Goal: Communication & Community: Answer question/provide support

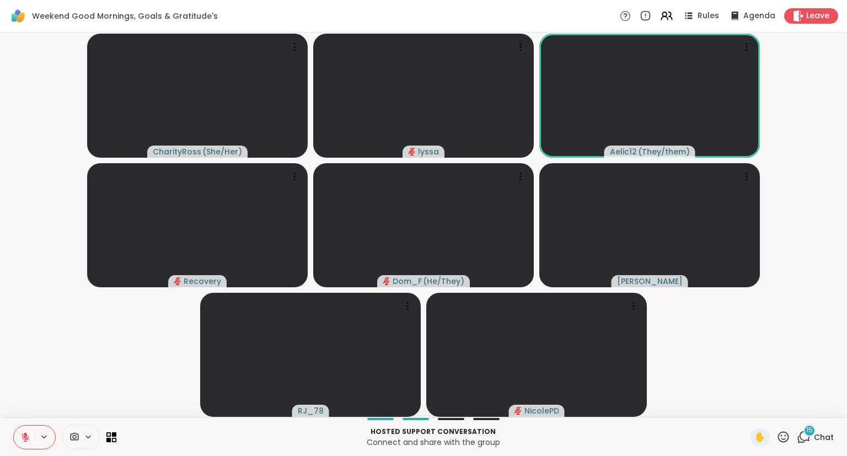
click at [24, 437] on icon at bounding box center [26, 438] width 8 height 8
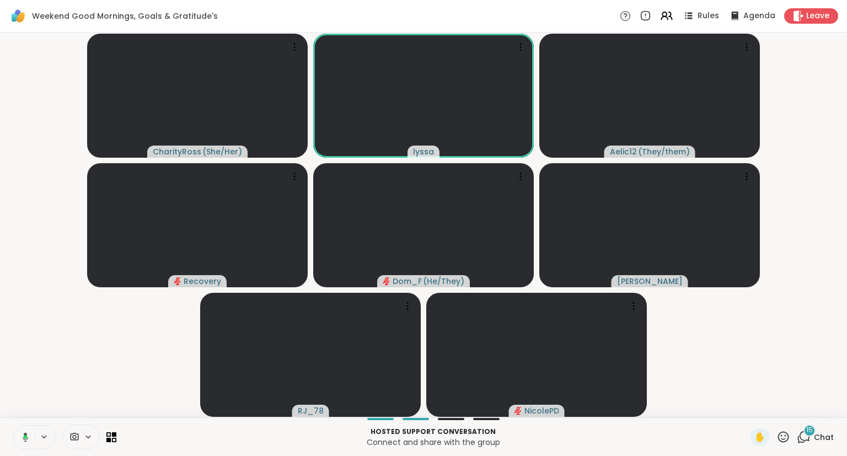
click at [19, 434] on button at bounding box center [23, 437] width 23 height 23
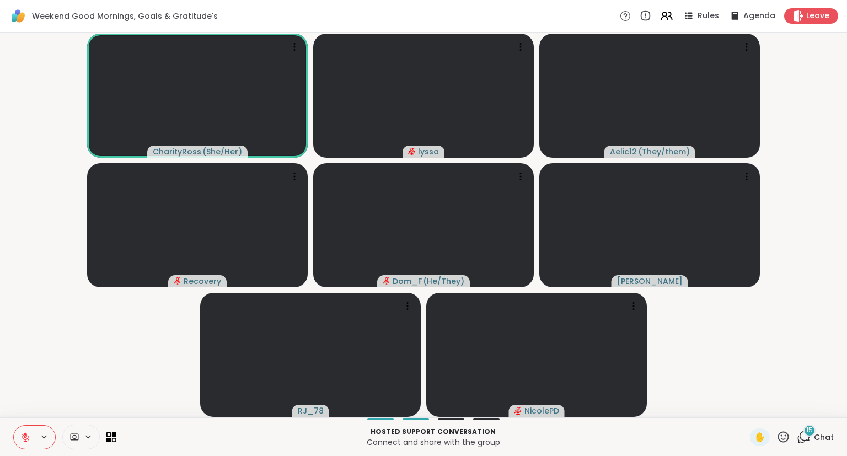
click at [19, 434] on button at bounding box center [24, 437] width 21 height 23
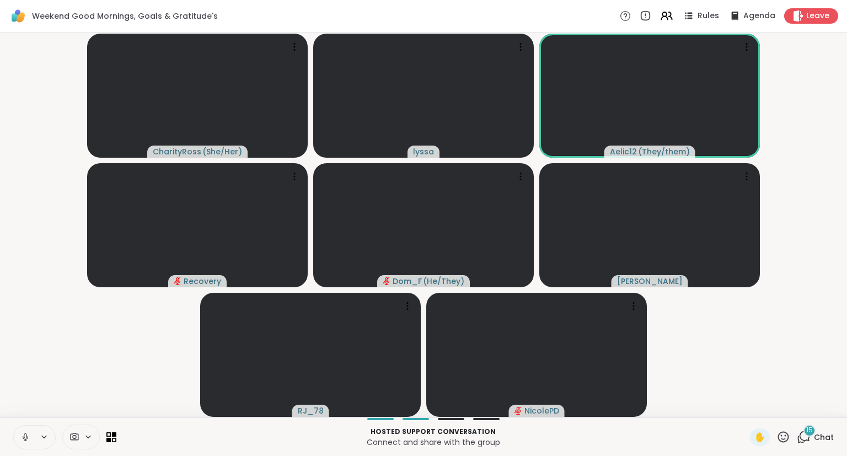
click at [19, 434] on button at bounding box center [24, 437] width 21 height 23
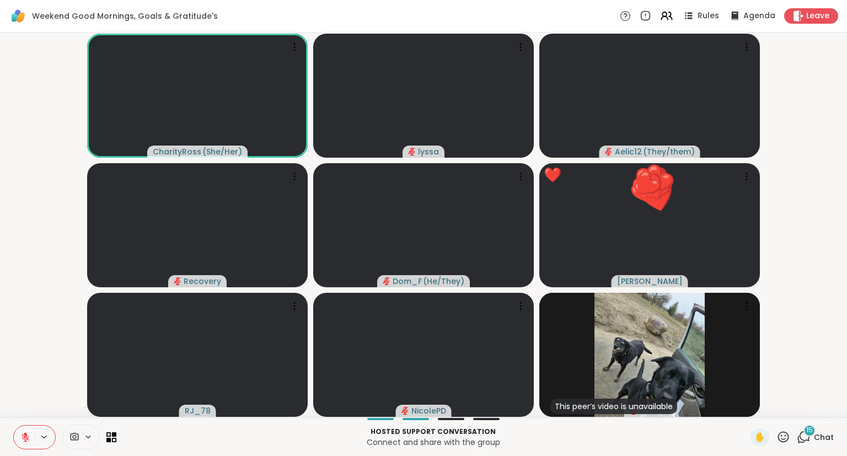
click at [783, 437] on icon at bounding box center [784, 437] width 14 height 14
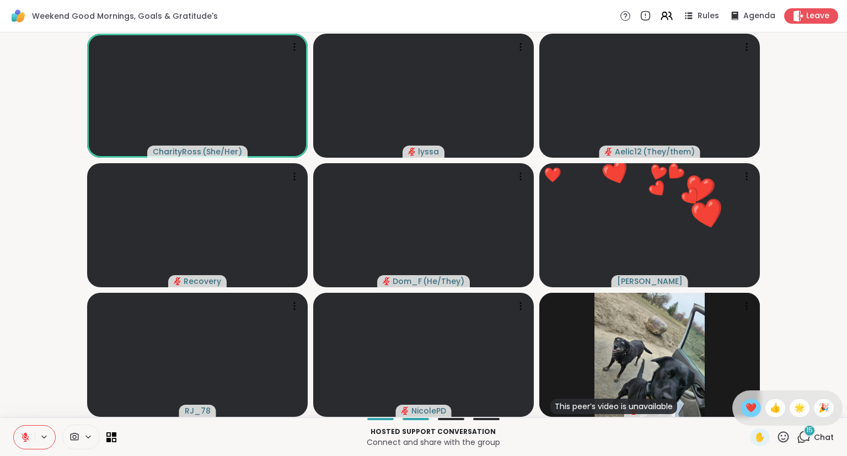
click at [746, 407] on span "❤️" at bounding box center [751, 408] width 11 height 13
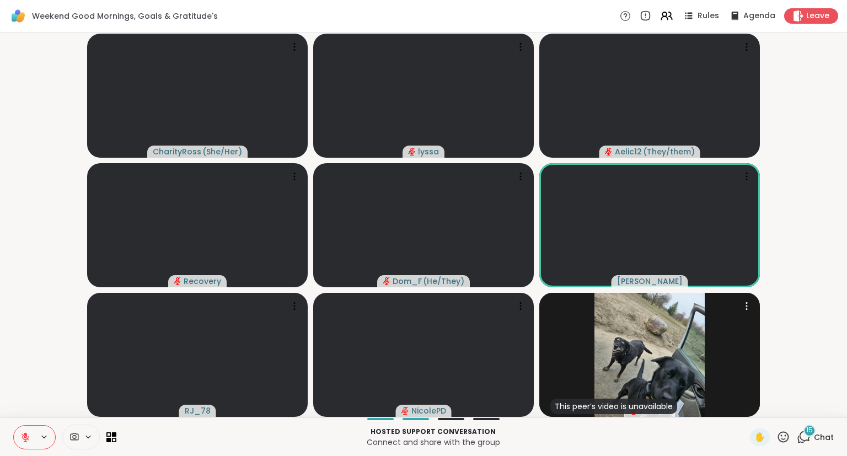
click at [787, 441] on icon at bounding box center [784, 437] width 14 height 14
click at [753, 411] on span "❤️" at bounding box center [751, 408] width 11 height 13
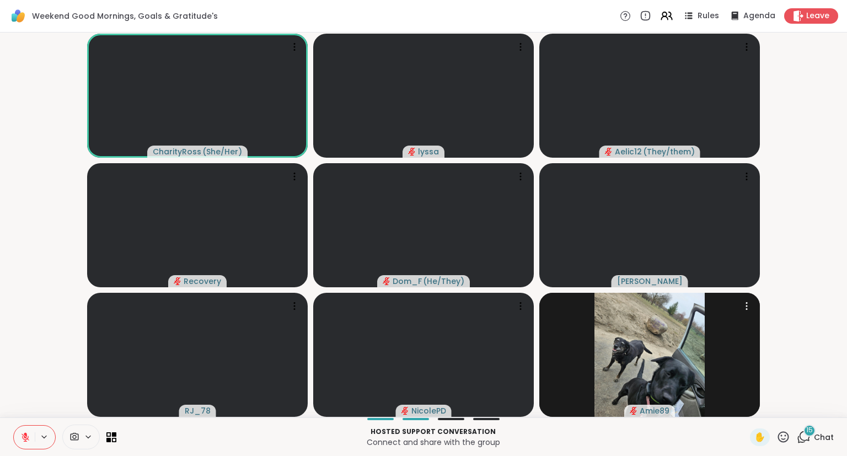
click at [782, 437] on icon at bounding box center [784, 437] width 14 height 14
click at [751, 411] on span "❤️" at bounding box center [751, 408] width 11 height 13
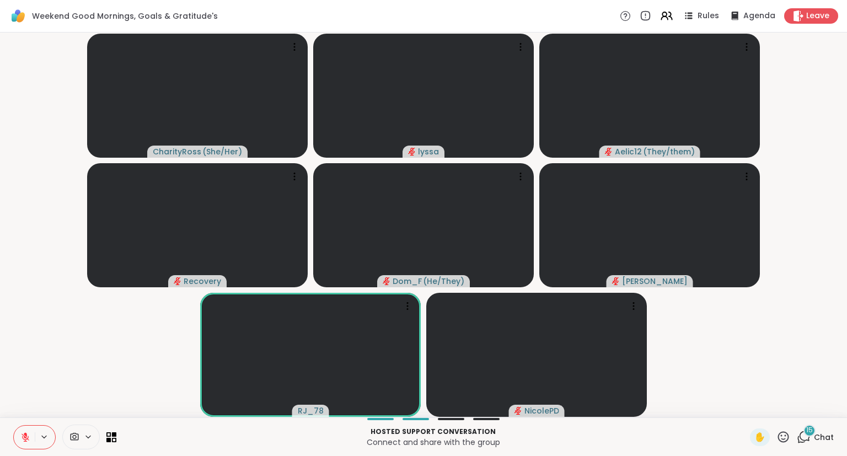
click at [26, 438] on icon at bounding box center [25, 437] width 10 height 10
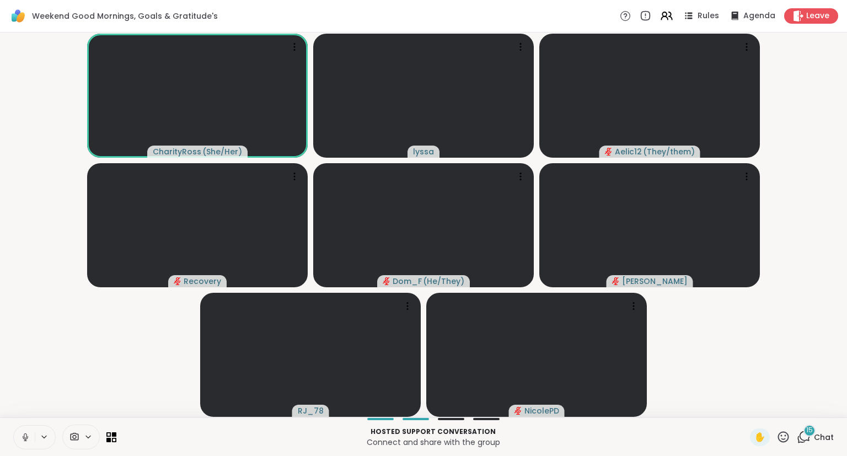
click at [0, 92] on div "CharityRoss ( She/Her ) lyssa Aelic12 ( They/them ) Recovery Dom_F ( He/They ) …" at bounding box center [423, 225] width 847 height 385
click at [28, 433] on icon at bounding box center [25, 437] width 10 height 10
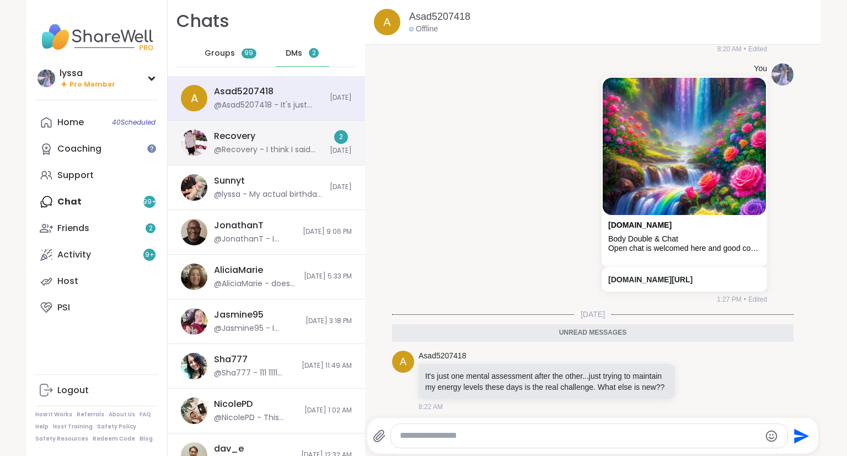
click at [245, 150] on div "@Recovery - I think I said that to my sister because I didn't want to sugar coa…" at bounding box center [268, 150] width 109 height 11
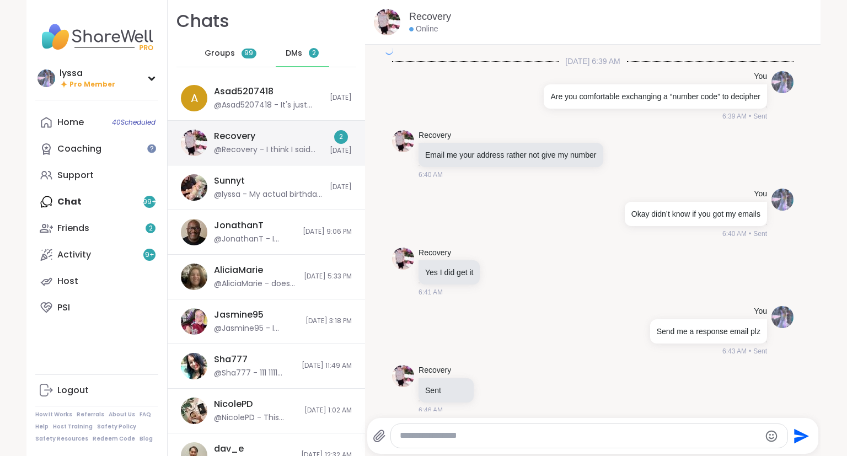
scroll to position [10486, 0]
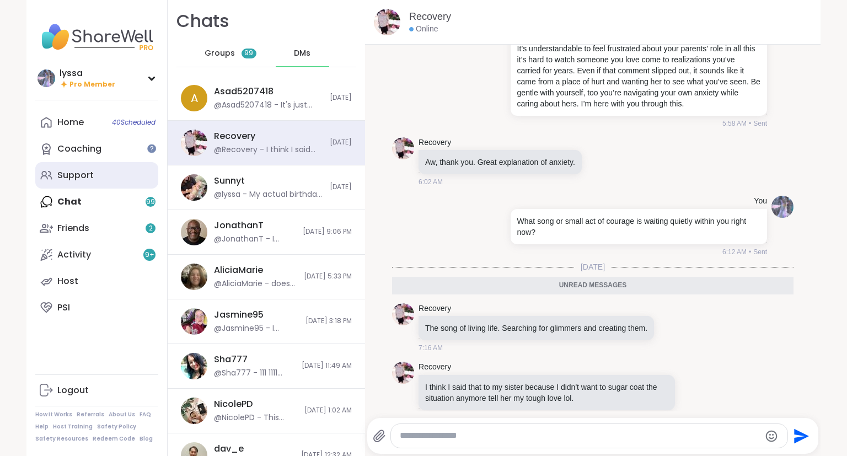
click at [70, 172] on div "Support" at bounding box center [75, 175] width 36 height 12
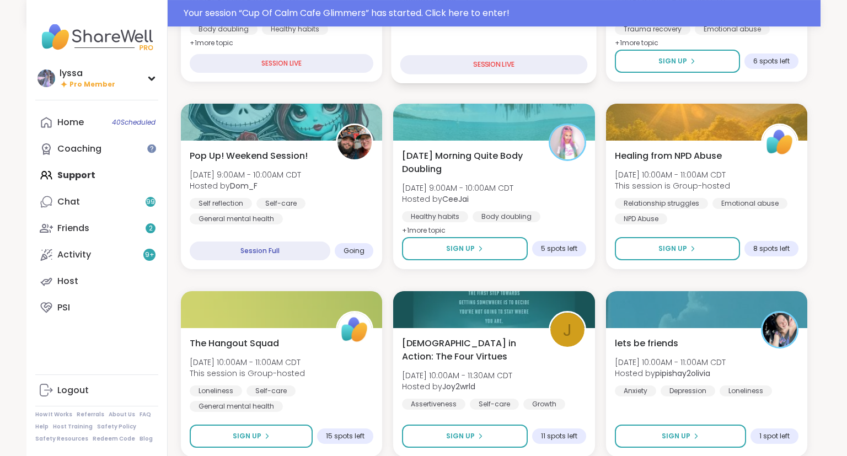
scroll to position [268, 0]
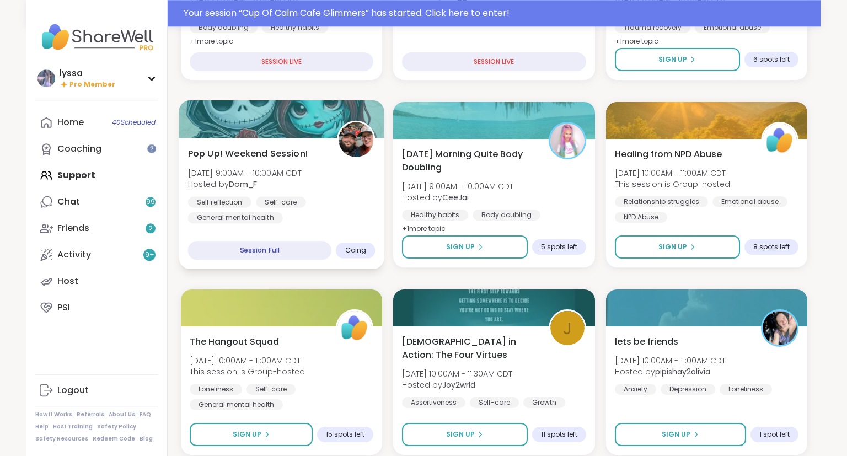
click at [302, 208] on div "Self reflection Self-care General mental health" at bounding box center [282, 209] width 188 height 27
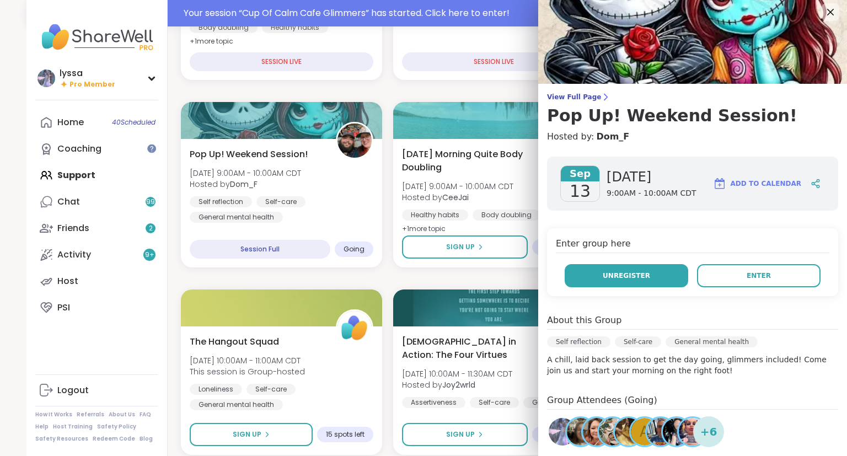
scroll to position [0, 0]
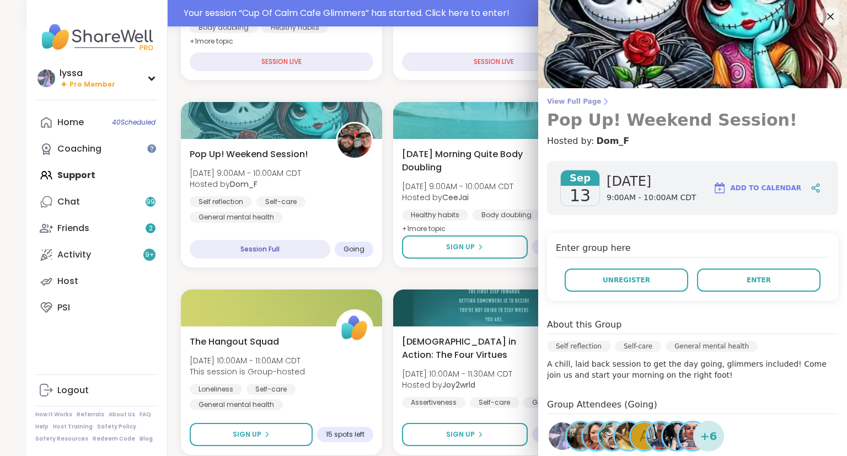
click at [581, 100] on span "View Full Page" at bounding box center [692, 101] width 291 height 9
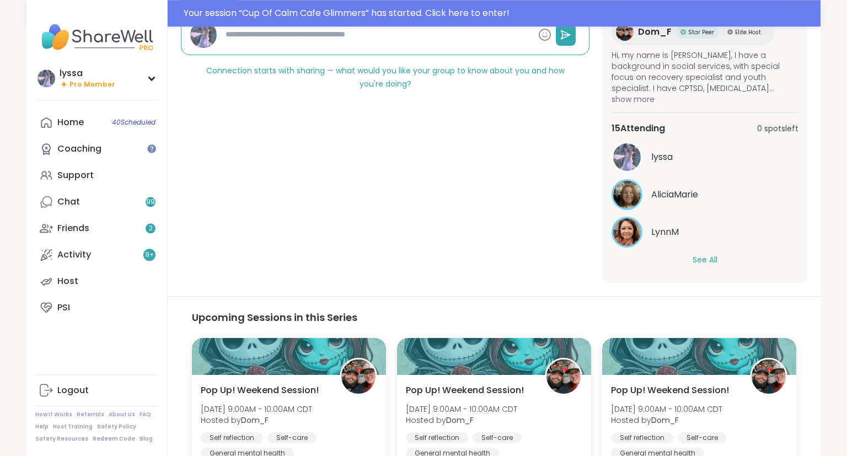
scroll to position [357, 0]
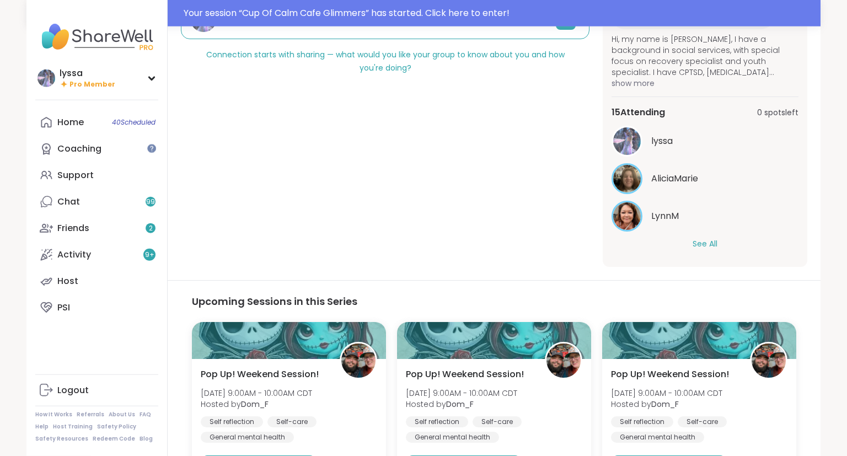
click at [707, 243] on button "See All" at bounding box center [705, 244] width 25 height 12
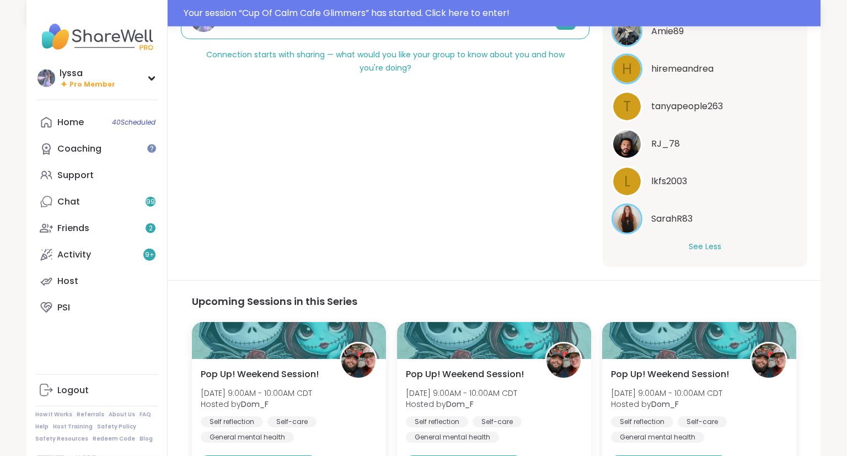
scroll to position [0, 0]
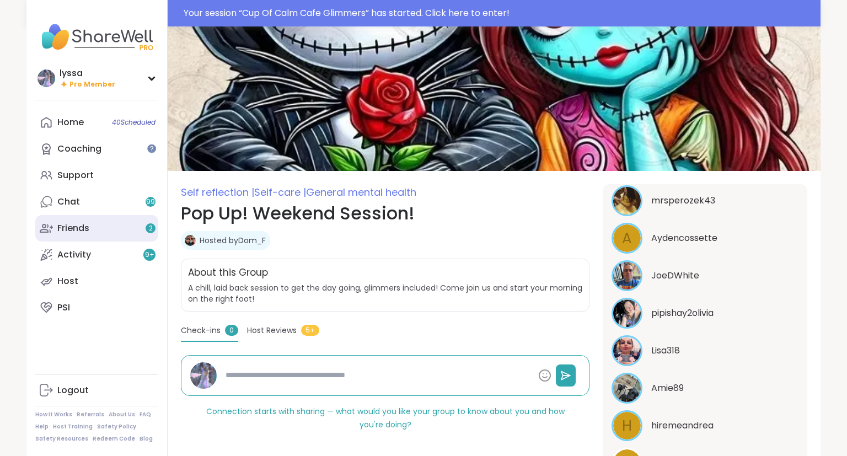
type textarea "*"
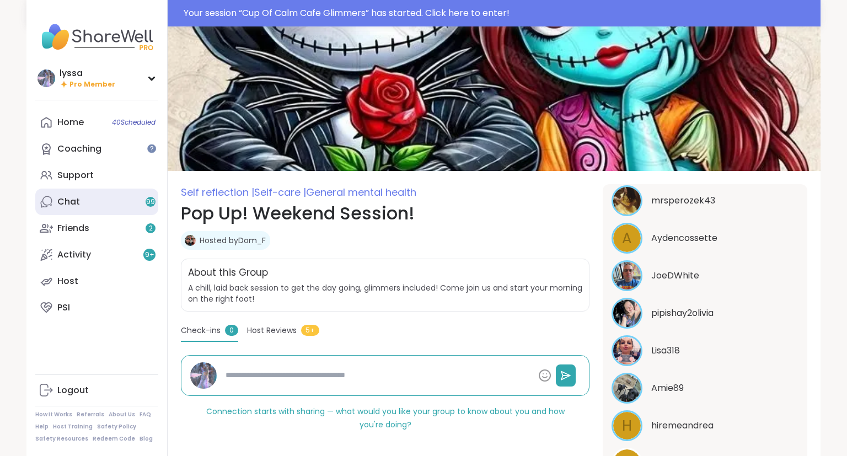
click at [87, 191] on link "Chat 99" at bounding box center [96, 202] width 123 height 26
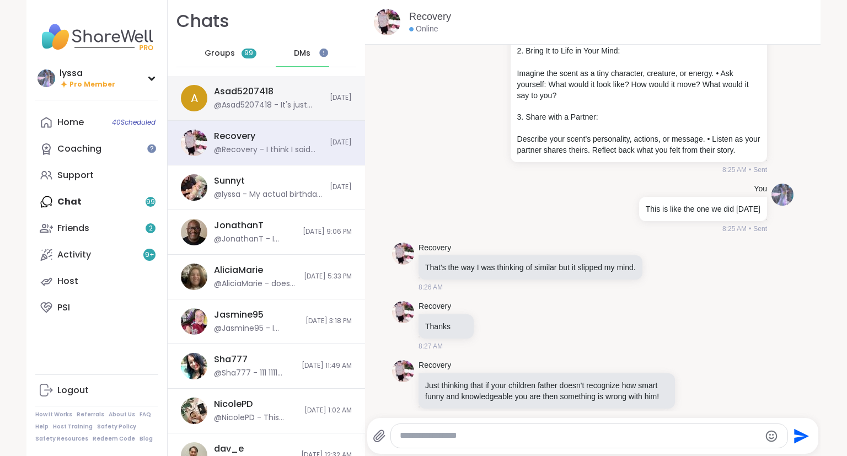
scroll to position [20023, 0]
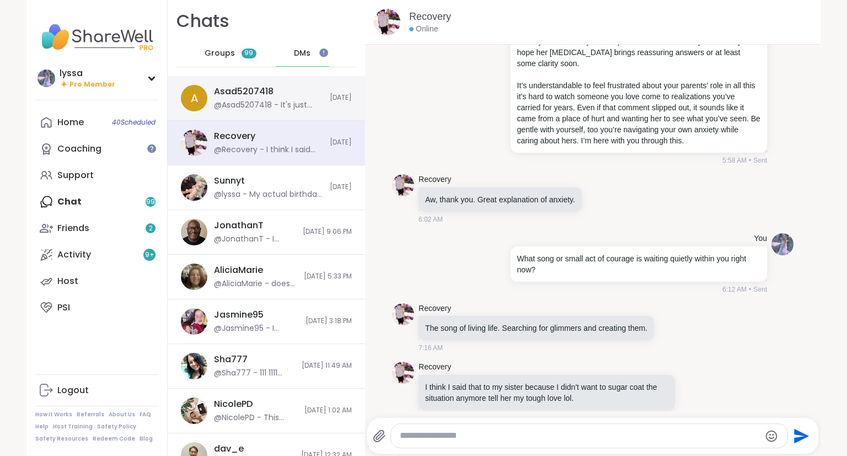
click at [279, 92] on div "Asad5207418 @Asad5207418 - It's just one mental assessment after the other...ju…" at bounding box center [268, 97] width 109 height 25
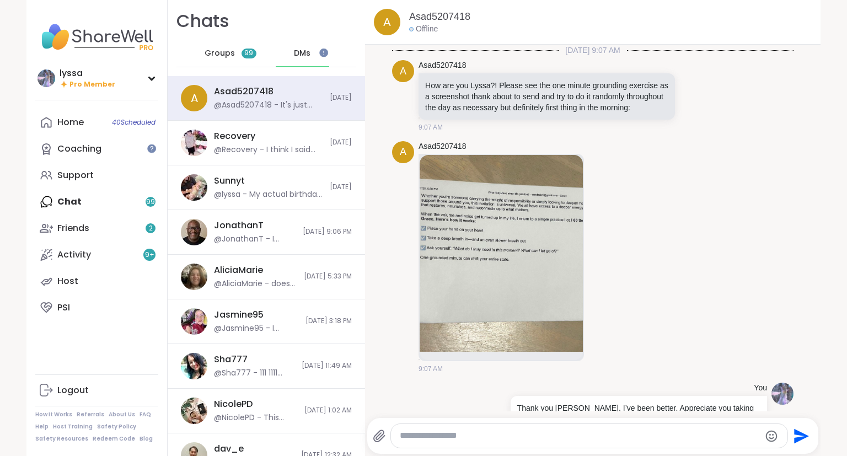
scroll to position [1747, 0]
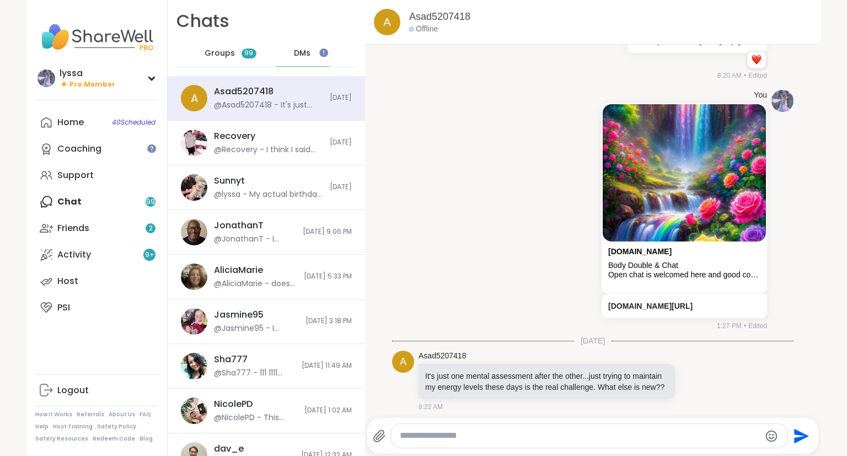
click at [302, 50] on span "DMs" at bounding box center [302, 53] width 17 height 11
click at [218, 50] on span "Groups" at bounding box center [220, 53] width 30 height 11
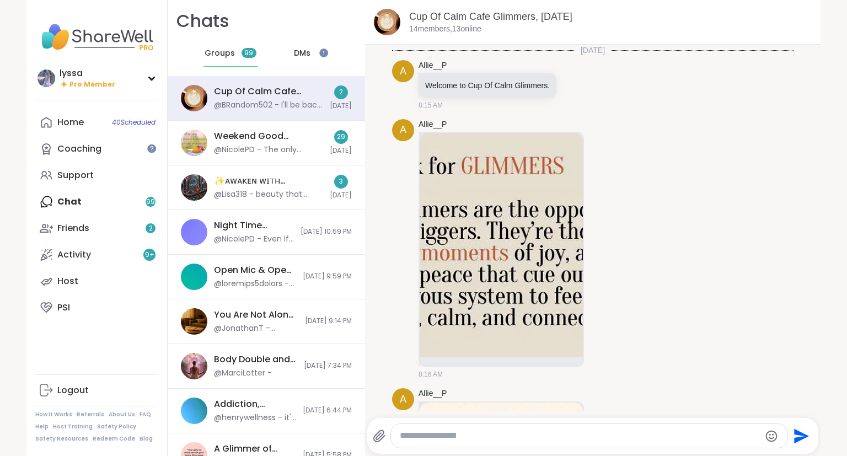
scroll to position [1858, 0]
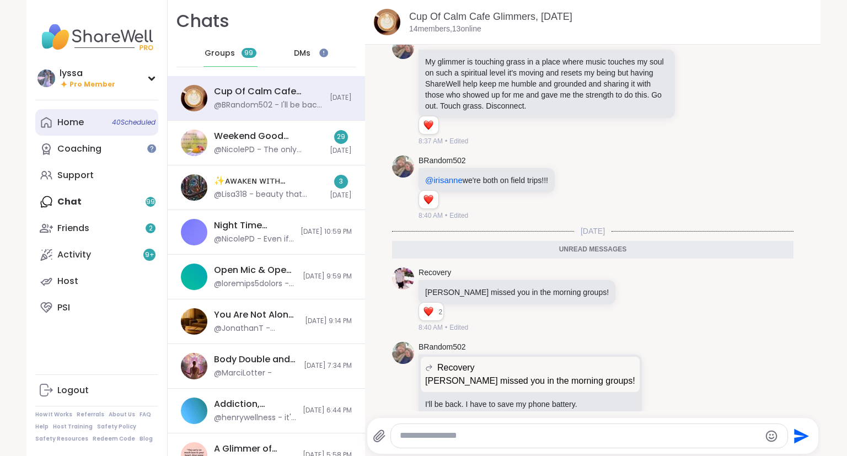
click at [89, 122] on link "Home 40 Scheduled" at bounding box center [96, 122] width 123 height 26
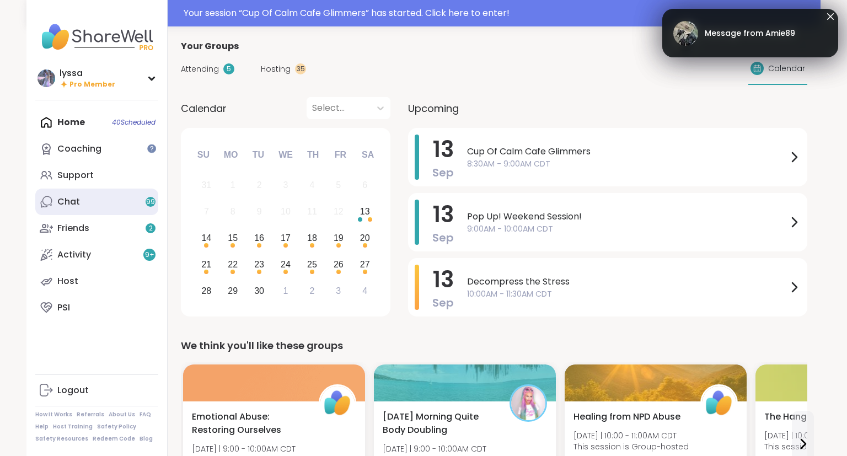
click at [85, 203] on link "Chat 99" at bounding box center [96, 202] width 123 height 26
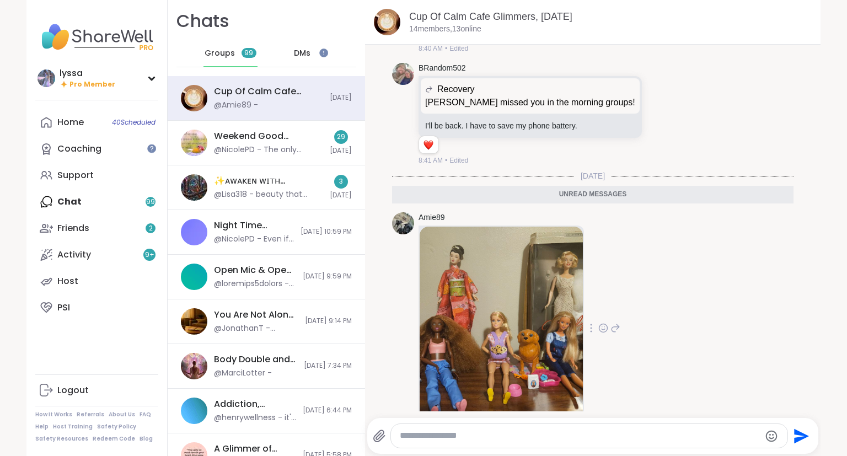
click at [602, 323] on icon at bounding box center [603, 328] width 10 height 11
click at [697, 284] on div "Amie89 8:43 AM" at bounding box center [593, 329] width 402 height 242
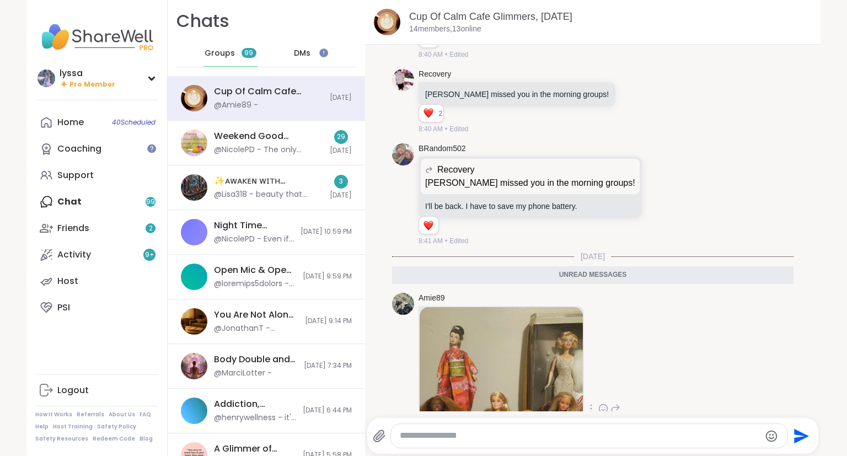
scroll to position [2020, 0]
click at [656, 188] on icon at bounding box center [661, 193] width 10 height 11
click at [687, 138] on div "BRandom502 Recovery Brandon missed you in the morning groups! Brandon missed yo…" at bounding box center [593, 194] width 402 height 112
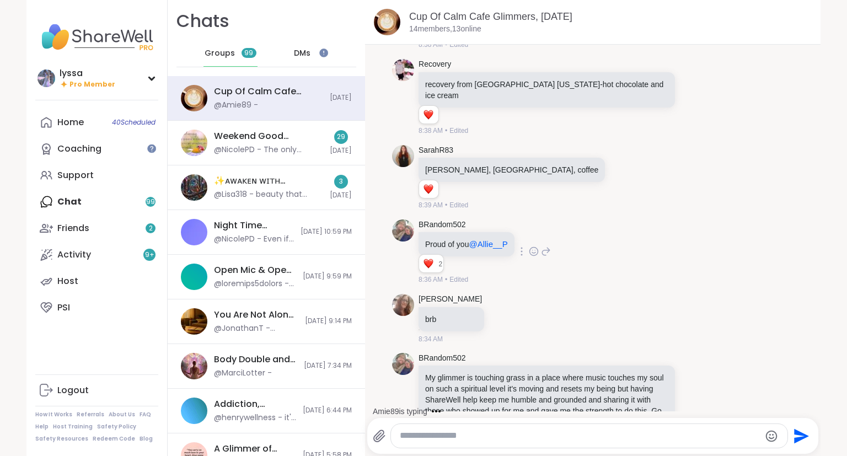
scroll to position [1542, 0]
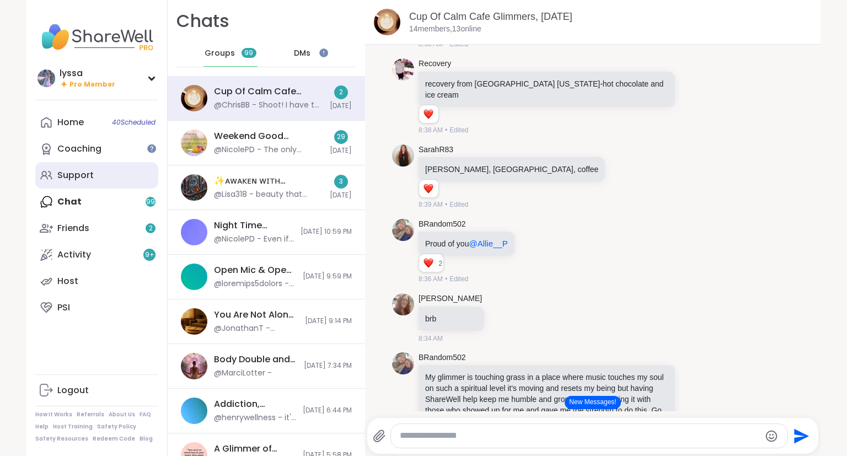
click at [72, 173] on div "Support" at bounding box center [75, 175] width 36 height 12
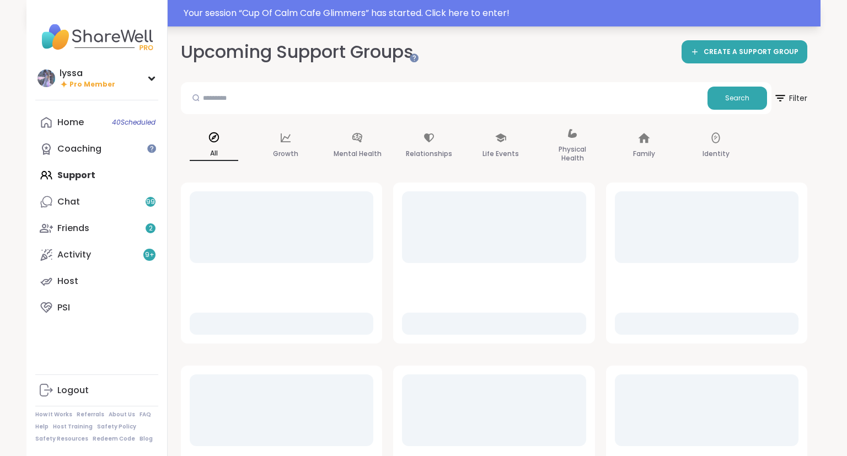
click at [738, 7] on div "Your session “ Cup Of Calm Cafe Glimmers ” has started. Click here to enter!" at bounding box center [499, 13] width 630 height 13
click at [461, 22] on div at bounding box center [423, 13] width 847 height 26
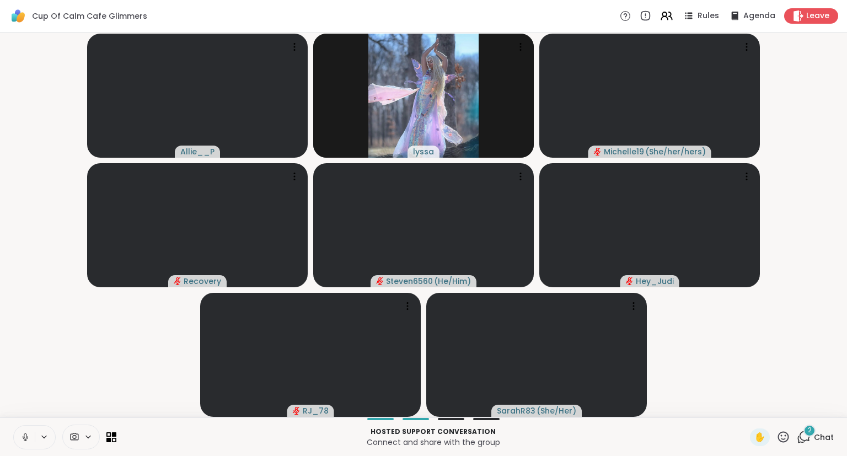
click at [29, 438] on icon at bounding box center [25, 437] width 10 height 10
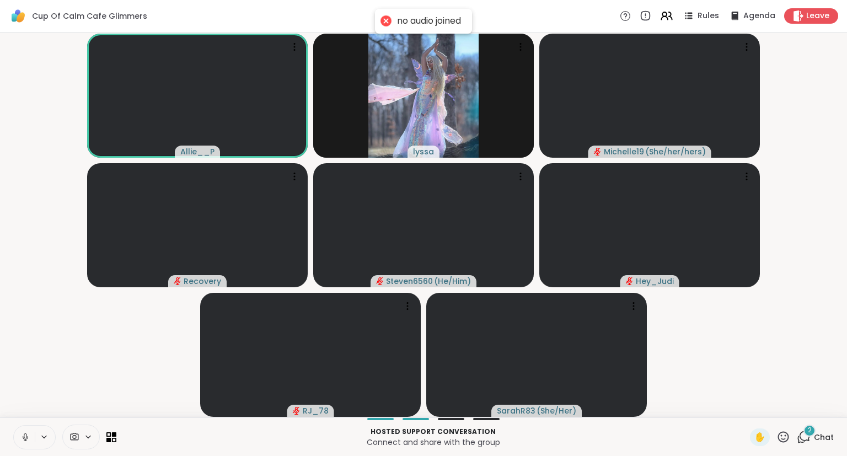
click at [27, 438] on icon at bounding box center [26, 437] width 6 height 3
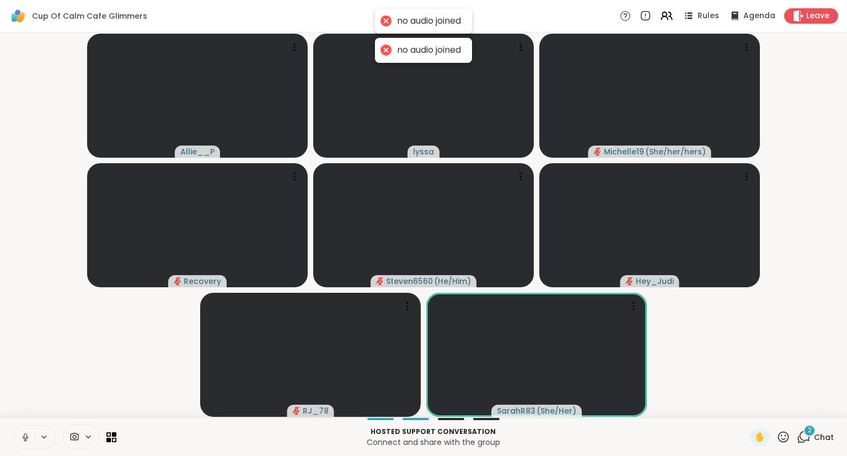
click at [25, 436] on icon at bounding box center [25, 437] width 10 height 10
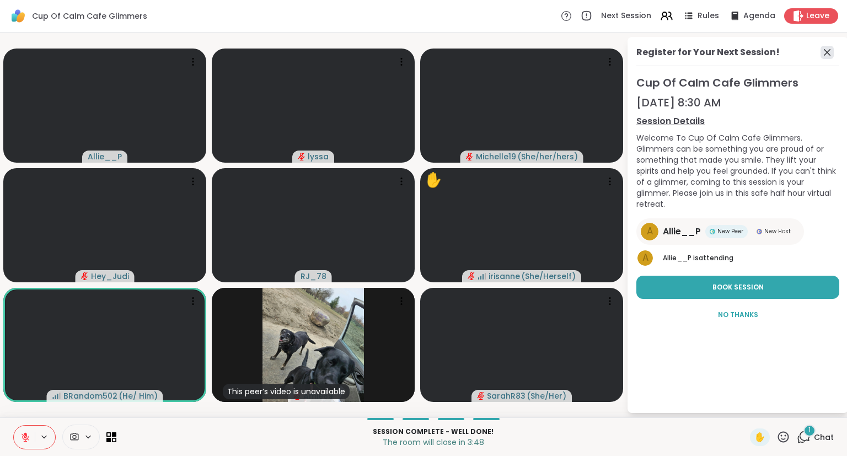
click at [830, 52] on icon at bounding box center [827, 52] width 13 height 13
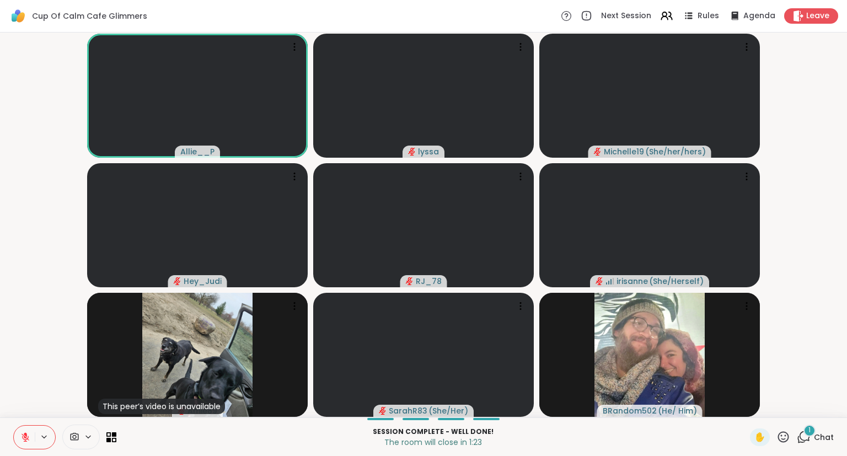
click at [28, 434] on icon at bounding box center [25, 437] width 10 height 10
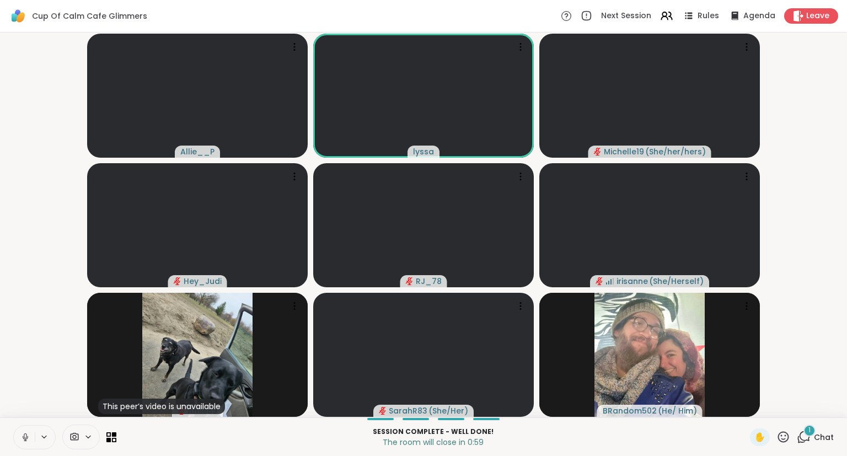
click at [29, 437] on icon at bounding box center [25, 437] width 10 height 10
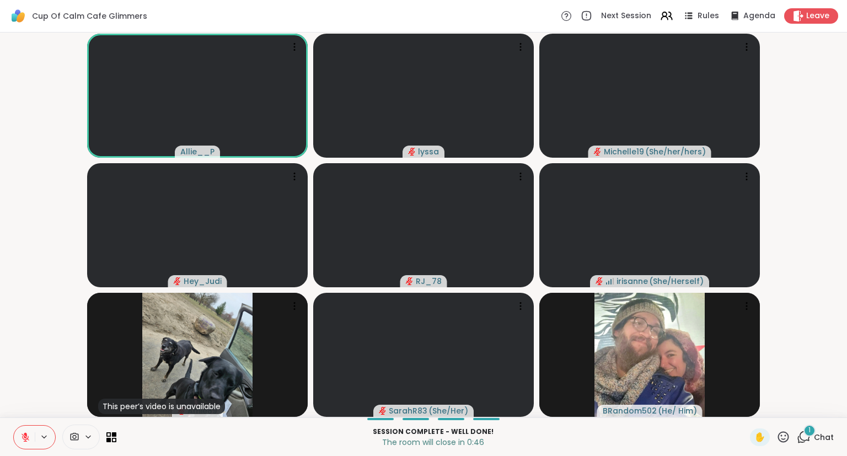
click at [31, 434] on button at bounding box center [24, 437] width 21 height 23
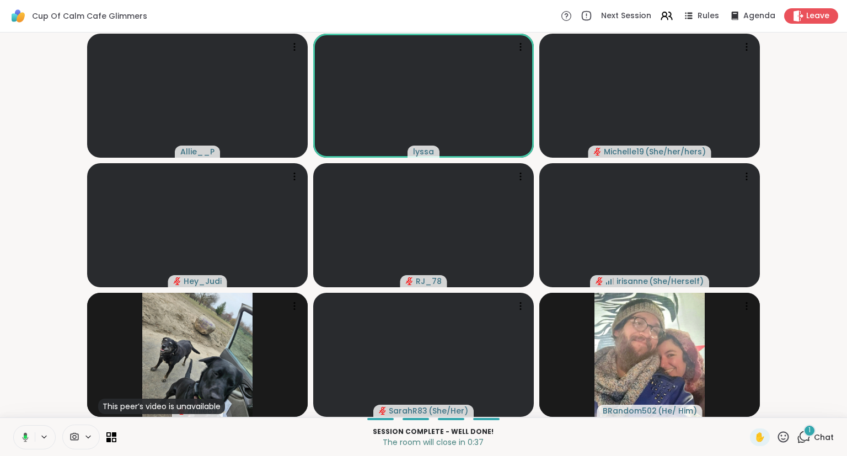
click at [23, 438] on icon at bounding box center [24, 437] width 10 height 10
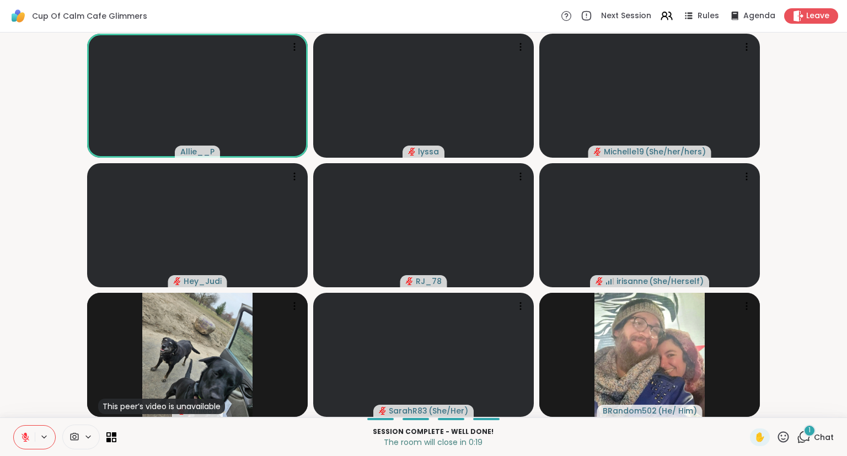
click at [25, 441] on icon at bounding box center [26, 438] width 8 height 8
click at [25, 437] on icon at bounding box center [25, 437] width 10 height 10
click at [23, 434] on icon at bounding box center [25, 437] width 10 height 10
click at [24, 432] on button at bounding box center [24, 437] width 21 height 23
click at [790, 15] on div "Leave" at bounding box center [811, 16] width 57 height 16
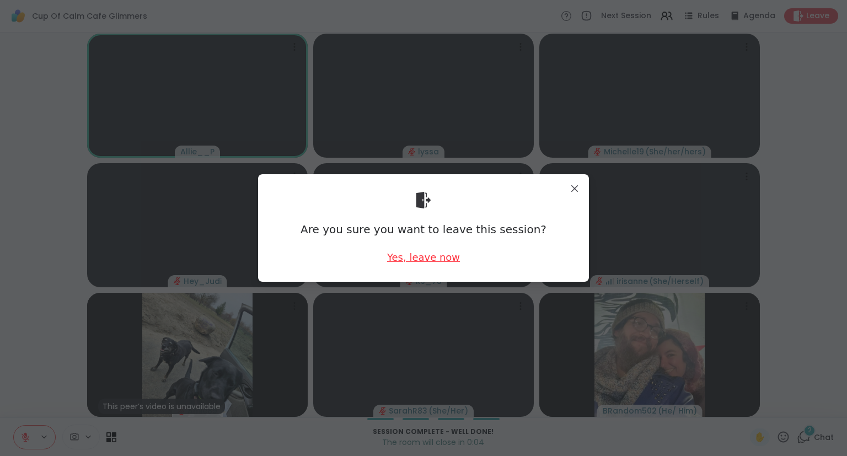
click at [431, 258] on div "Yes, leave now" at bounding box center [423, 257] width 73 height 14
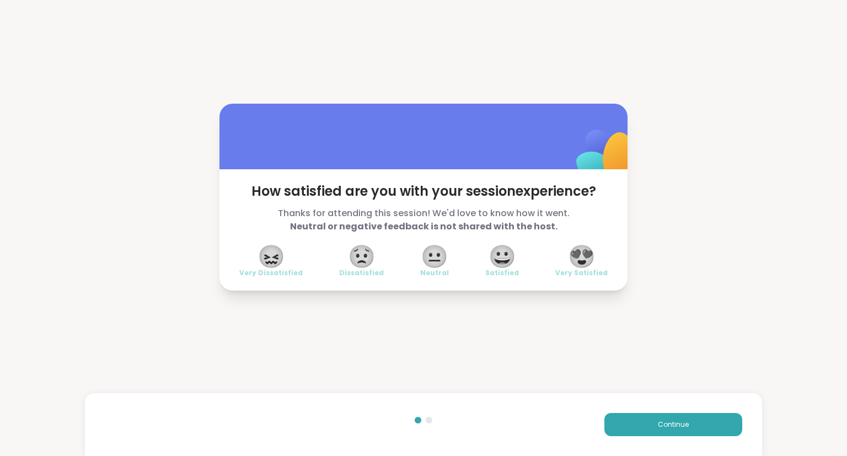
click at [586, 259] on span "😍" at bounding box center [582, 257] width 28 height 20
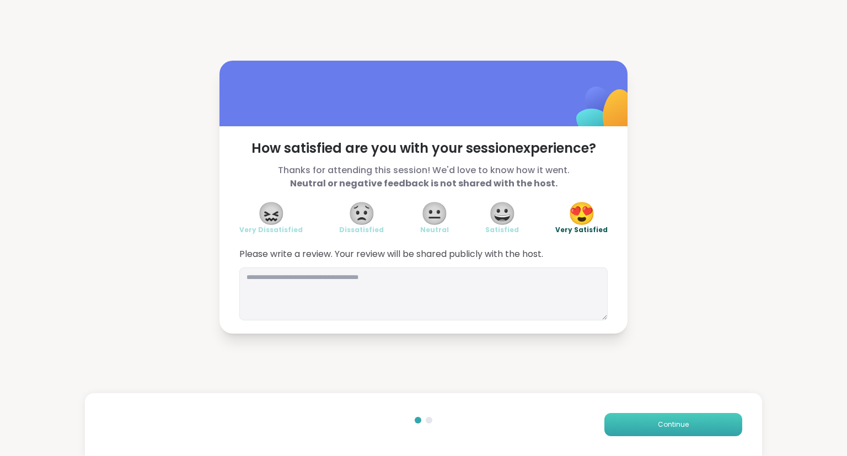
click at [680, 430] on button "Continue" at bounding box center [674, 424] width 138 height 23
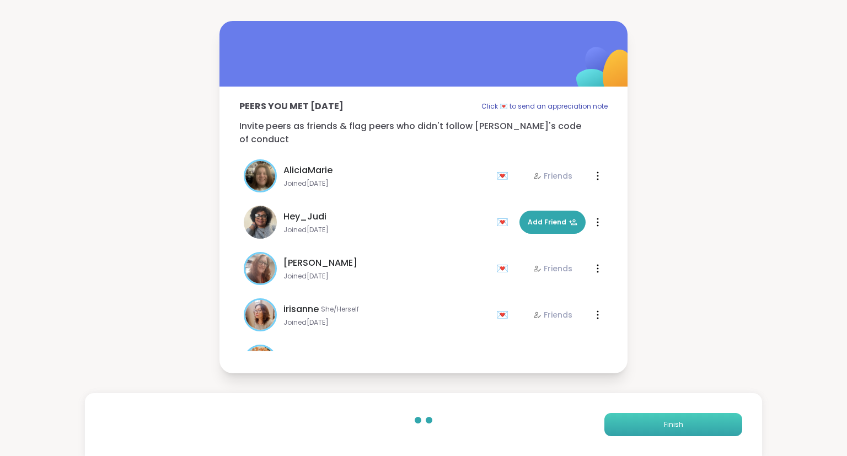
click at [680, 430] on button "Finish" at bounding box center [674, 424] width 138 height 23
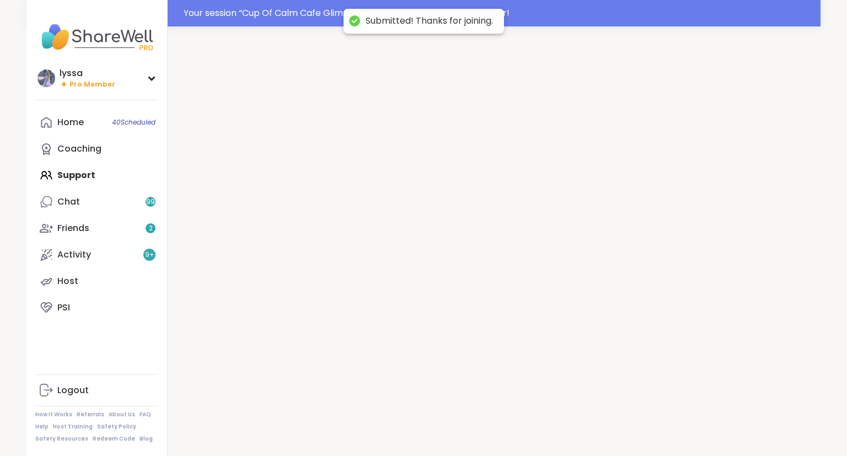
click at [680, 430] on div at bounding box center [494, 254] width 653 height 456
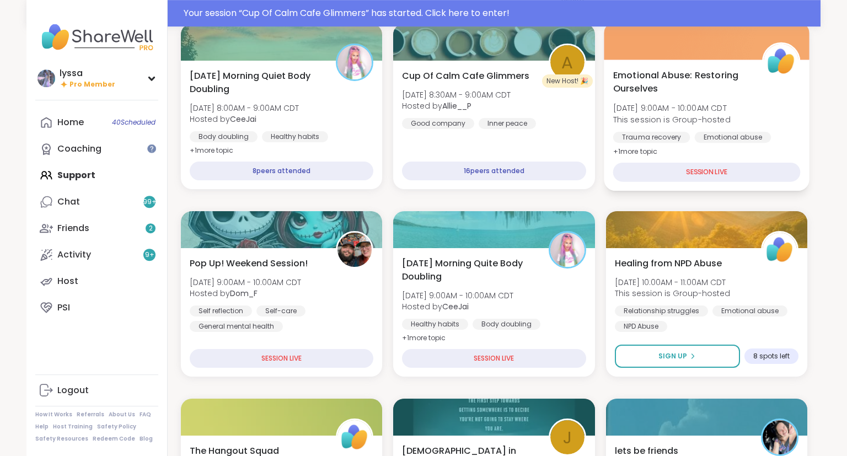
scroll to position [180, 0]
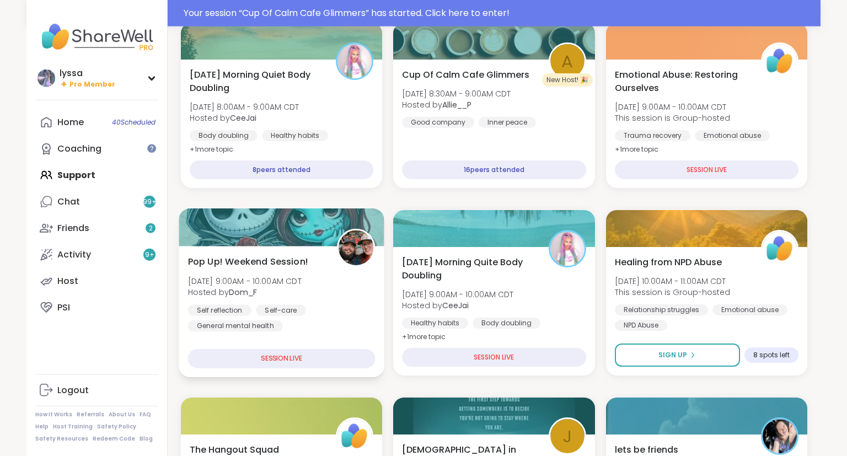
click at [352, 339] on div "Pop Up! Weekend Session! Sat, Sep 13 | 9:00AM - 10:00AM CDT Hosted by Dom_F Sel…" at bounding box center [282, 311] width 206 height 131
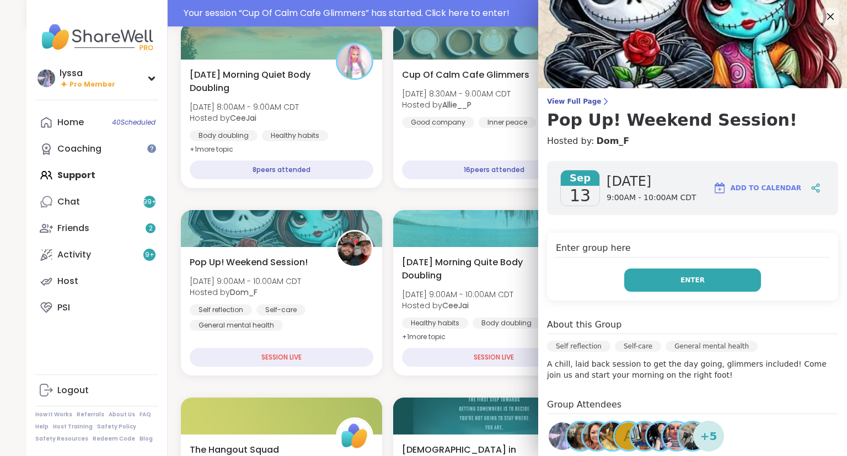
click at [681, 280] on button "Enter" at bounding box center [692, 280] width 137 height 23
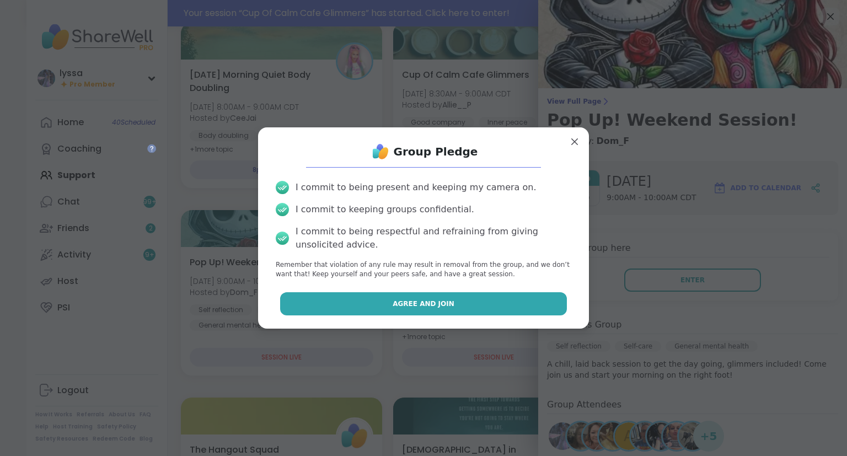
click at [547, 302] on button "Agree and Join" at bounding box center [423, 303] width 287 height 23
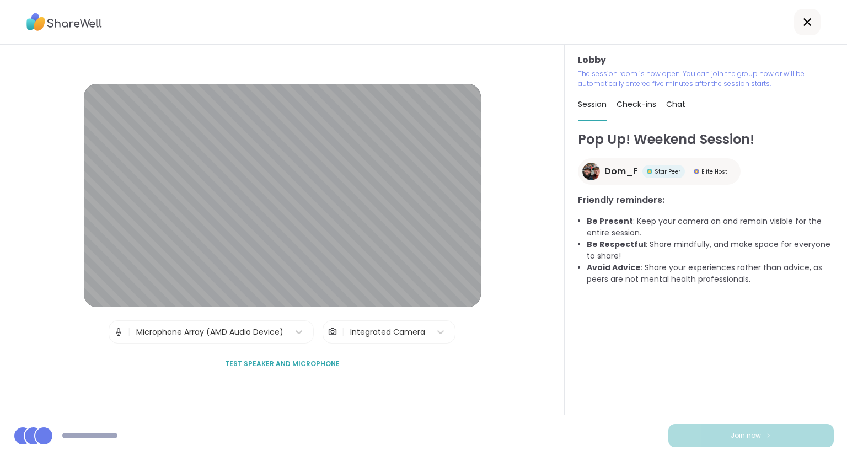
click at [740, 372] on div "Pop Up! Weekend Session! Dom_F Star Peer Elite Host Friendly reminders: Be Pres…" at bounding box center [706, 272] width 256 height 285
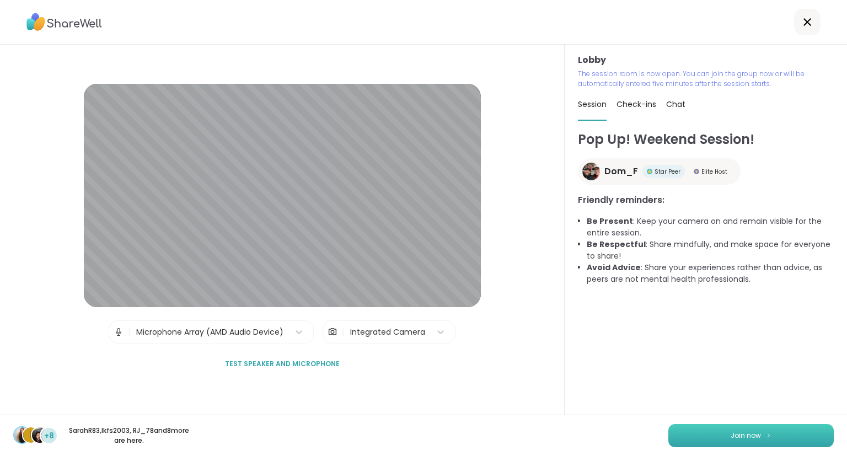
click at [735, 435] on span "Join now" at bounding box center [746, 436] width 30 height 10
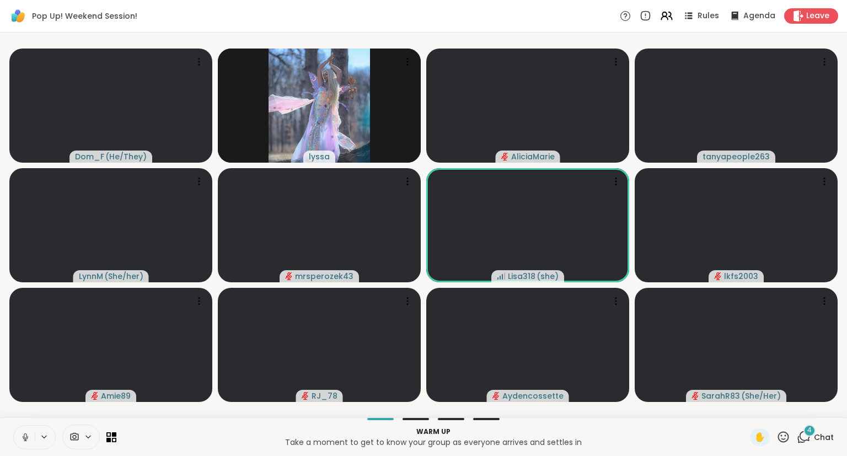
click at [21, 435] on icon at bounding box center [25, 437] width 10 height 10
click at [30, 439] on icon at bounding box center [25, 437] width 10 height 10
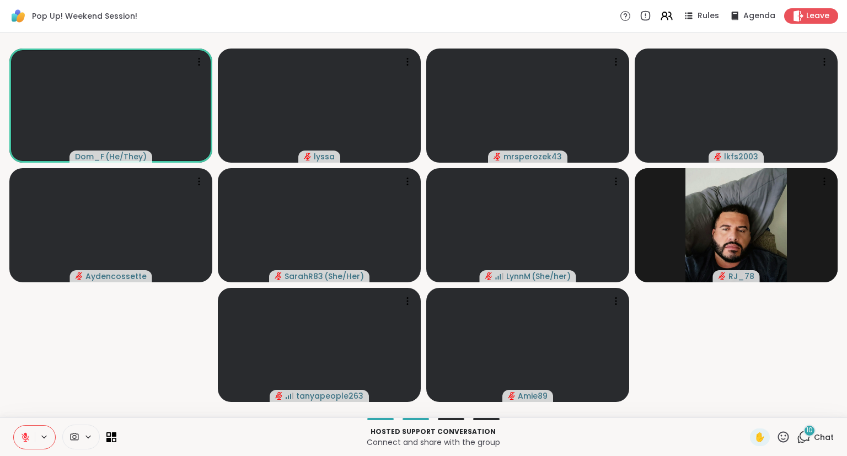
click at [22, 434] on icon at bounding box center [25, 437] width 10 height 10
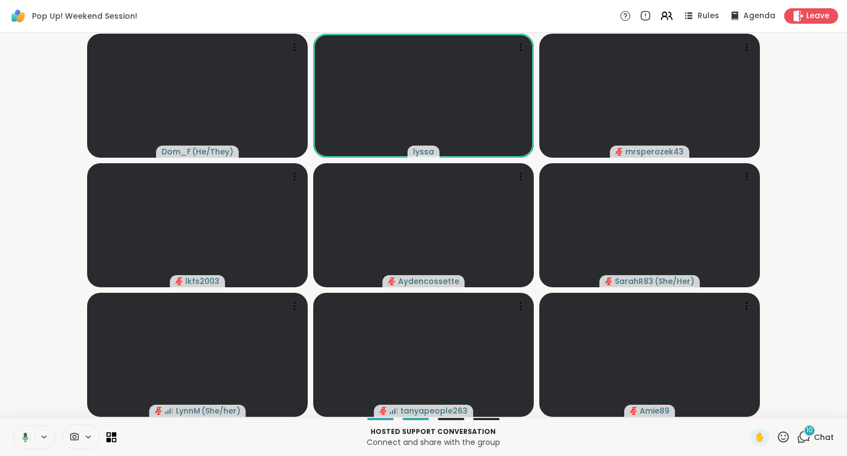
click at [22, 434] on icon at bounding box center [24, 437] width 10 height 10
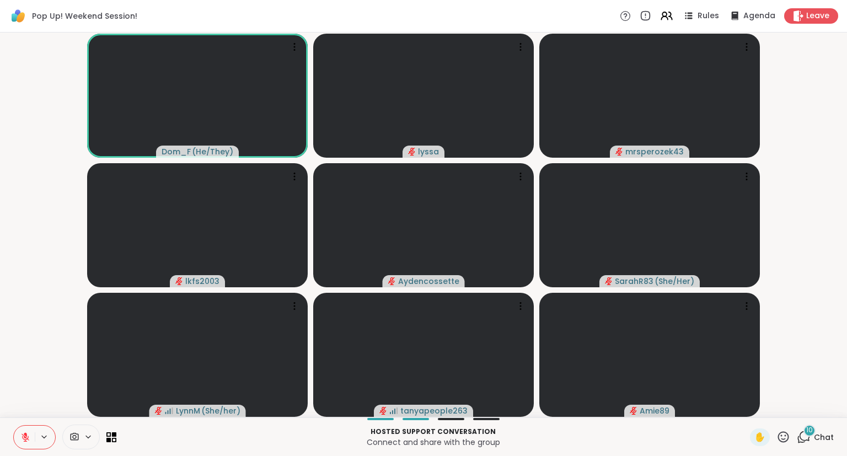
click at [1, 446] on div "Hosted support conversation Connect and share with the group ✋ 10 Chat" at bounding box center [423, 437] width 847 height 39
click at [26, 436] on icon at bounding box center [25, 434] width 3 height 4
click at [1, 420] on div "Hosted support conversation Connect and share with the group ✋ 10 Chat" at bounding box center [423, 437] width 847 height 39
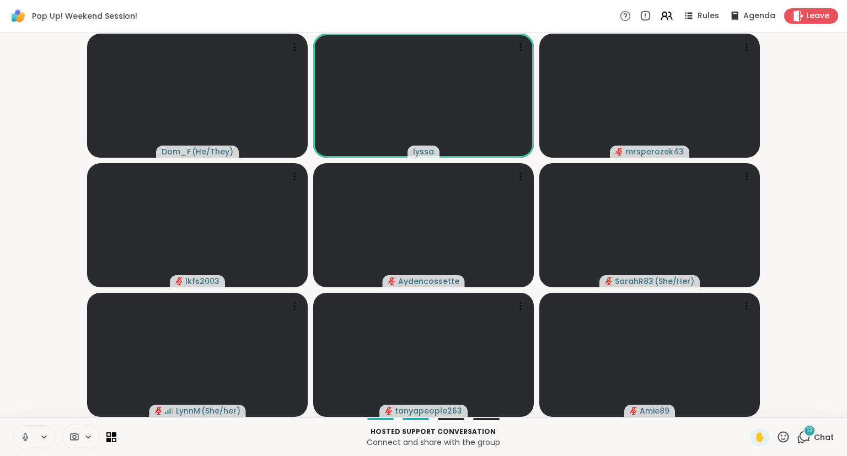
click at [25, 438] on icon at bounding box center [25, 437] width 10 height 10
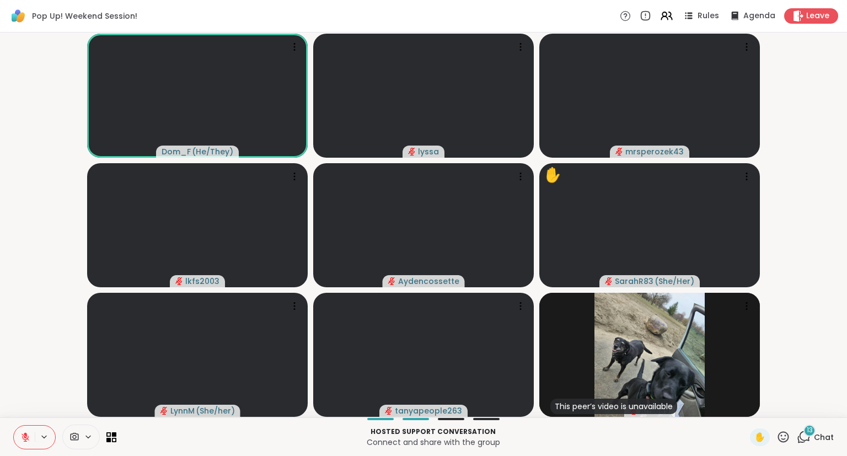
click at [34, 433] on button at bounding box center [24, 437] width 21 height 23
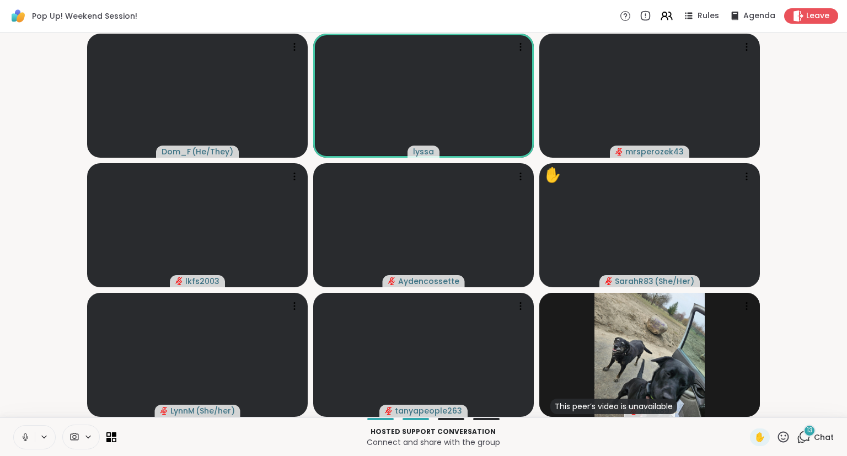
click at [29, 434] on icon at bounding box center [25, 437] width 10 height 10
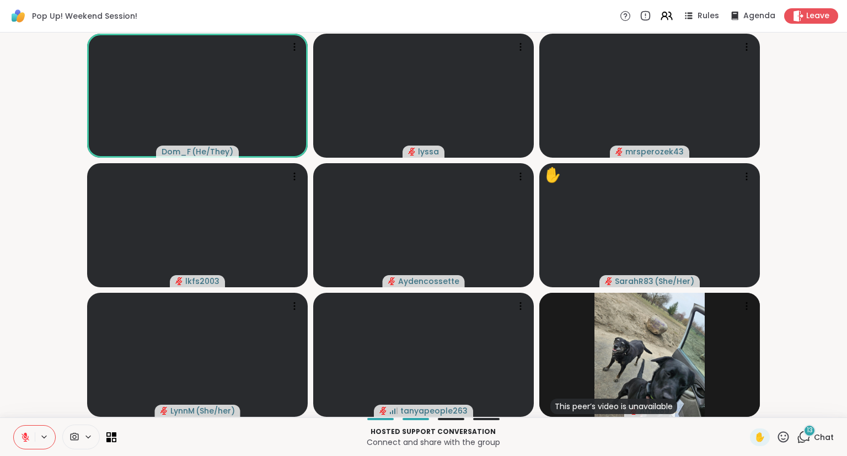
click at [25, 437] on icon at bounding box center [26, 438] width 8 height 8
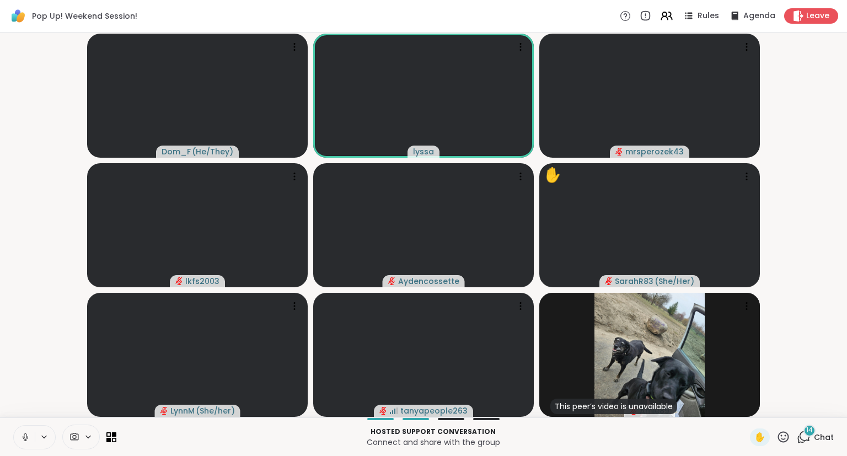
click at [28, 430] on button at bounding box center [24, 437] width 21 height 23
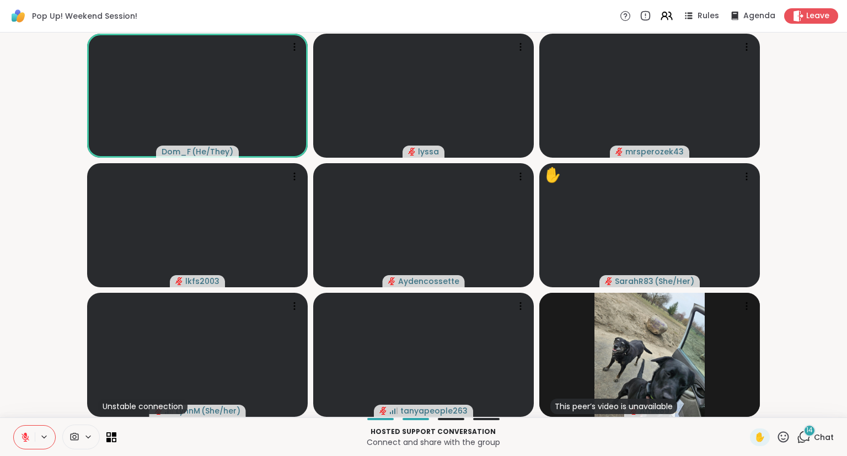
click at [25, 431] on button at bounding box center [24, 437] width 21 height 23
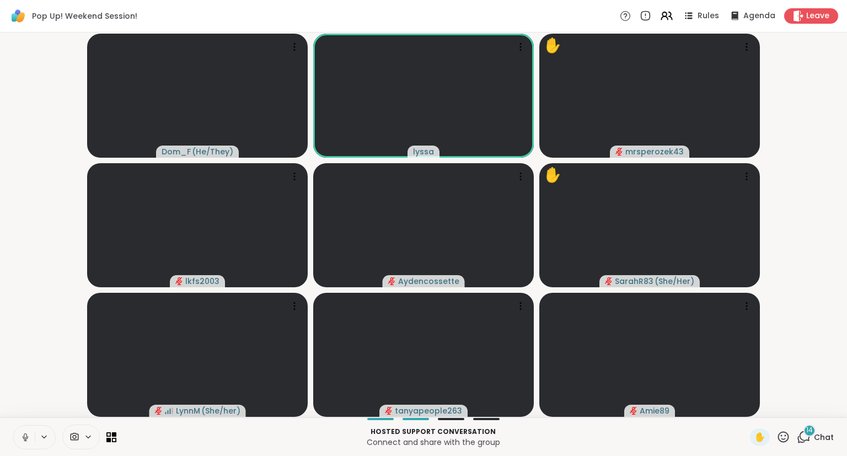
click at [25, 436] on icon at bounding box center [25, 437] width 10 height 10
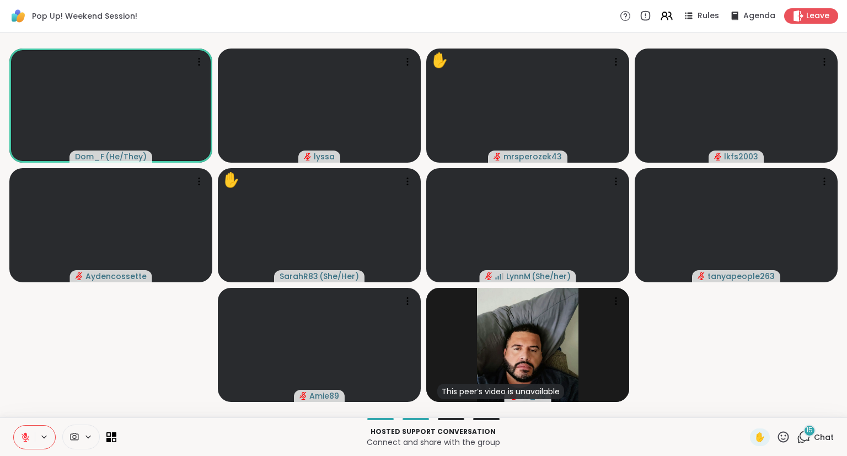
click at [23, 436] on icon at bounding box center [25, 437] width 10 height 10
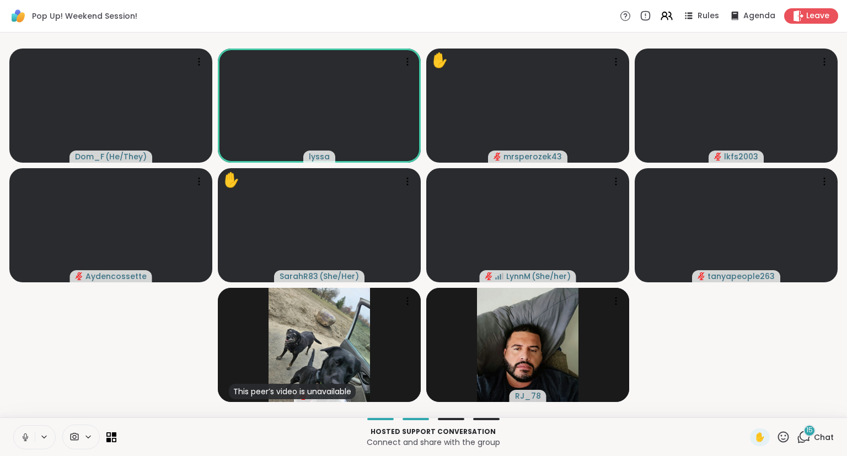
click at [30, 431] on button at bounding box center [24, 437] width 21 height 23
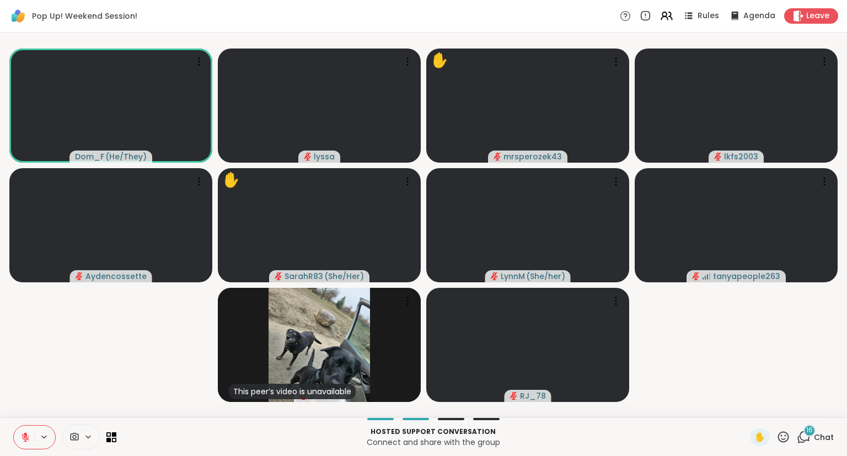
click at [24, 438] on icon at bounding box center [25, 437] width 10 height 10
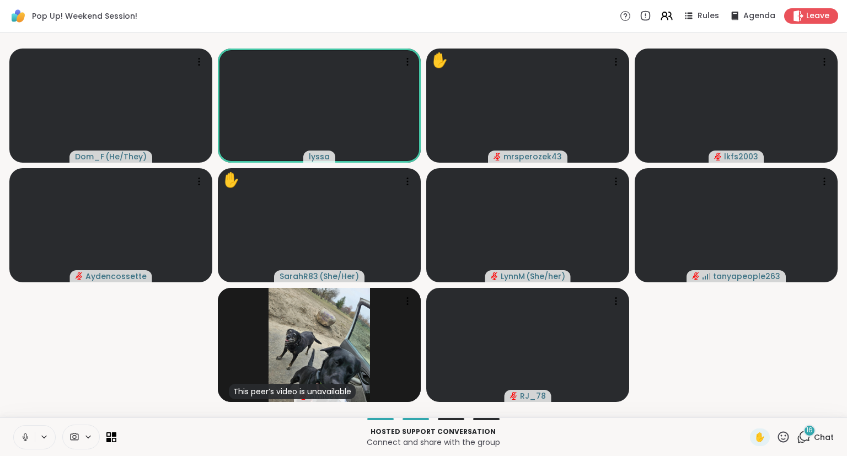
click at [25, 445] on button at bounding box center [24, 437] width 21 height 23
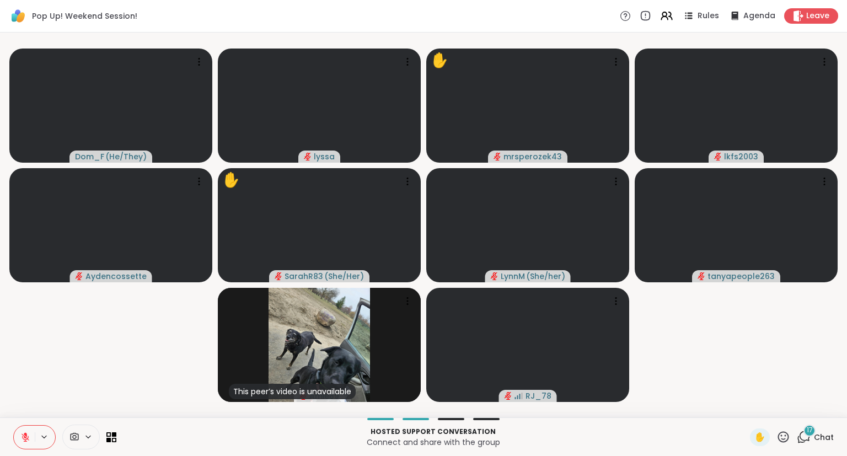
click at [25, 437] on icon at bounding box center [26, 438] width 8 height 8
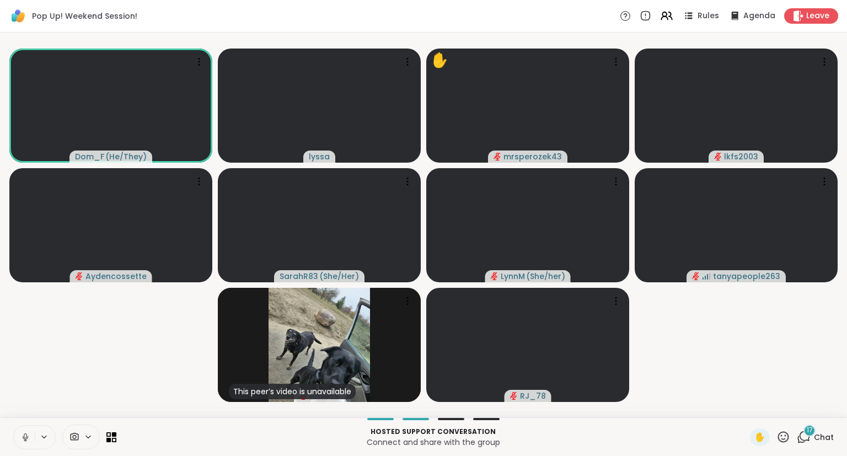
click at [34, 434] on button at bounding box center [24, 437] width 21 height 23
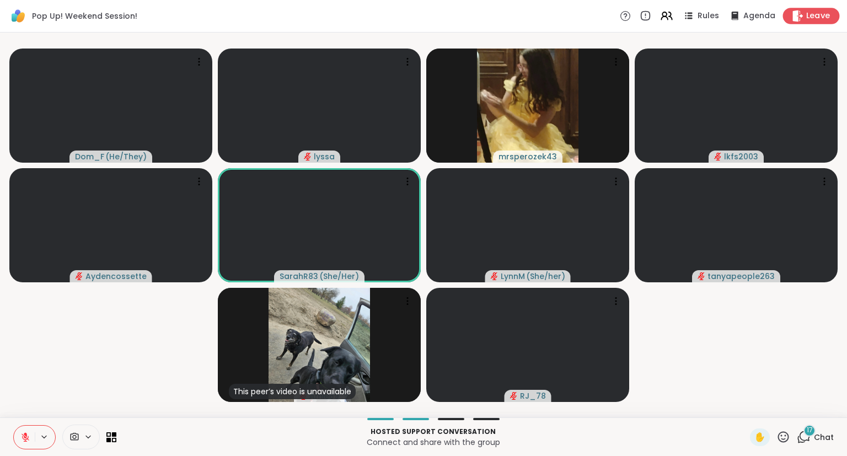
click at [804, 9] on div "Leave" at bounding box center [811, 16] width 57 height 16
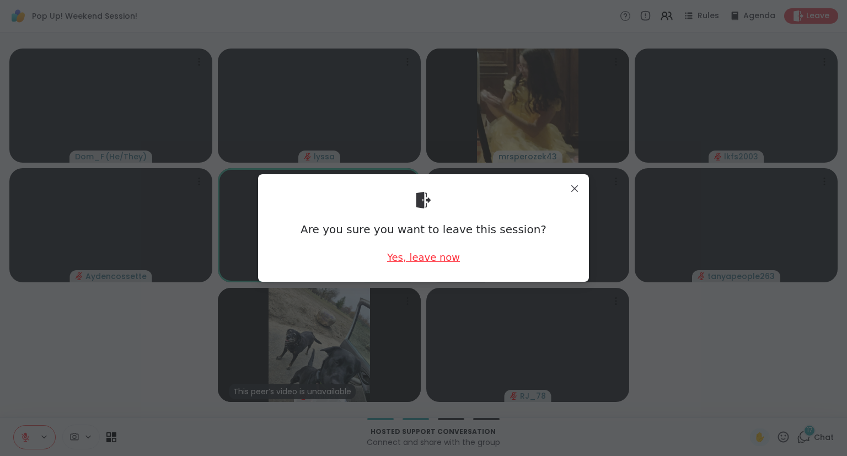
click at [442, 255] on div "Yes, leave now" at bounding box center [423, 257] width 73 height 14
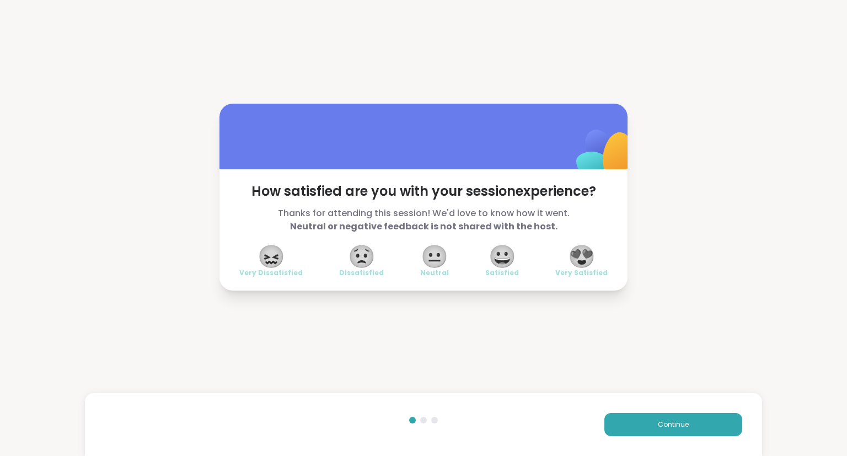
click at [592, 253] on span "😍" at bounding box center [582, 257] width 28 height 20
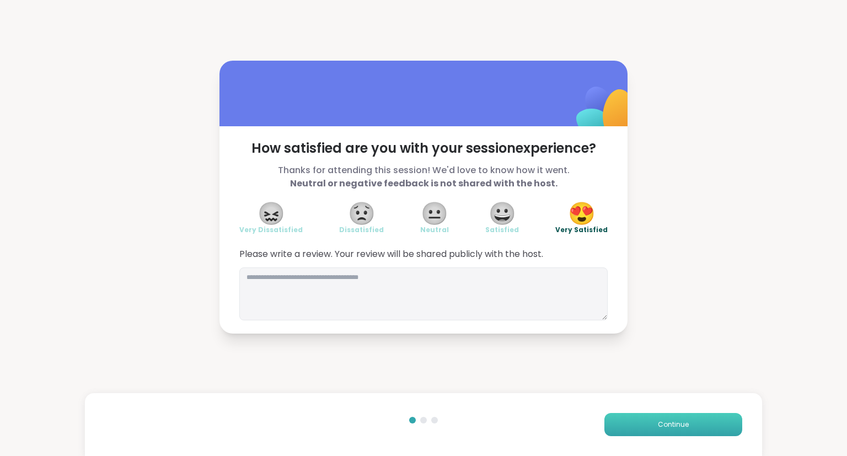
click at [624, 418] on button "Continue" at bounding box center [674, 424] width 138 height 23
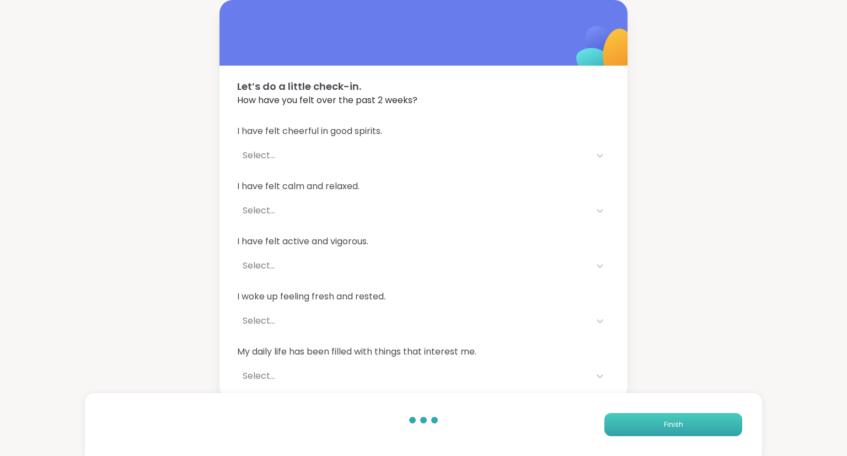
click at [624, 418] on button "Finish" at bounding box center [674, 424] width 138 height 23
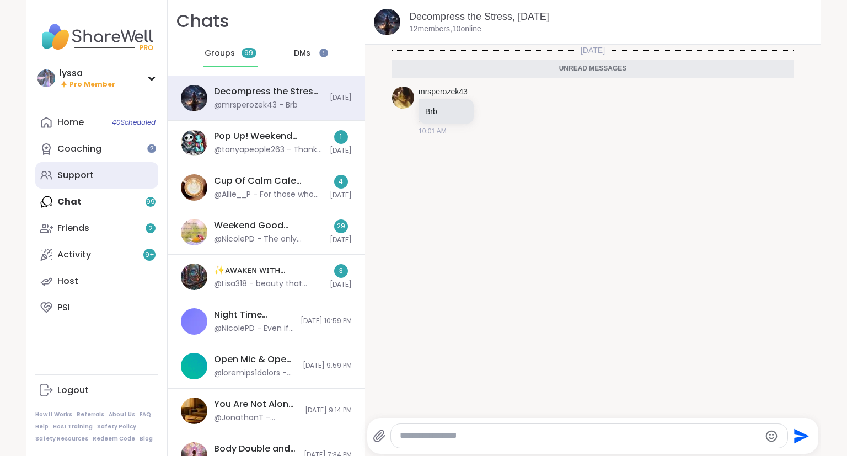
click at [95, 177] on link "Support" at bounding box center [96, 175] width 123 height 26
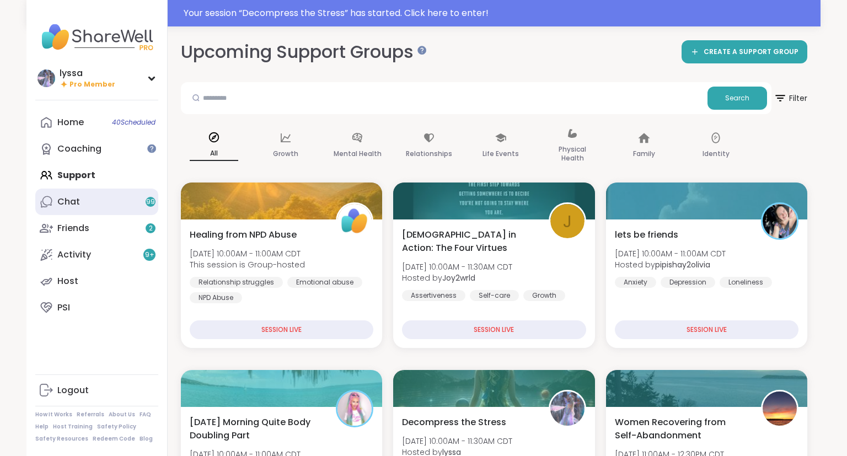
click at [90, 194] on link "Chat 99" at bounding box center [96, 202] width 123 height 26
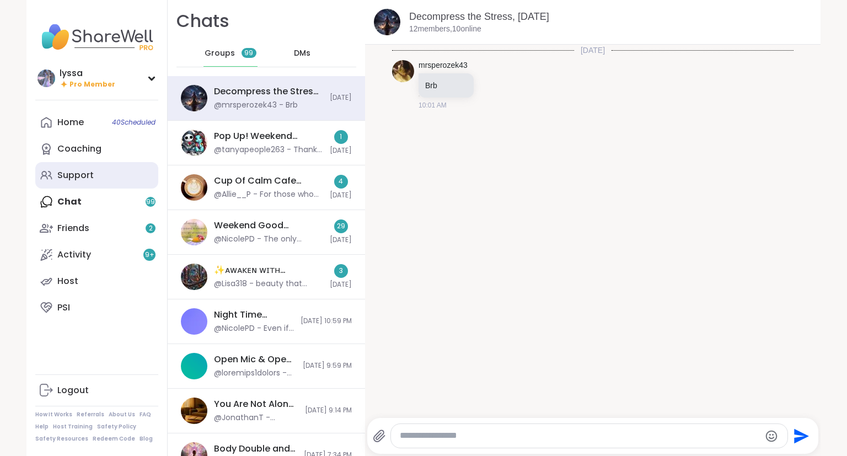
click at [87, 174] on div "Support" at bounding box center [75, 175] width 36 height 12
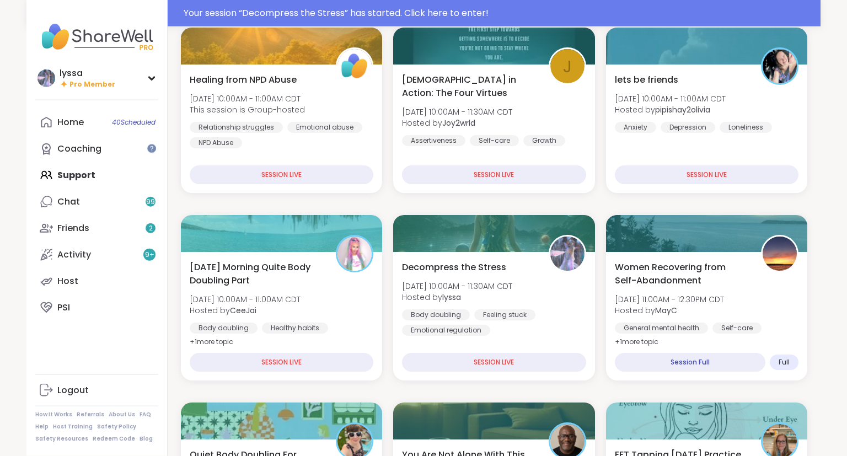
scroll to position [176, 0]
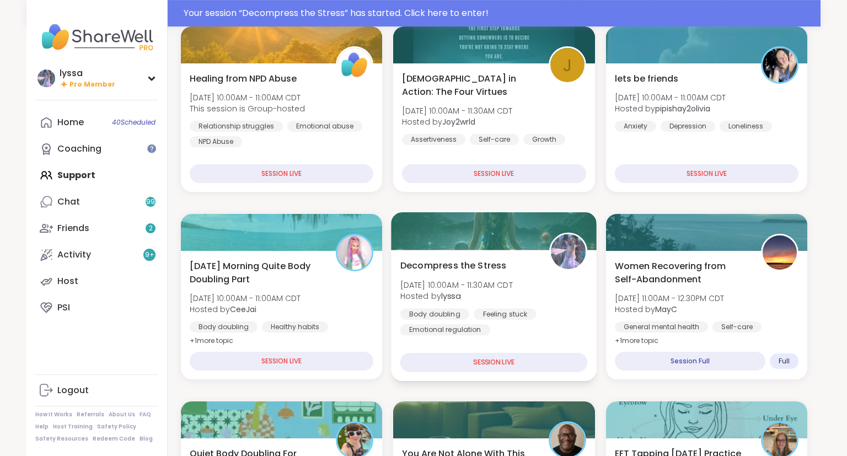
click at [456, 263] on span "Decompress the Stress" at bounding box center [453, 265] width 106 height 13
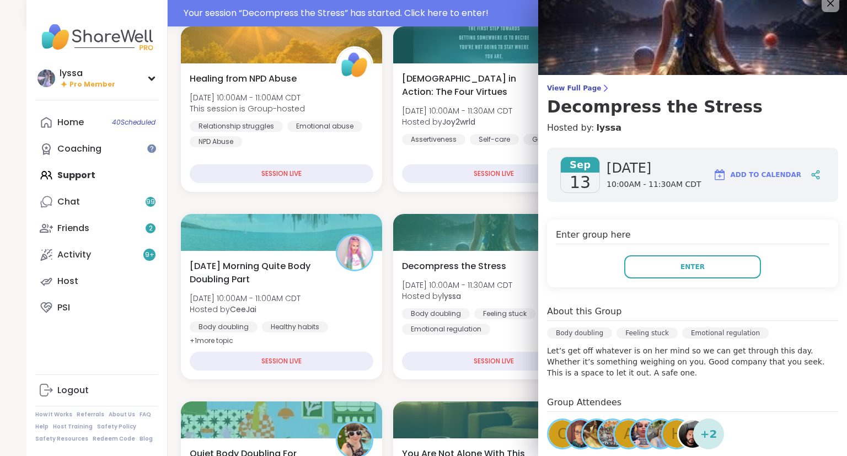
scroll to position [0, 0]
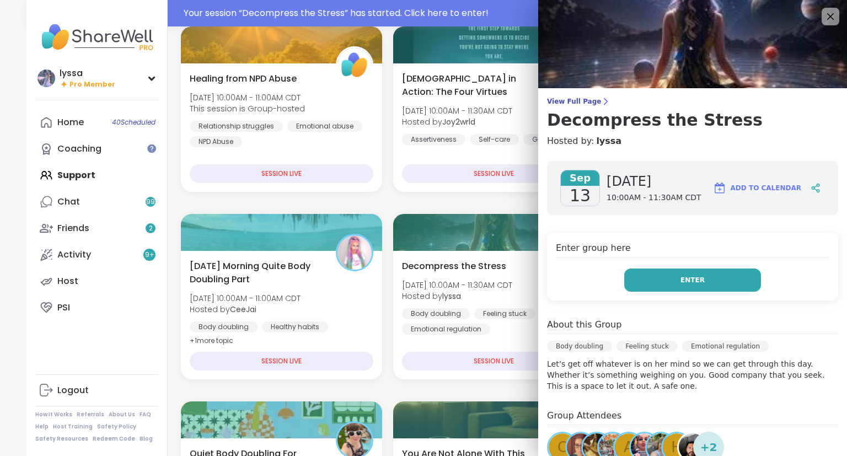
click at [706, 281] on button "Enter" at bounding box center [692, 280] width 137 height 23
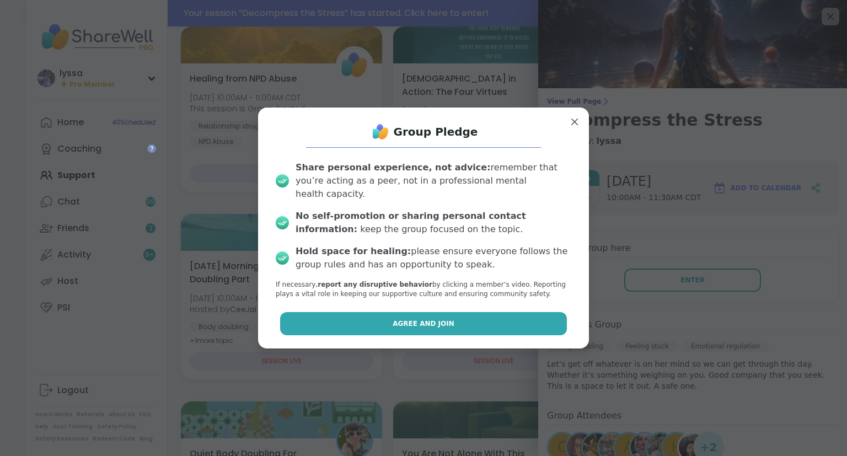
click at [545, 323] on button "Agree and Join" at bounding box center [423, 323] width 287 height 23
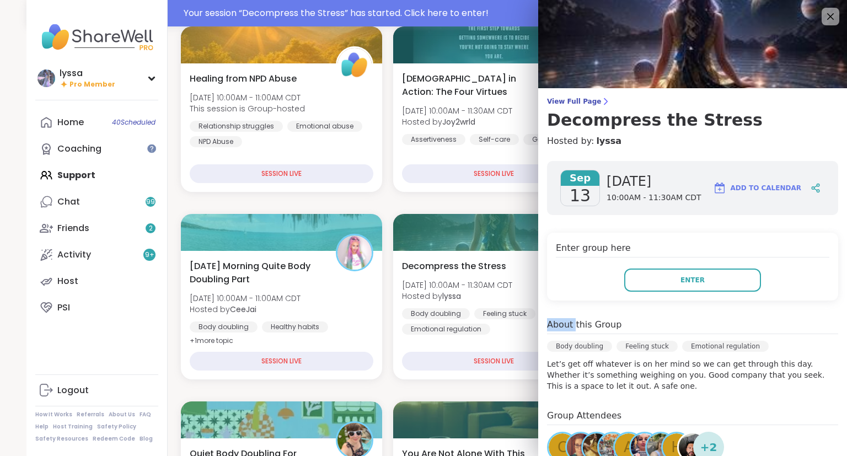
click at [545, 323] on div "Sep 13 Saturday 10:00AM - 11:30AM CDT Add to Calendar Enter group here Enter Ab…" at bounding box center [692, 377] width 309 height 450
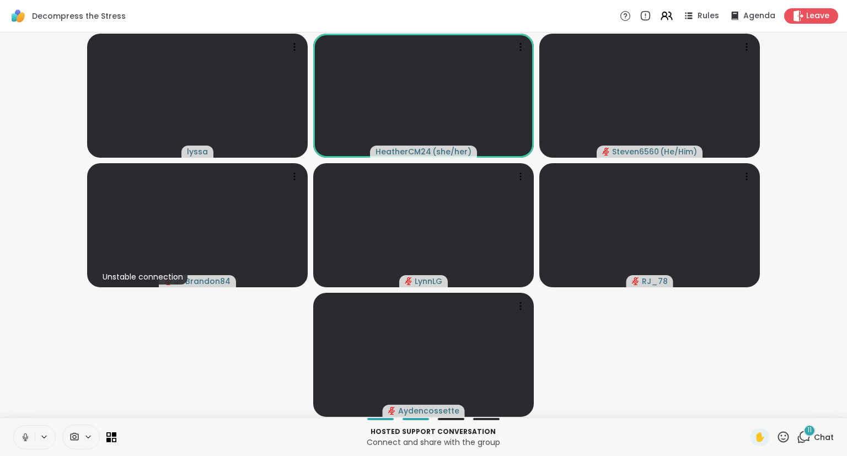
click at [19, 440] on button at bounding box center [24, 437] width 21 height 23
click at [847, 309] on div "lyssa HeatherCM24 ( she/her ) Steven6560 ( He/Him ) Unstable connection Brandon…" at bounding box center [423, 225] width 847 height 385
click at [18, 432] on button at bounding box center [24, 437] width 21 height 23
click at [118, 332] on video-player-container "lyssa HeatherCM24 ( she/her ) Steven6560 ( He/Him ) Brandon84 LynnLG Unstable c…" at bounding box center [424, 225] width 834 height 376
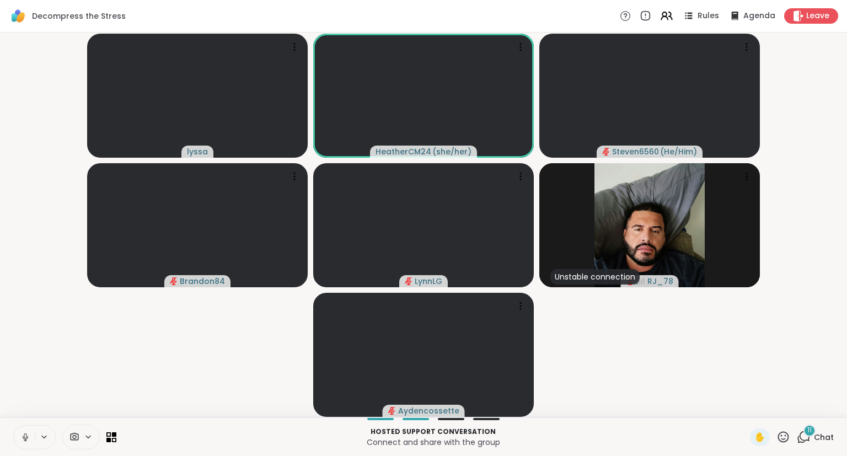
click at [783, 441] on icon at bounding box center [784, 437] width 14 height 14
click at [747, 406] on span "❤️" at bounding box center [751, 408] width 11 height 13
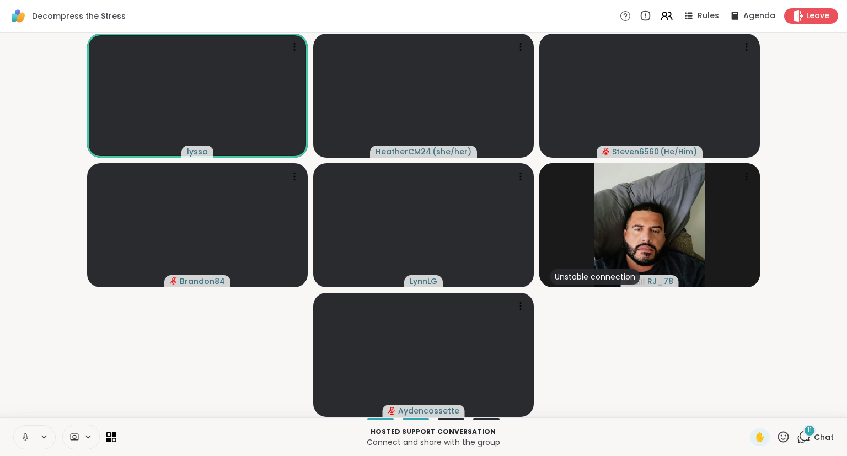
click at [28, 441] on icon at bounding box center [25, 437] width 10 height 10
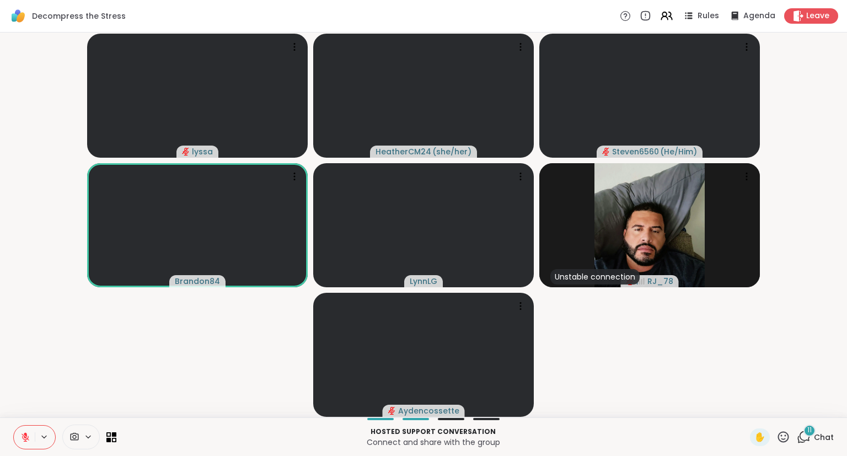
click at [30, 443] on button at bounding box center [24, 437] width 21 height 23
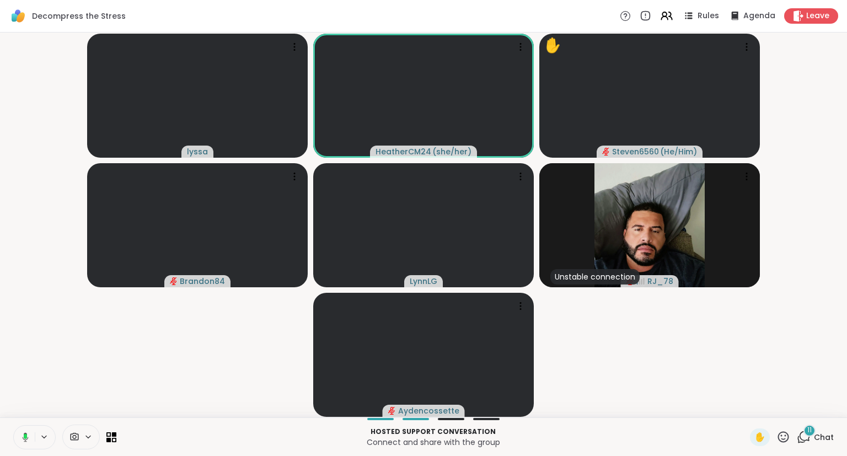
click at [25, 442] on icon at bounding box center [24, 437] width 10 height 10
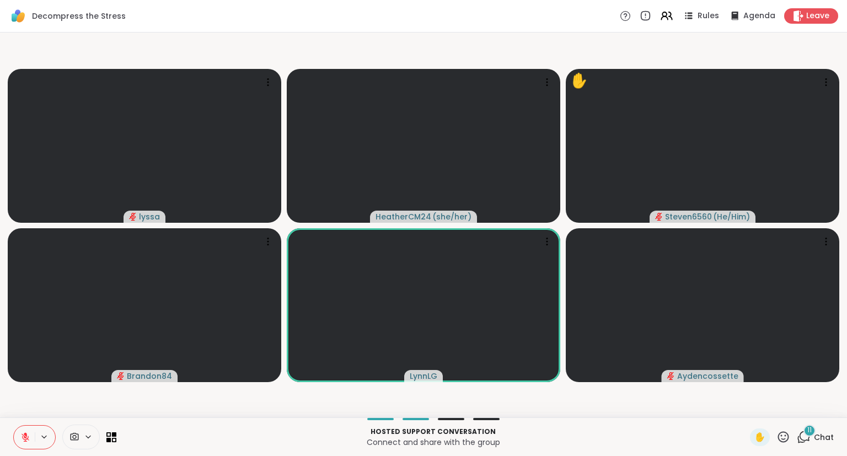
click at [25, 436] on icon at bounding box center [25, 434] width 3 height 4
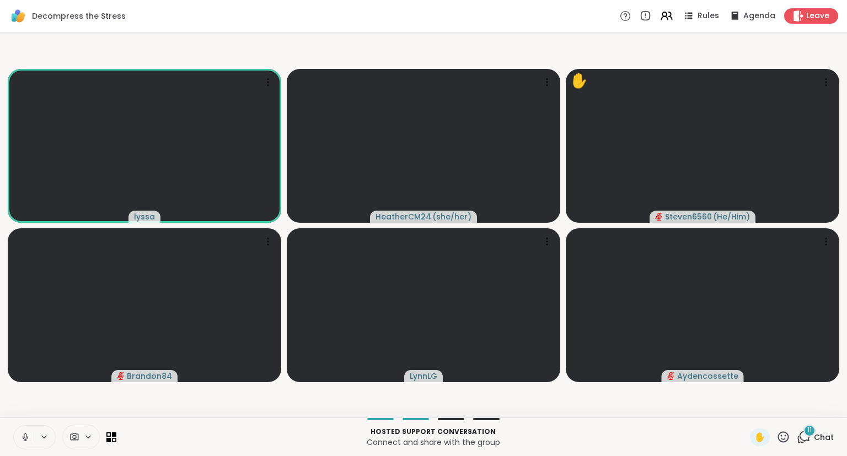
click at [23, 437] on icon at bounding box center [25, 437] width 10 height 10
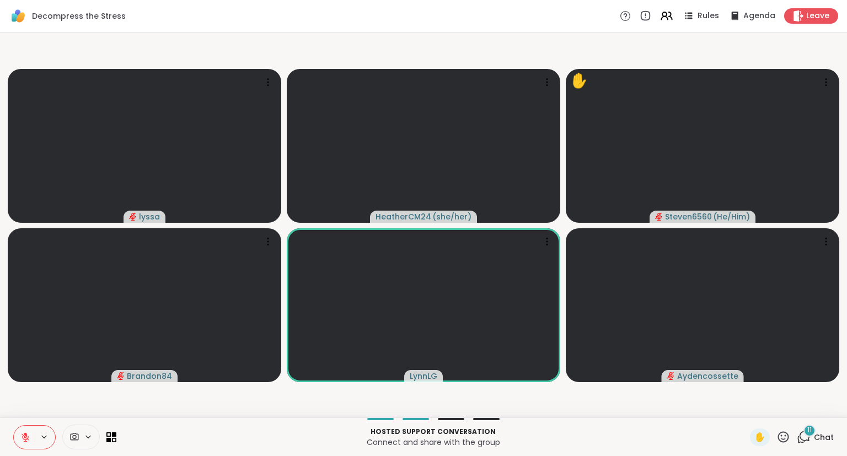
click at [23, 437] on icon at bounding box center [26, 438] width 8 height 8
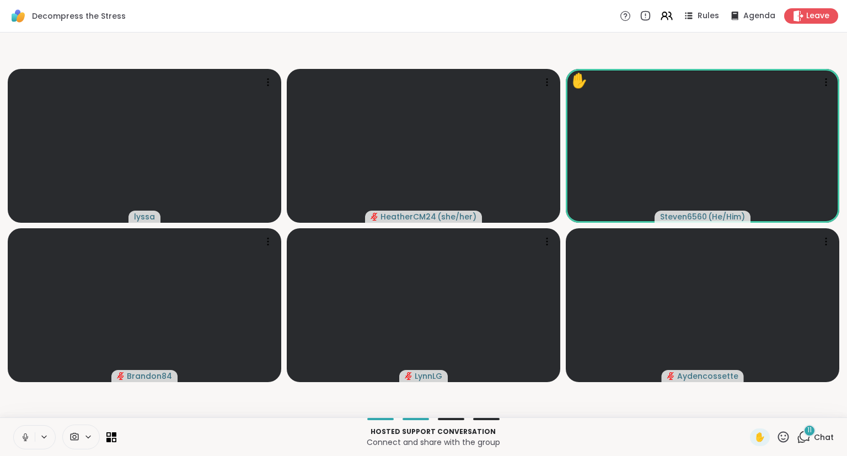
click at [809, 437] on icon at bounding box center [804, 437] width 14 height 14
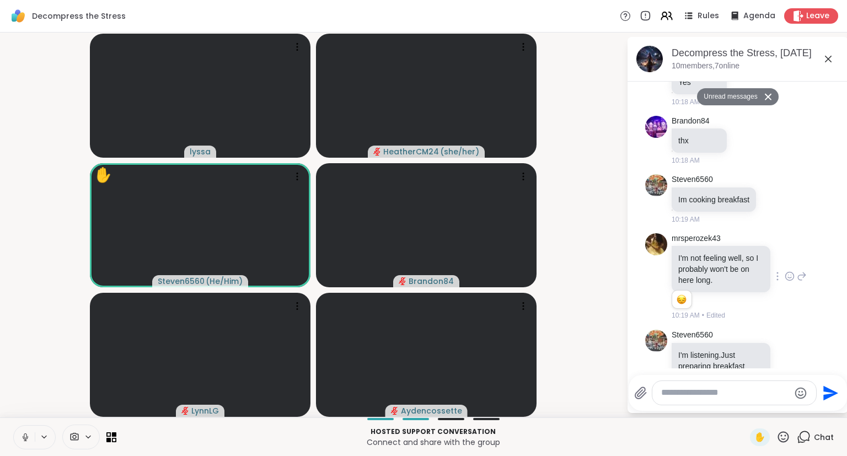
scroll to position [523, 0]
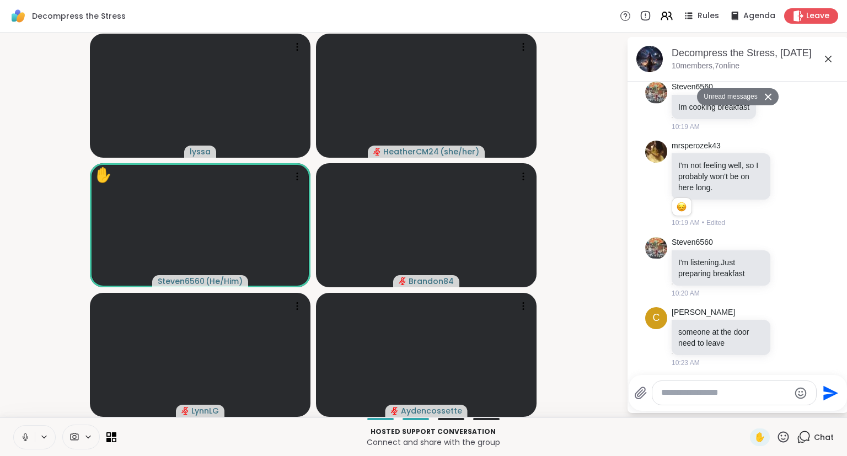
click at [687, 398] on textarea "Type your message" at bounding box center [725, 393] width 129 height 12
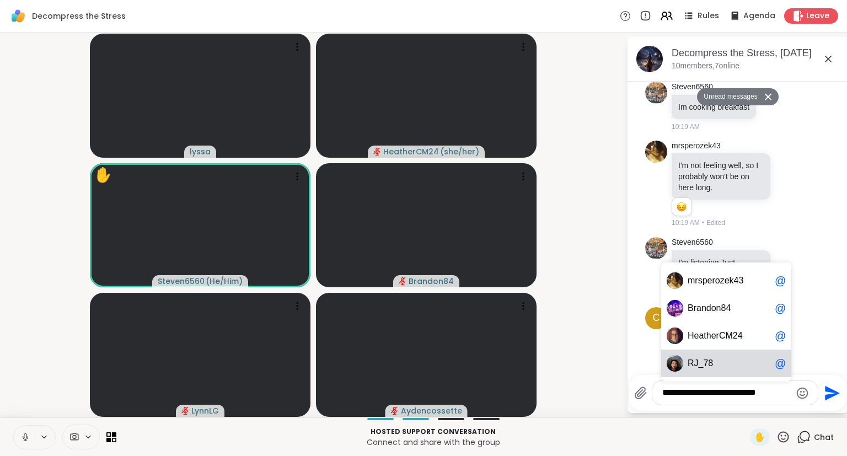
click at [712, 355] on div "R J_78 @" at bounding box center [726, 364] width 130 height 28
type textarea "**********"
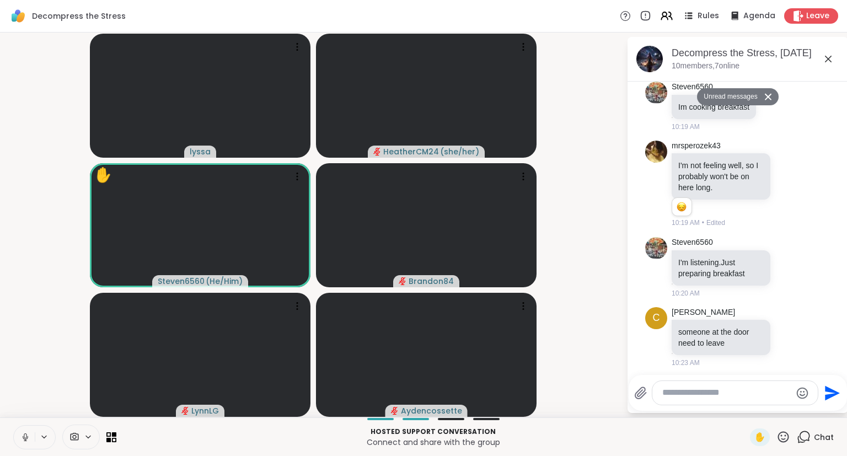
scroll to position [566, 0]
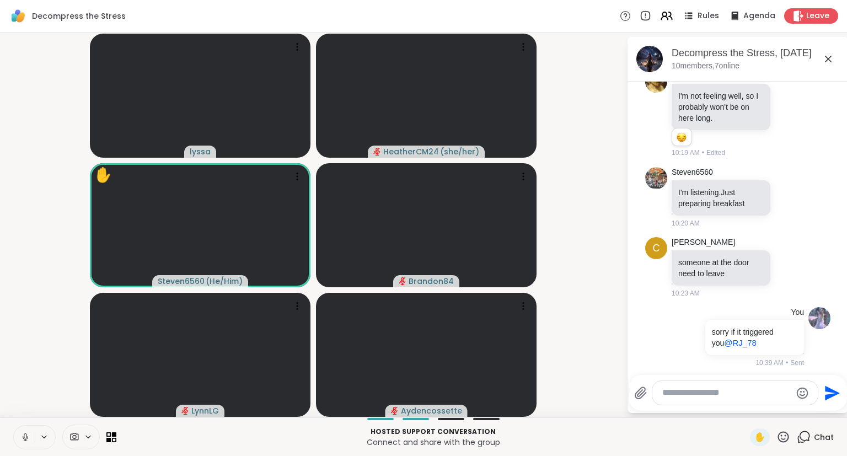
click at [830, 58] on icon at bounding box center [828, 58] width 13 height 13
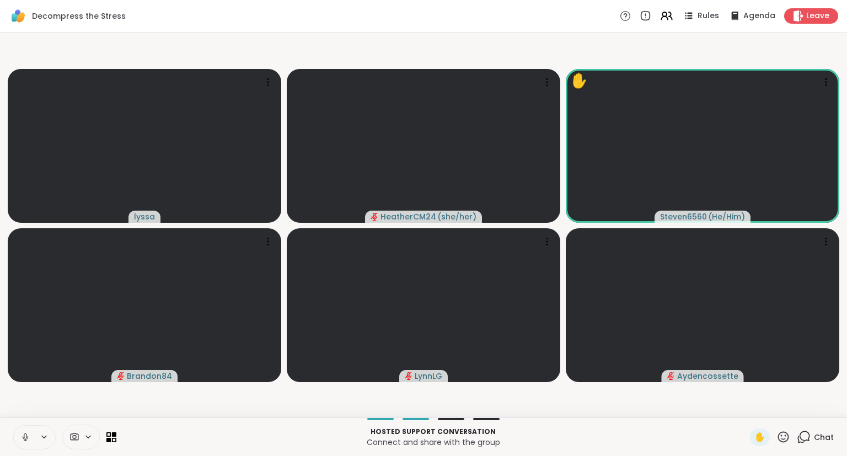
click at [22, 439] on icon at bounding box center [25, 437] width 10 height 10
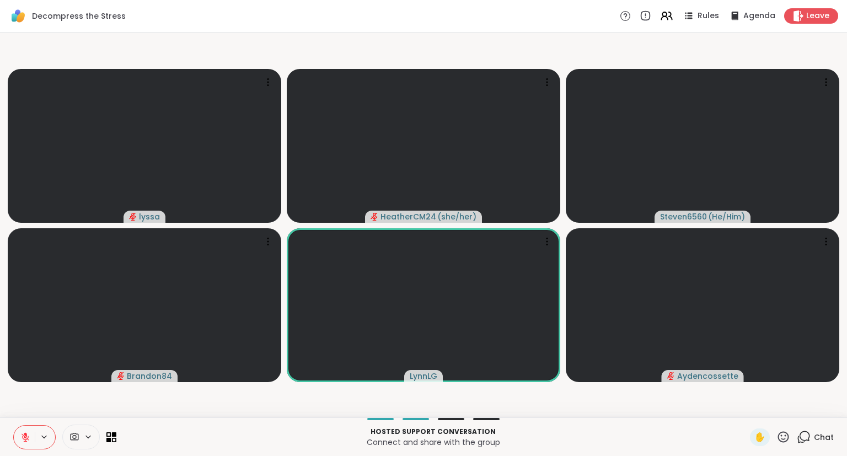
click at [0, 431] on div "Hosted support conversation Connect and share with the group ✋ Chat" at bounding box center [423, 437] width 847 height 39
click at [19, 440] on button at bounding box center [24, 437] width 21 height 23
click at [21, 442] on icon at bounding box center [25, 437] width 10 height 10
click at [15, 437] on button at bounding box center [24, 437] width 21 height 23
click at [28, 435] on icon at bounding box center [25, 437] width 10 height 10
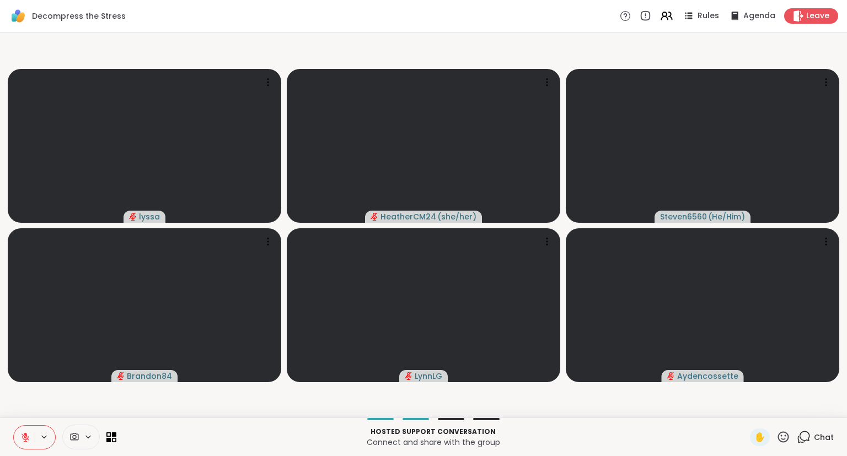
click at [27, 435] on icon at bounding box center [25, 437] width 10 height 10
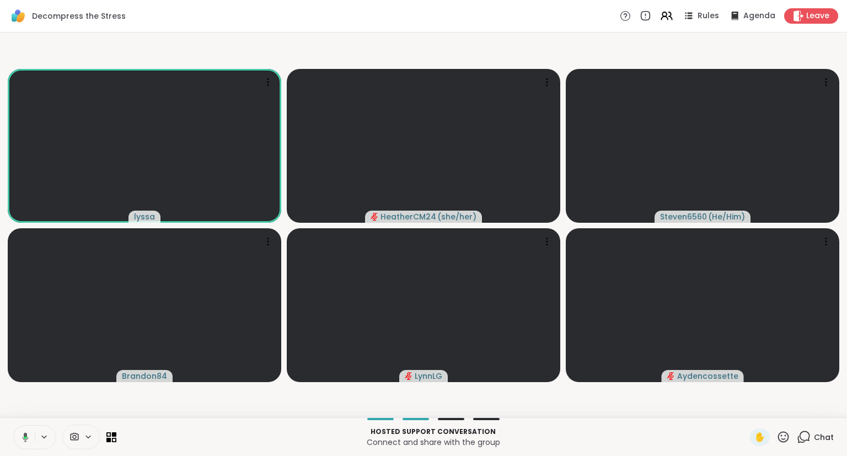
click at [25, 436] on icon at bounding box center [26, 436] width 6 height 9
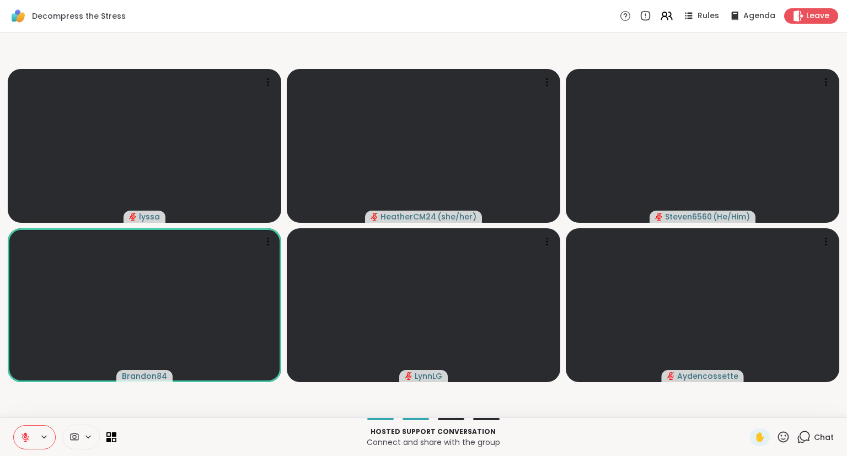
click at [787, 436] on icon at bounding box center [783, 436] width 11 height 11
click at [746, 402] on span "❤️" at bounding box center [751, 408] width 11 height 13
click at [23, 433] on icon at bounding box center [25, 437] width 10 height 10
click at [25, 434] on icon at bounding box center [25, 437] width 10 height 10
click at [23, 434] on icon at bounding box center [25, 437] width 10 height 10
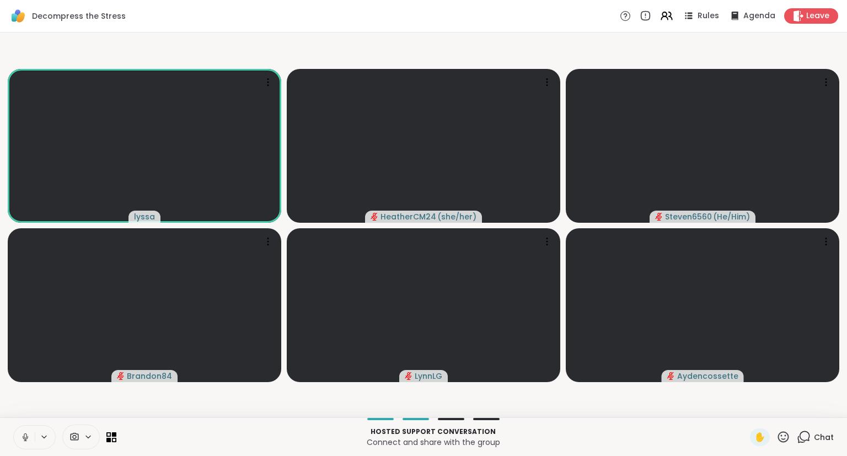
click at [25, 430] on button at bounding box center [24, 437] width 21 height 23
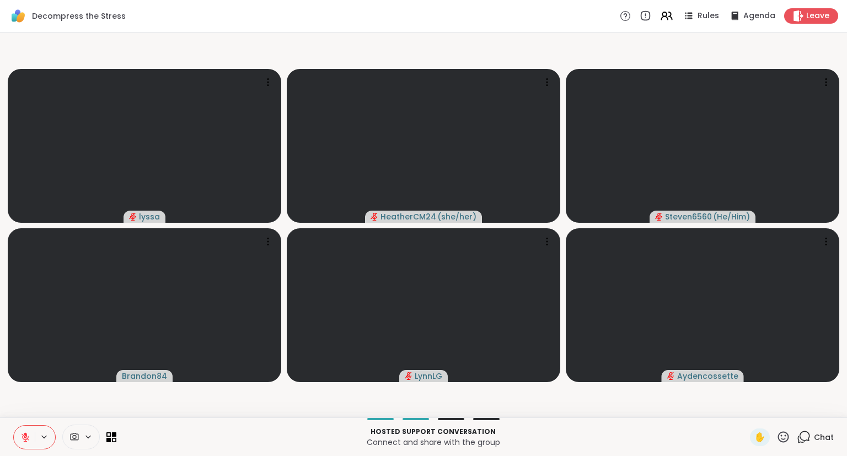
click at [22, 426] on button at bounding box center [24, 437] width 21 height 23
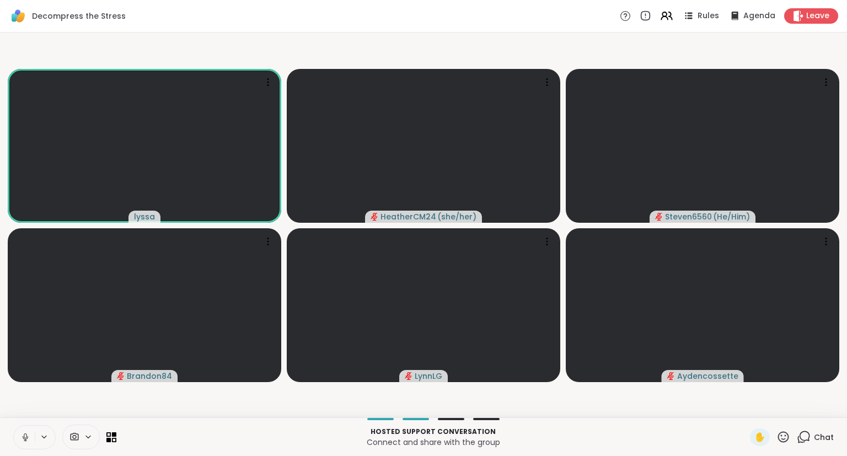
click at [25, 434] on icon at bounding box center [25, 437] width 10 height 10
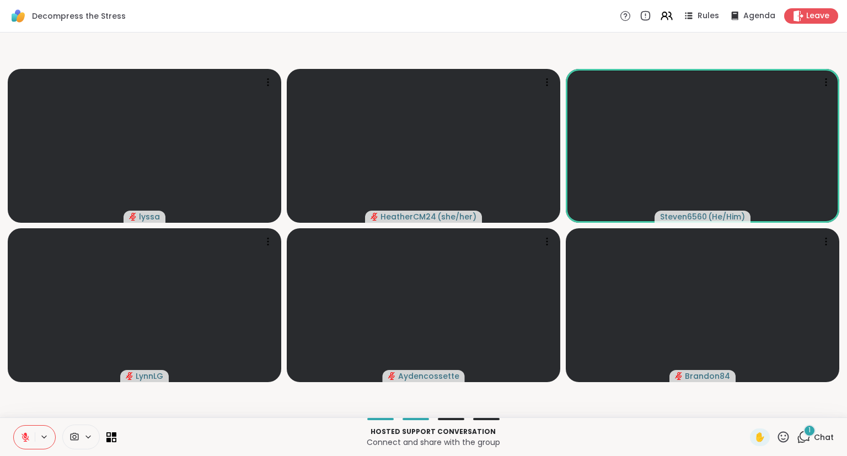
click at [781, 435] on icon at bounding box center [784, 437] width 14 height 14
click at [748, 407] on span "❤️" at bounding box center [751, 408] width 11 height 13
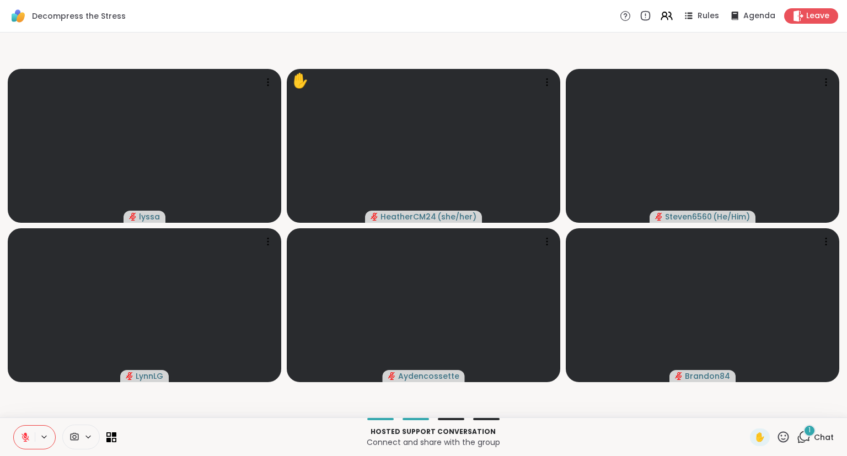
click at [812, 430] on div "1" at bounding box center [810, 431] width 12 height 12
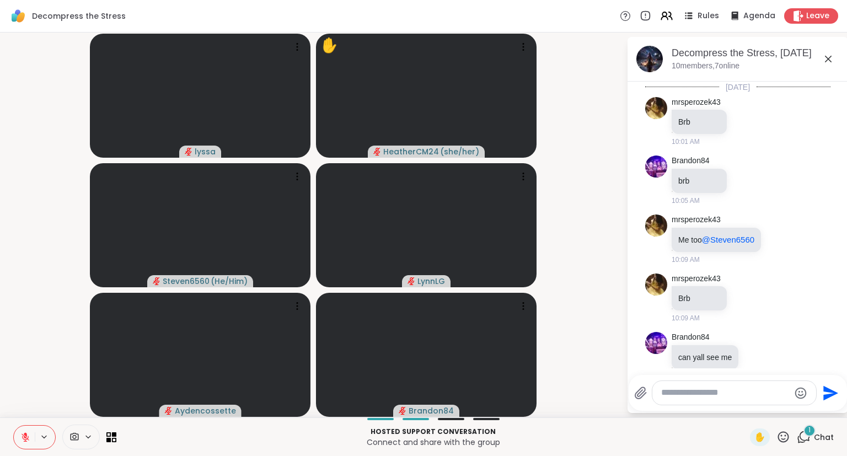
scroll to position [651, 0]
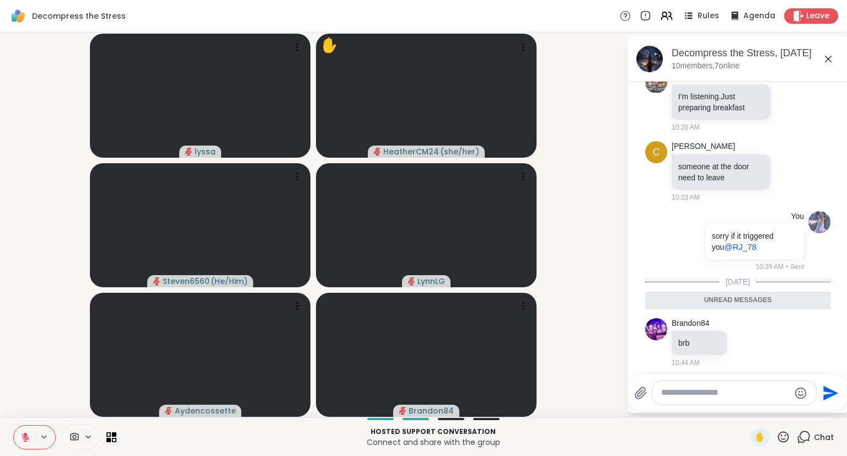
click at [696, 397] on textarea "Type your message" at bounding box center [725, 393] width 129 height 12
type textarea "**********"
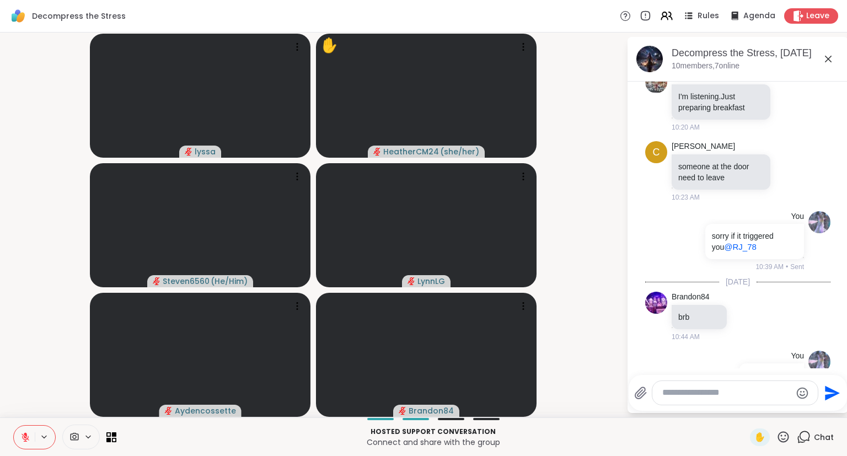
scroll to position [684, 0]
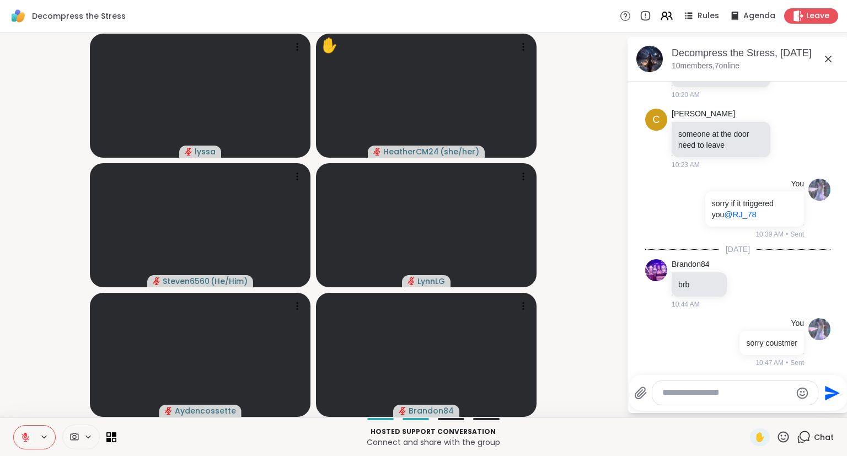
click at [826, 57] on icon at bounding box center [828, 58] width 13 height 13
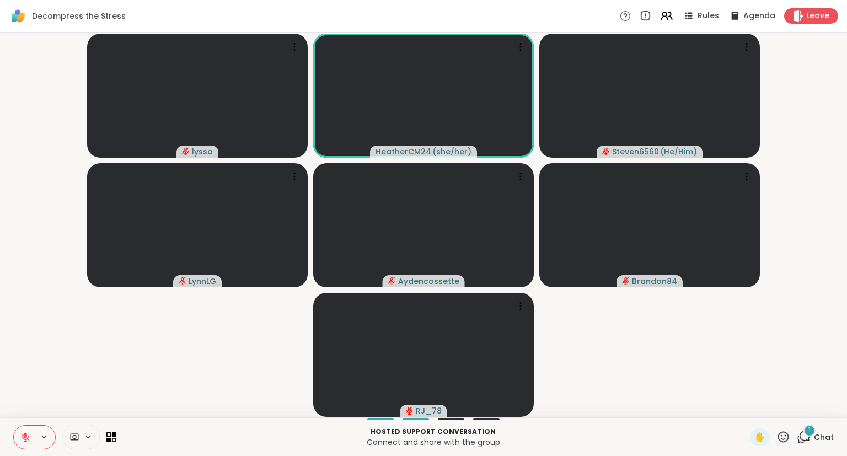
click at [826, 57] on video-player-container "lyssa HeatherCM24 ( she/her ) Steven6560 ( He/Him ) LynnLG Aydencossette Brando…" at bounding box center [424, 225] width 834 height 376
click at [682, 330] on video-player-container "lyssa HeatherCM24 ( she/her ) Steven6560 ( He/Him ) LynnLG Aydencossette Brando…" at bounding box center [424, 225] width 834 height 376
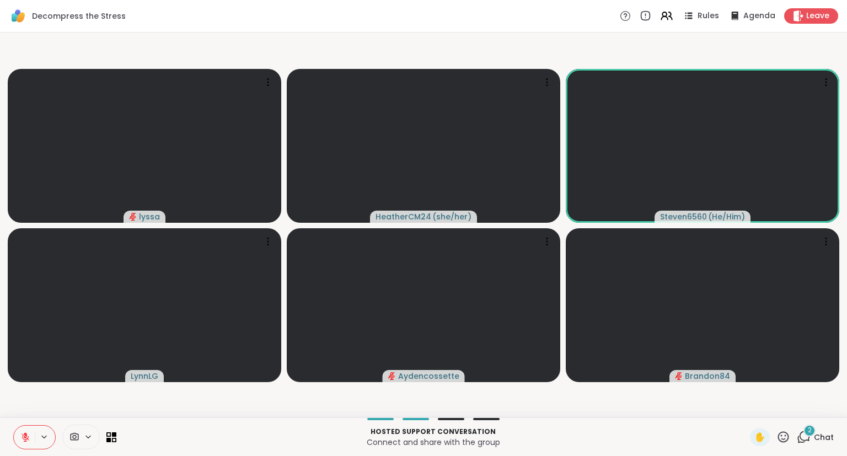
click at [783, 430] on div "✋" at bounding box center [770, 438] width 40 height 18
click at [784, 434] on icon at bounding box center [784, 437] width 14 height 14
click at [749, 405] on span "❤️" at bounding box center [751, 408] width 11 height 13
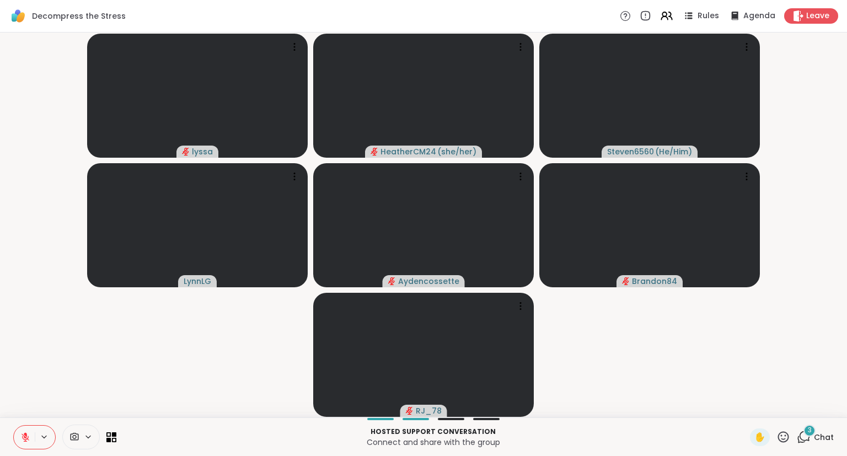
click at [25, 437] on icon at bounding box center [26, 438] width 8 height 8
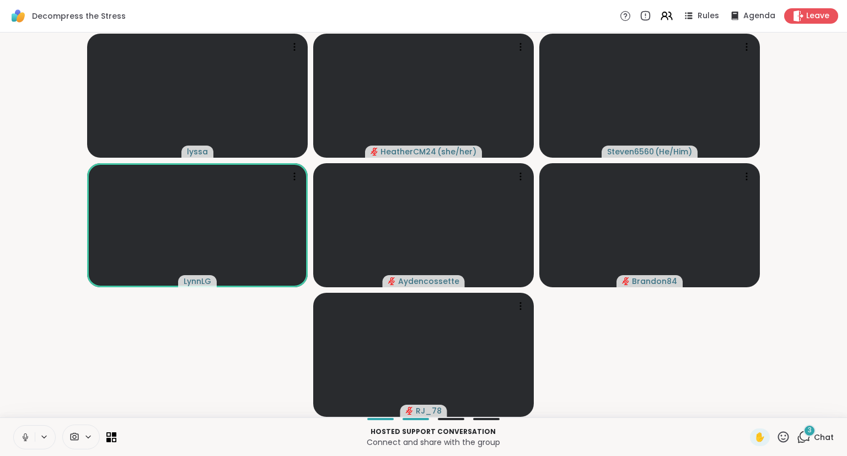
click at [601, 395] on video-player-container "lyssa HeatherCM24 ( she/her ) Steven6560 ( He/Him ) LynnLG Aydencossette Brando…" at bounding box center [424, 225] width 834 height 376
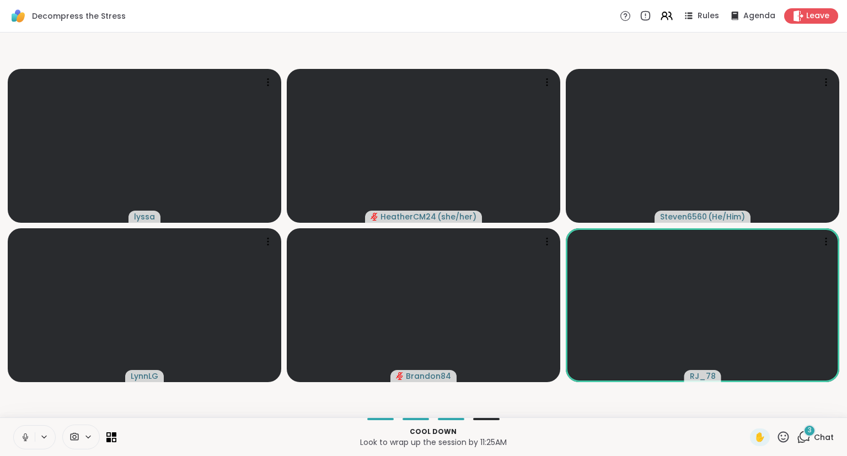
click at [28, 441] on icon at bounding box center [25, 437] width 10 height 10
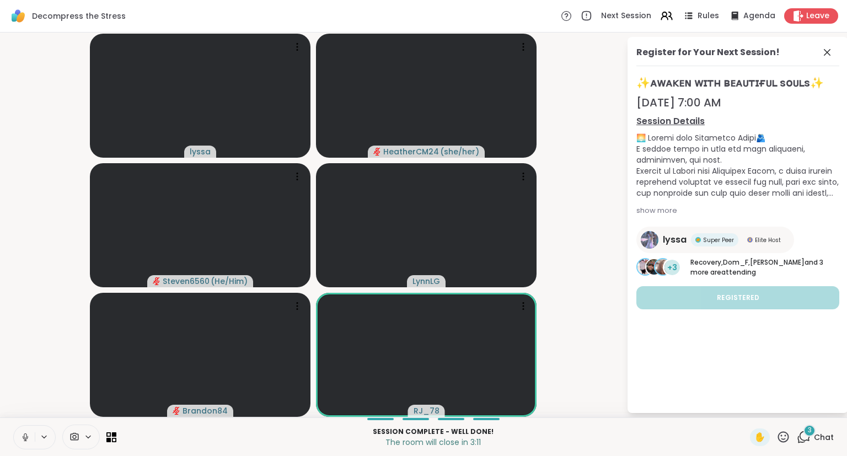
click at [592, 344] on video-player-container "lyssa HeatherCM24 ( she/her ) Steven6560 ( He/Him ) LynnLG Brandon84 RJ_78" at bounding box center [313, 225] width 613 height 376
click at [826, 54] on icon at bounding box center [827, 52] width 7 height 7
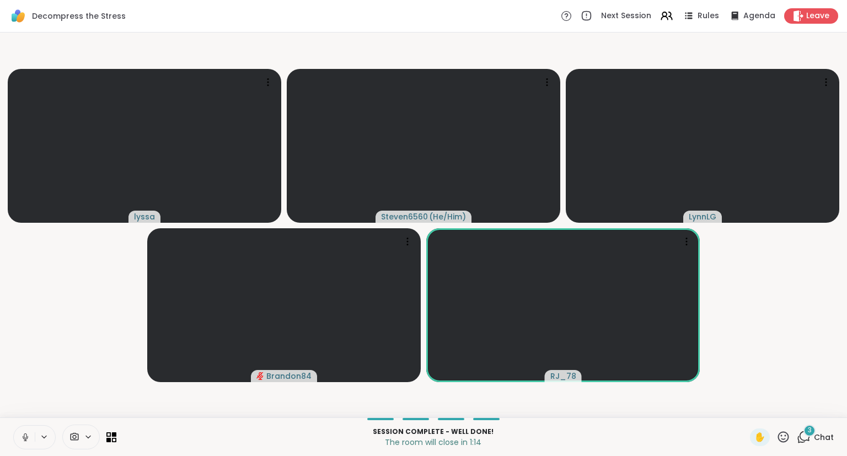
click at [783, 435] on icon at bounding box center [784, 437] width 14 height 14
click at [749, 409] on span "❤️" at bounding box center [751, 408] width 11 height 13
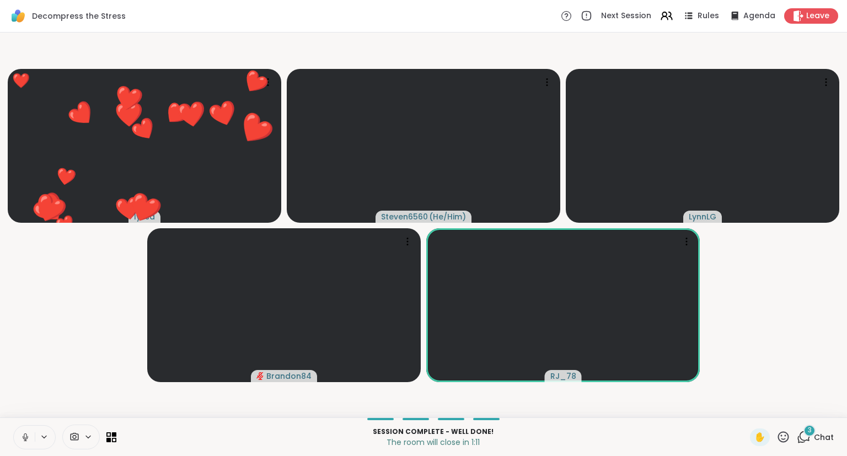
click at [810, 437] on icon at bounding box center [805, 436] width 10 height 10
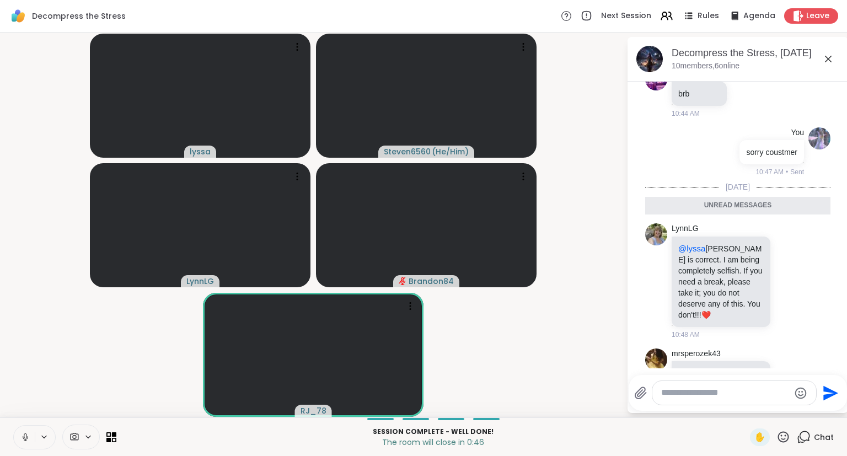
scroll to position [974, 0]
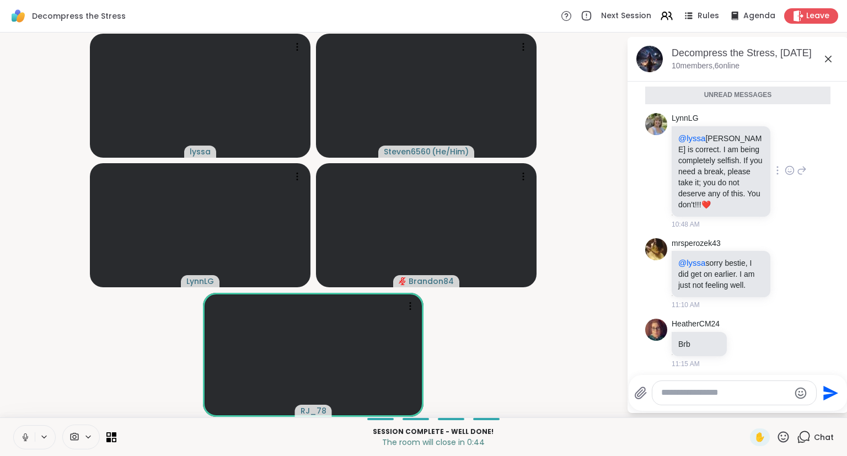
click at [803, 167] on icon at bounding box center [802, 170] width 10 height 13
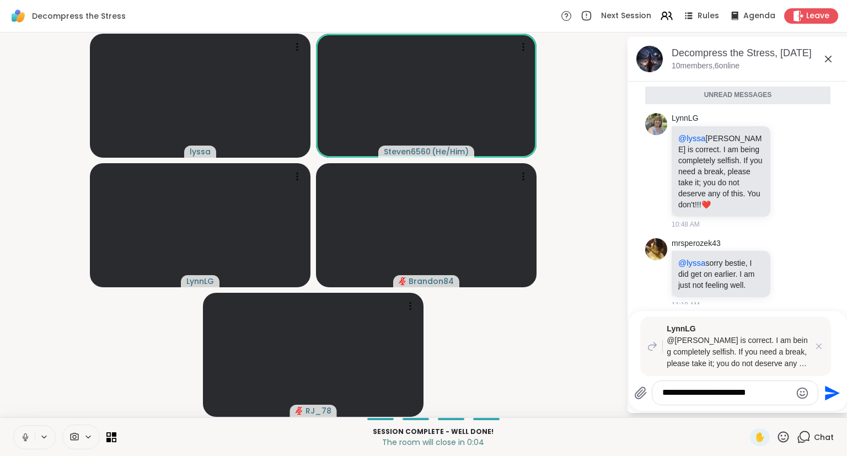
type textarea "**********"
click at [818, 63] on div "Decompress the Stress, Sep 13 10 members, 6 online" at bounding box center [756, 58] width 168 height 25
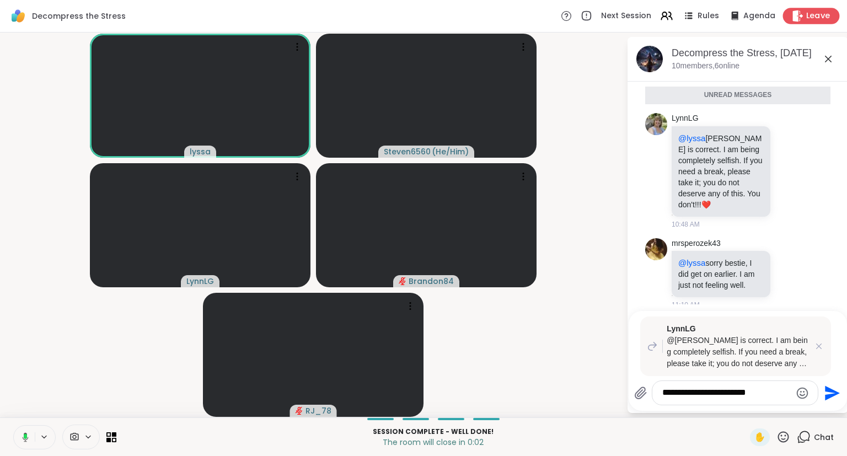
click at [809, 10] on div "Leave" at bounding box center [811, 16] width 57 height 16
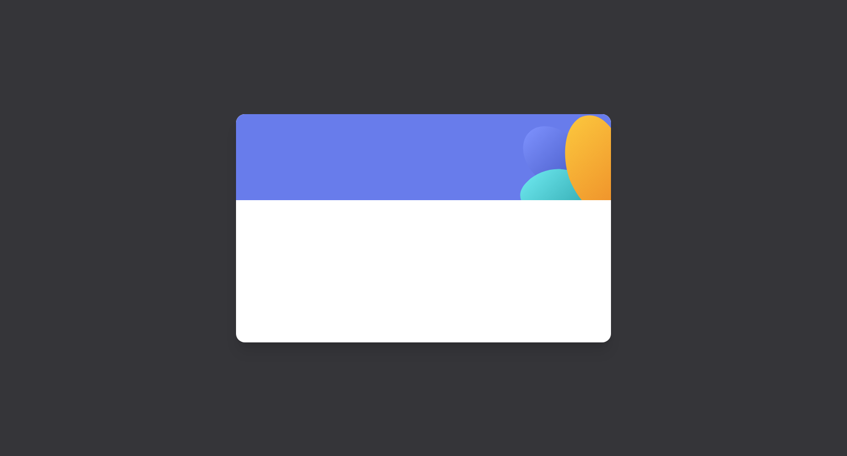
click at [418, 249] on span at bounding box center [424, 257] width 322 height 60
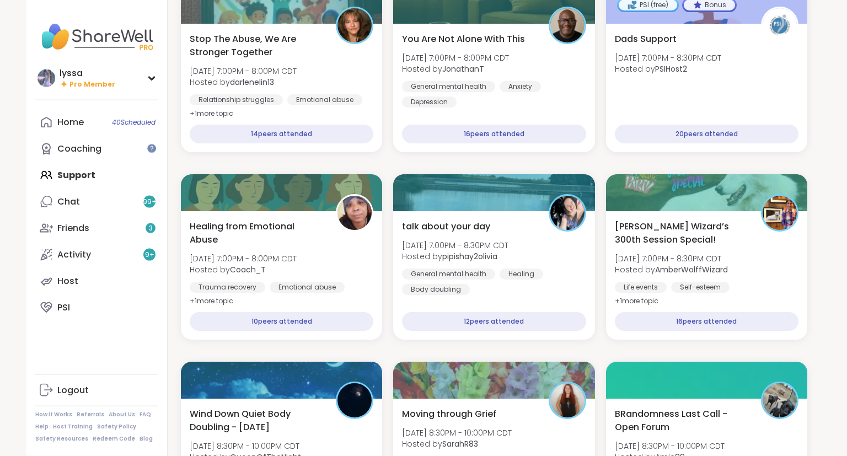
scroll to position [77, 0]
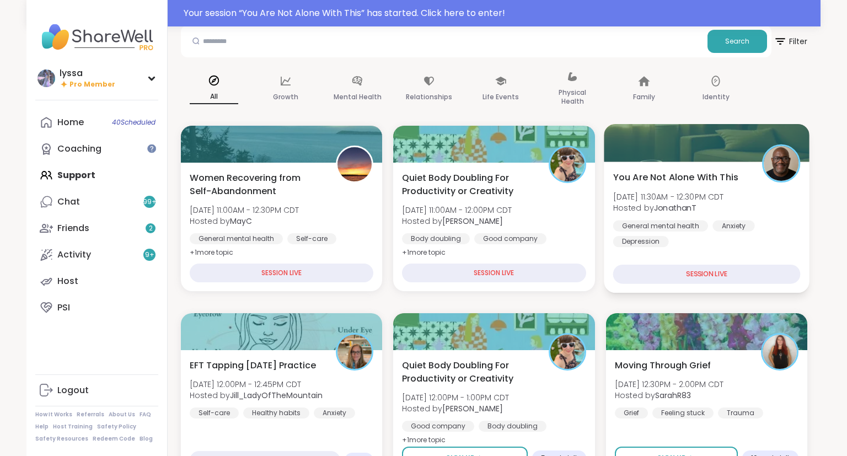
click at [668, 202] on b "JonathanT" at bounding box center [675, 207] width 43 height 11
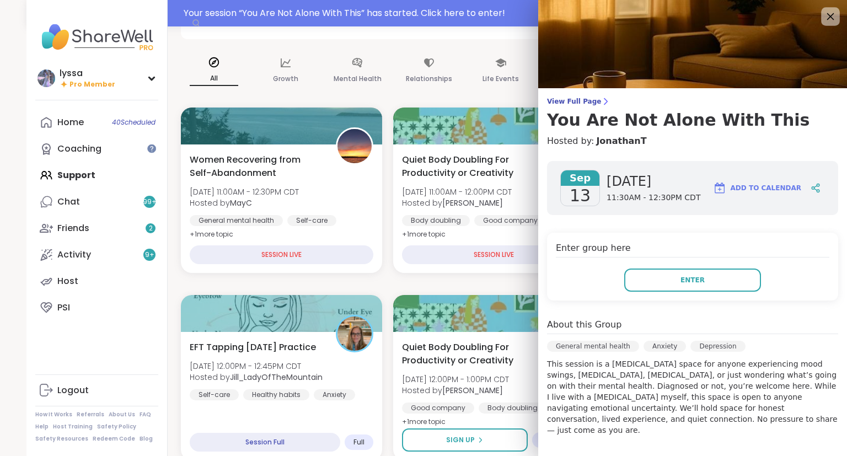
click at [829, 15] on icon at bounding box center [830, 16] width 7 height 7
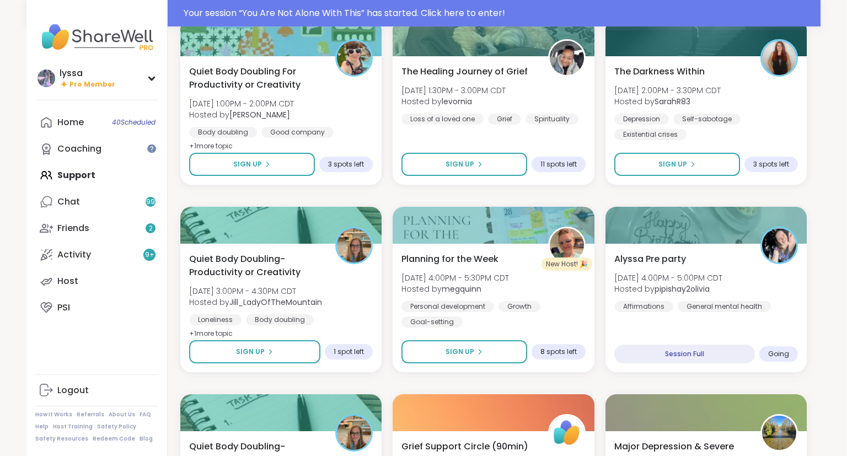
scroll to position [564, 1]
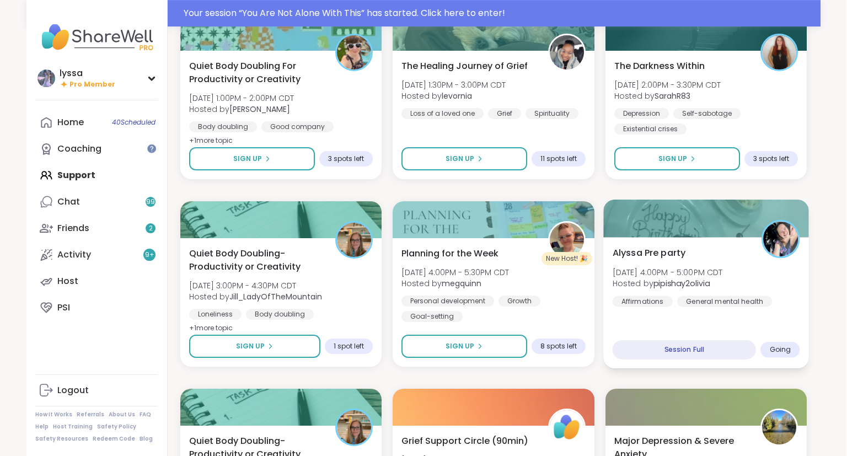
click at [709, 260] on div "Alyssa Pre party Sat, Sep 13 | 4:00PM - 5:00PM CDT Hosted by pipishay2olivia Af…" at bounding box center [706, 276] width 188 height 61
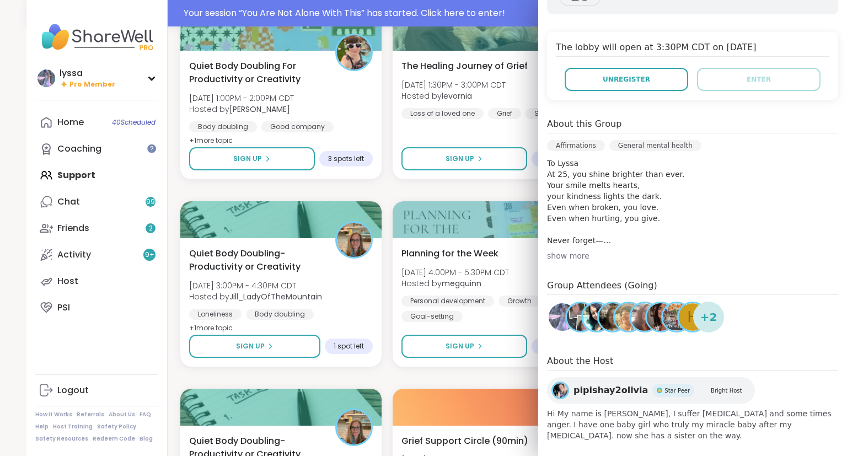
scroll to position [0, 0]
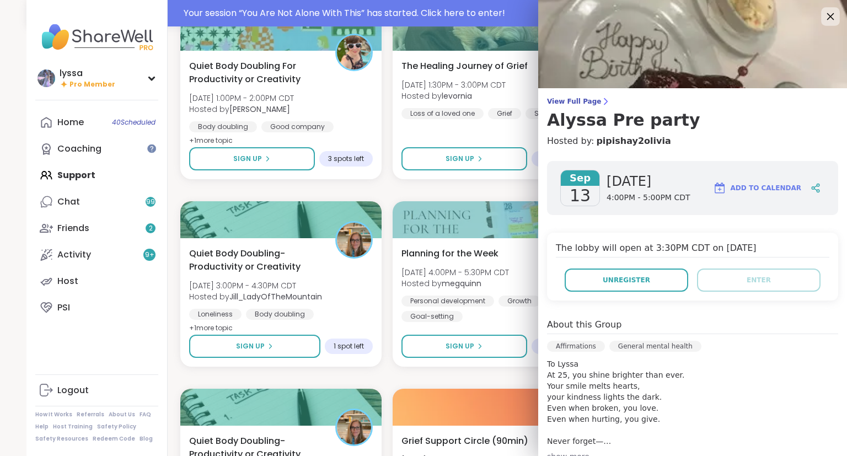
click at [830, 15] on icon at bounding box center [830, 16] width 7 height 7
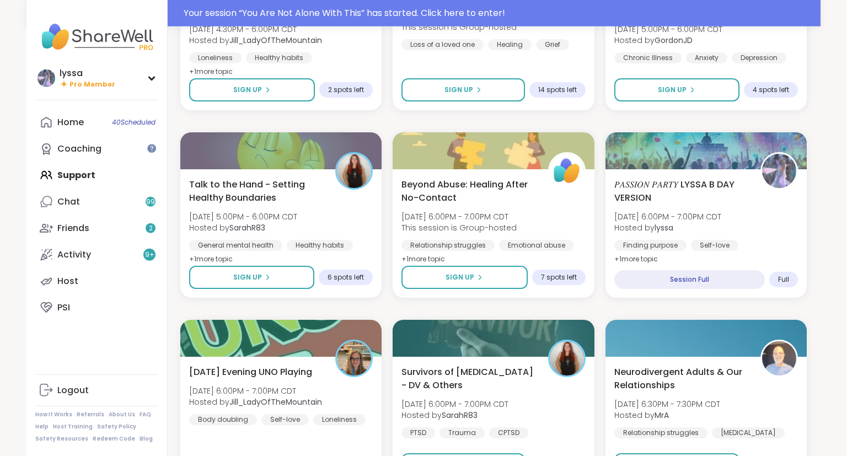
scroll to position [1028, 1]
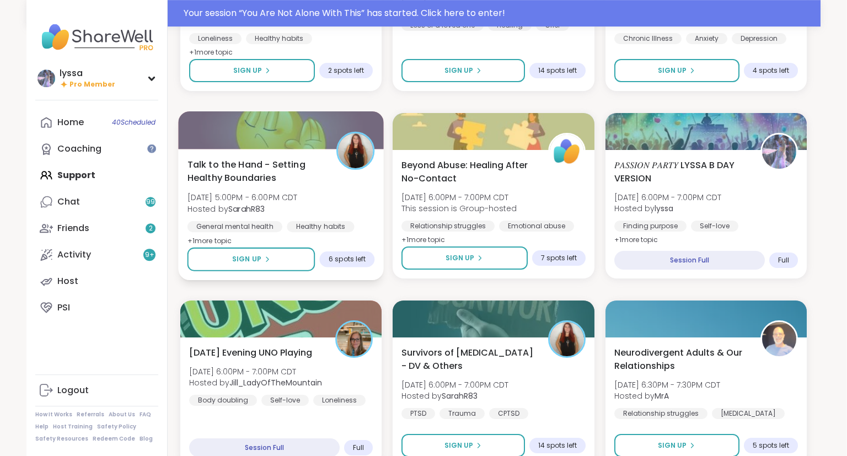
click at [317, 192] on div "Talk to the Hand - Setting Healthy Boundaries Sat, Sep 13 | 5:00PM - 6:00PM CDT…" at bounding box center [282, 203] width 188 height 90
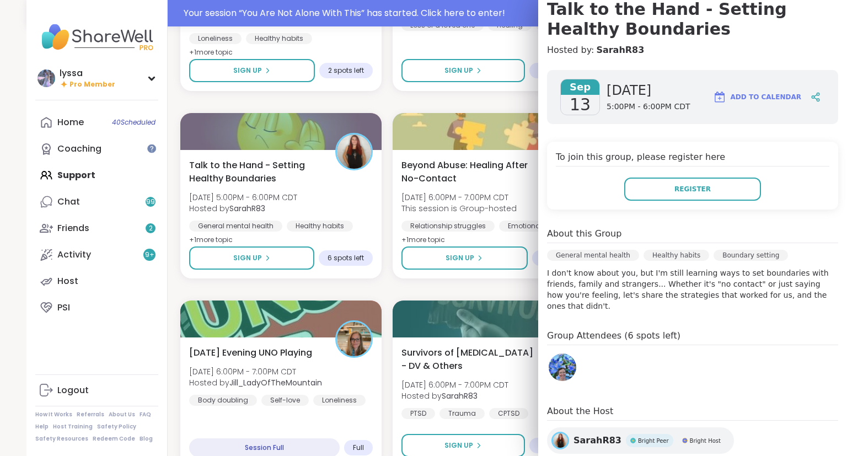
scroll to position [0, 0]
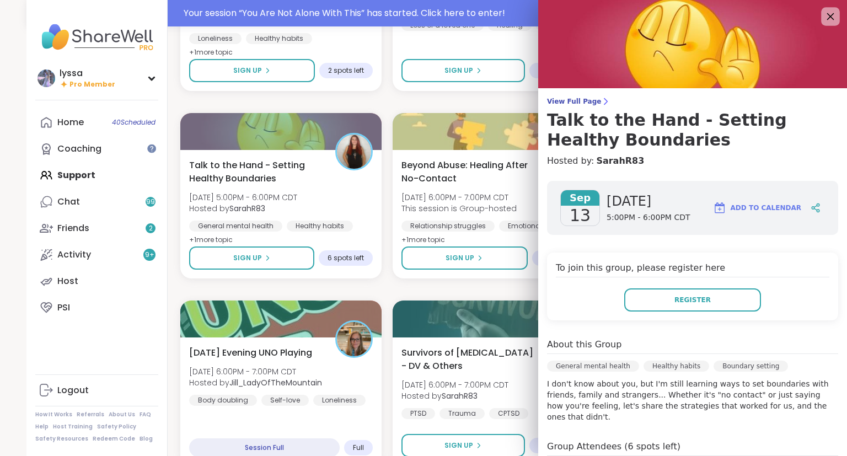
click at [833, 14] on icon at bounding box center [830, 16] width 14 height 14
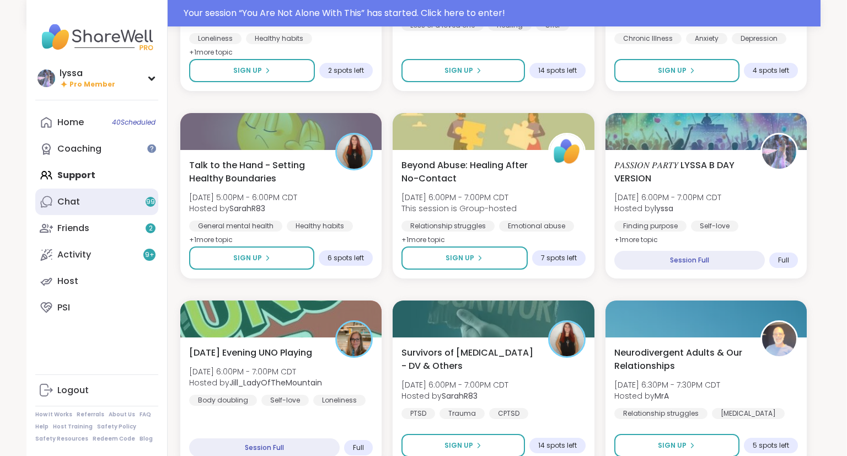
click at [117, 202] on link "Chat 99" at bounding box center [96, 202] width 123 height 26
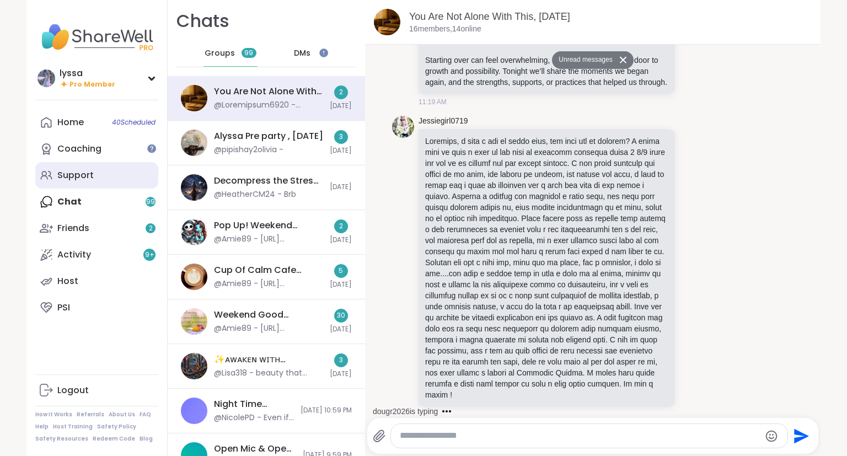
click at [115, 185] on link "Support" at bounding box center [96, 175] width 123 height 26
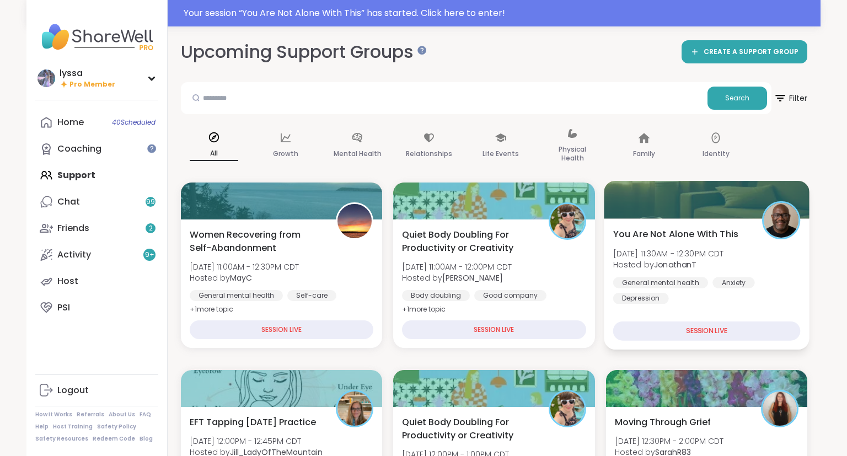
click at [734, 238] on span "You Are Not Alone With This" at bounding box center [675, 233] width 125 height 13
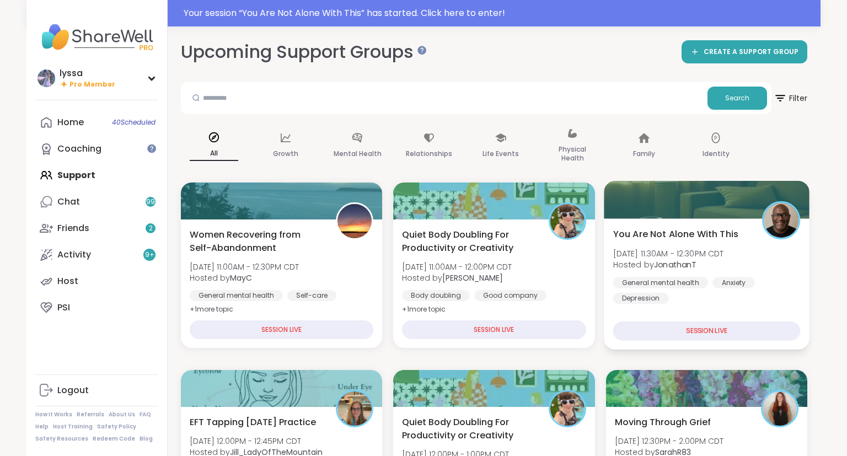
click at [643, 305] on div "You Are Not Alone With This Sat, Sep 13 | 11:30AM - 12:30PM CDT Hosted by Jonat…" at bounding box center [707, 283] width 206 height 131
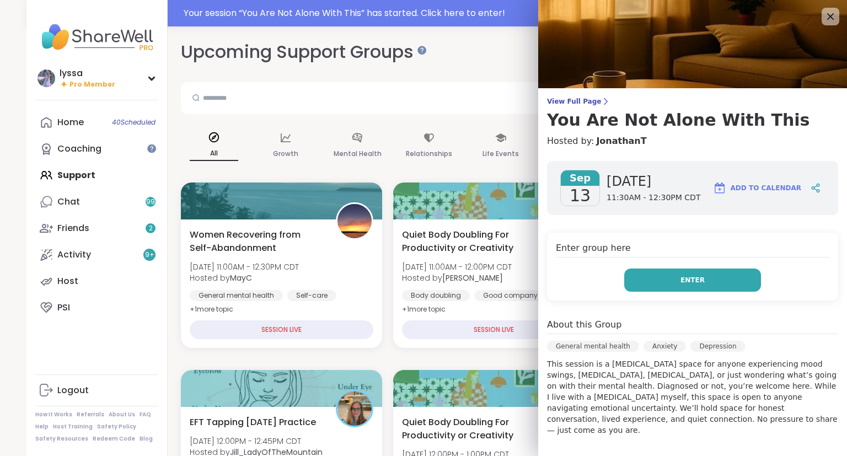
click at [659, 282] on button "Enter" at bounding box center [692, 280] width 137 height 23
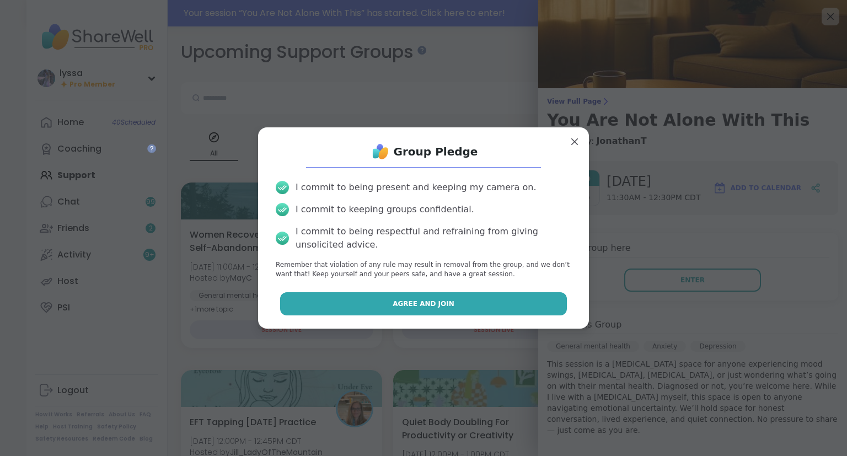
click at [491, 303] on button "Agree and Join" at bounding box center [423, 303] width 287 height 23
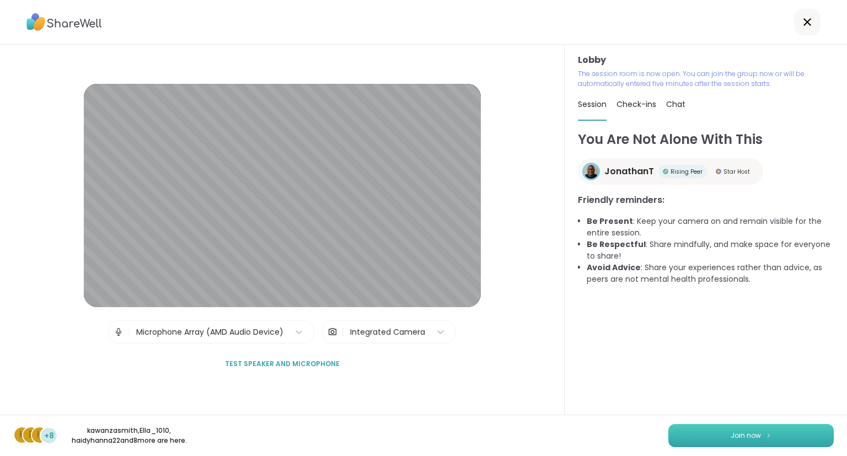
click at [694, 434] on button "Join now" at bounding box center [750, 435] width 165 height 23
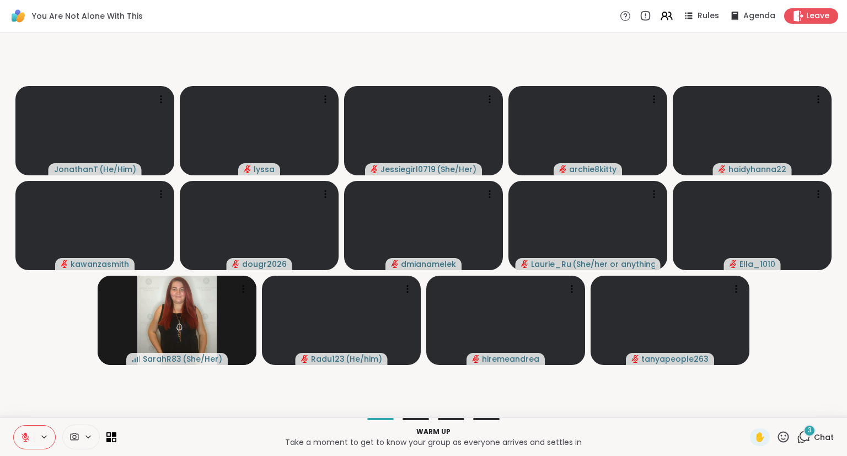
click at [847, 356] on div "JonathanT ( He/Him ) lyssa Jessiegirl0719 ( She/Her ) archie8kitty haidyhanna22…" at bounding box center [423, 225] width 847 height 385
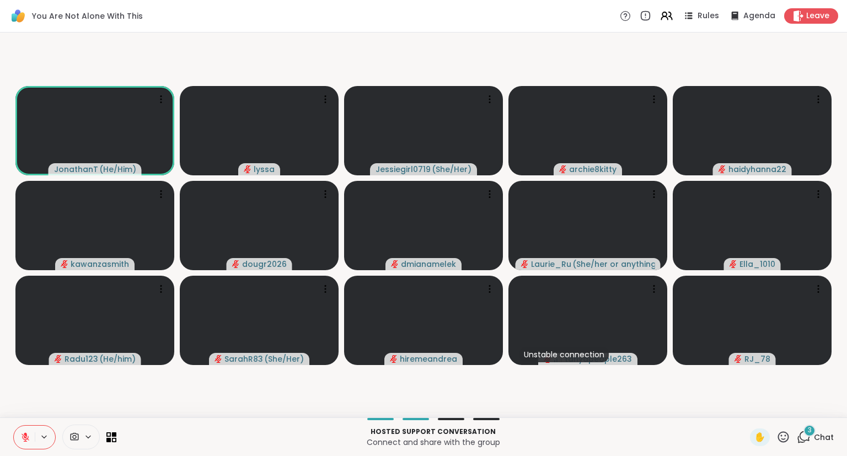
click at [810, 440] on icon at bounding box center [804, 437] width 14 height 14
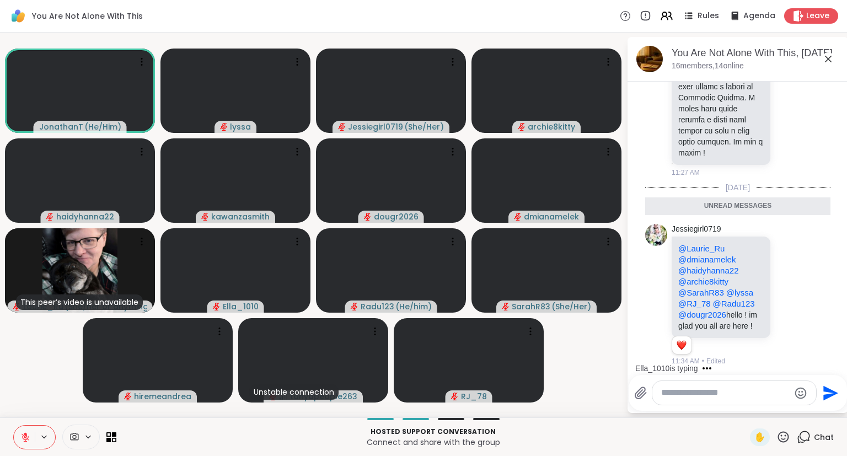
scroll to position [2001, 0]
click at [790, 291] on icon at bounding box center [790, 293] width 10 height 11
click at [700, 280] on button "Select Reaction: Heart" at bounding box center [702, 276] width 22 height 22
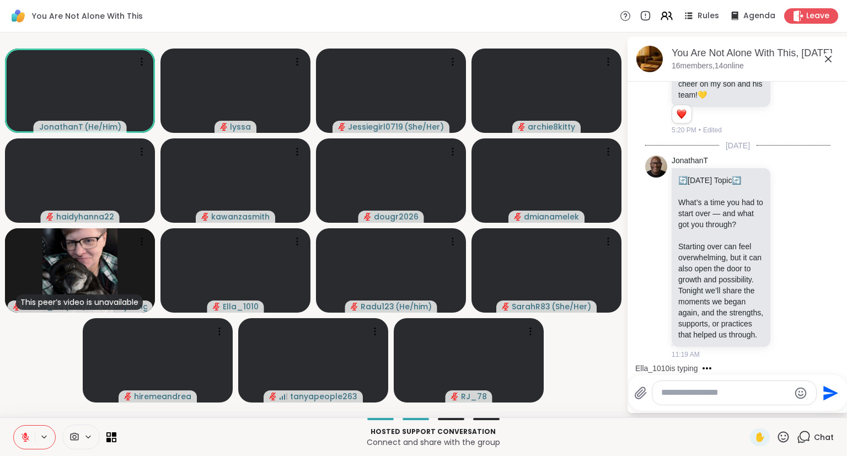
scroll to position [971, 0]
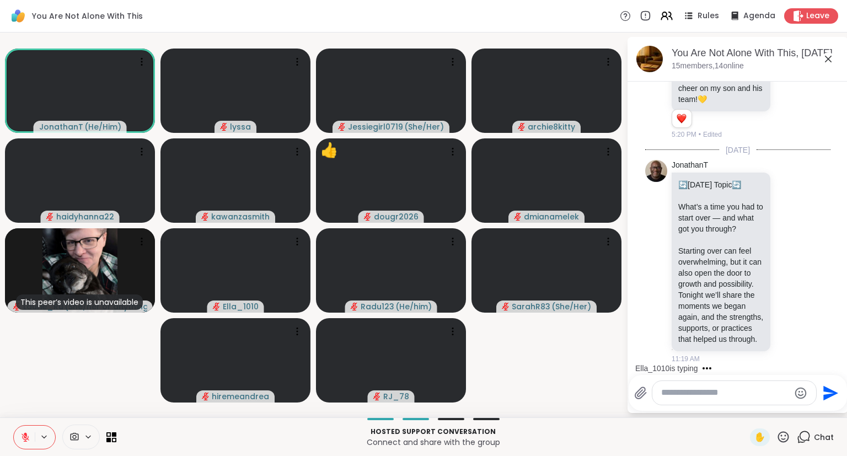
click at [781, 440] on icon at bounding box center [784, 437] width 14 height 14
click at [770, 407] on span "👍" at bounding box center [775, 408] width 11 height 13
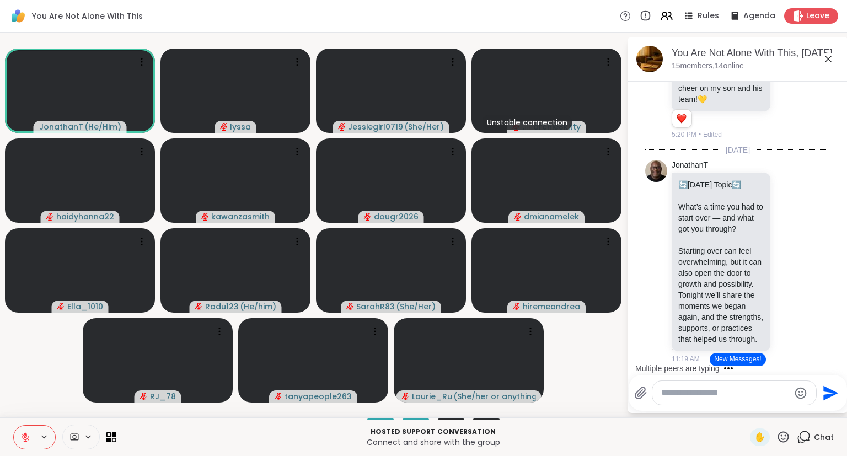
click at [729, 362] on button "New Messages!" at bounding box center [738, 359] width 56 height 13
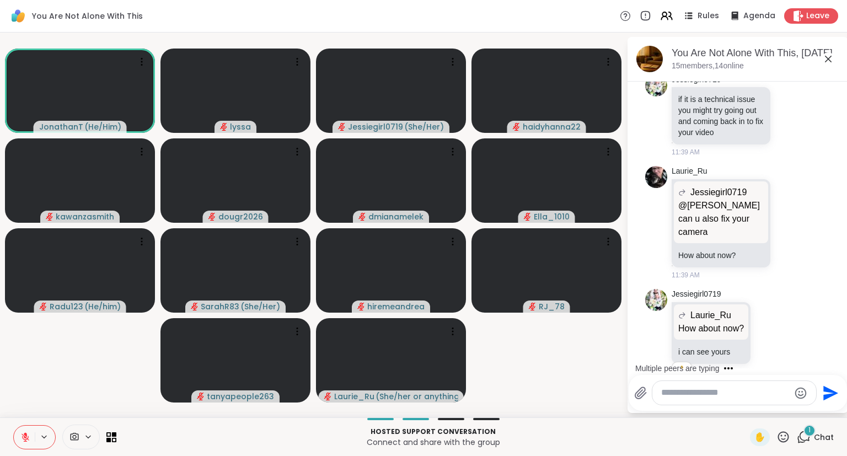
scroll to position [2885, 0]
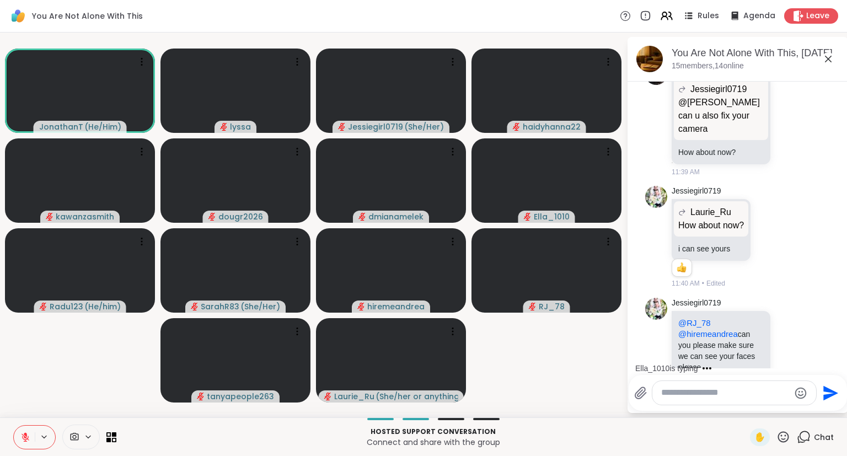
click at [789, 439] on icon at bounding box center [783, 436] width 11 height 11
click at [795, 403] on span "🌟" at bounding box center [799, 408] width 11 height 13
click at [830, 58] on icon at bounding box center [828, 58] width 13 height 13
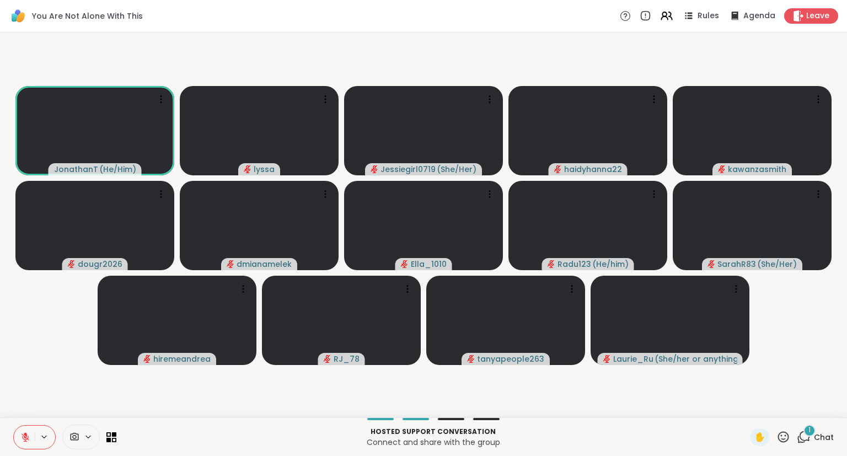
click at [828, 439] on span "Chat" at bounding box center [824, 437] width 20 height 11
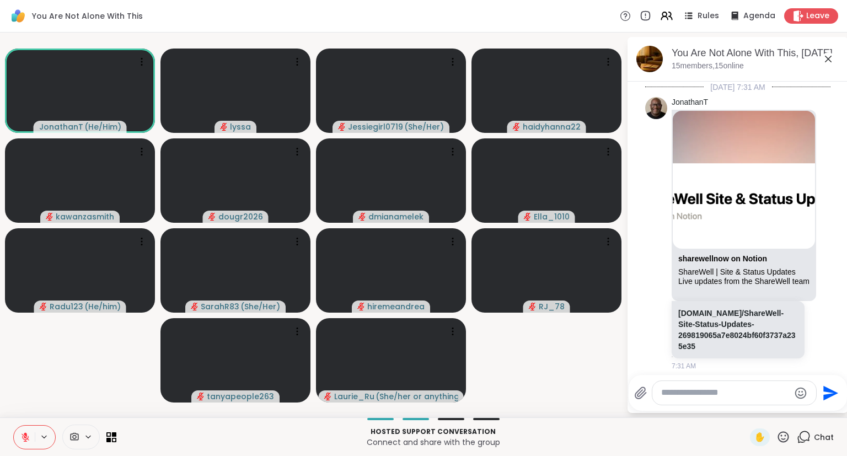
scroll to position [2992, 0]
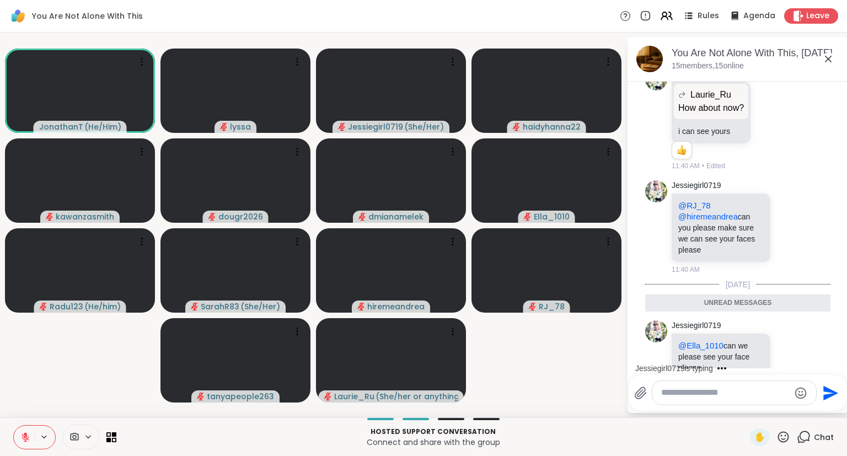
click at [705, 392] on textarea "Type your message" at bounding box center [725, 393] width 129 height 12
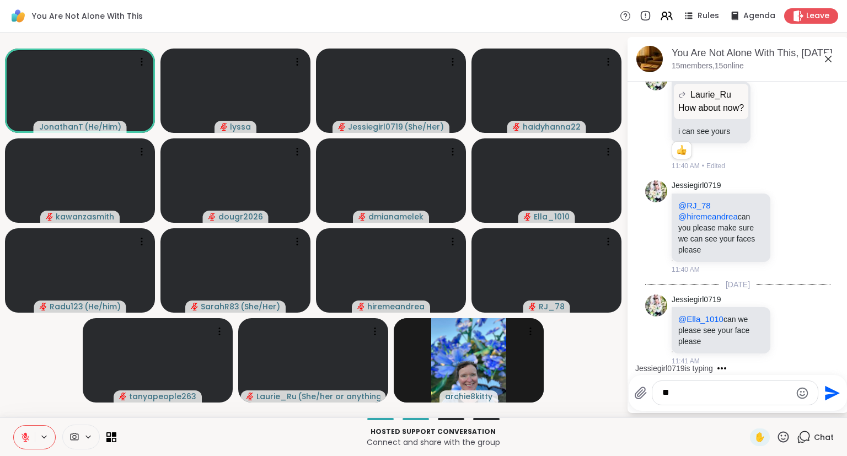
scroll to position [3046, 0]
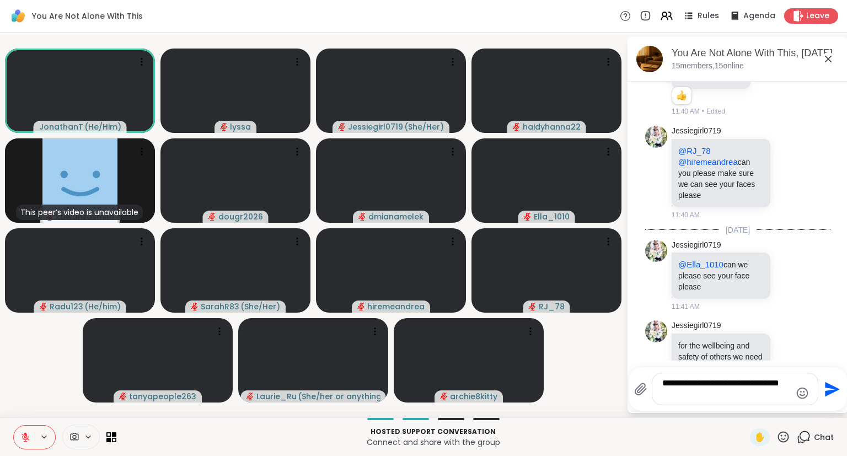
type textarea "**********"
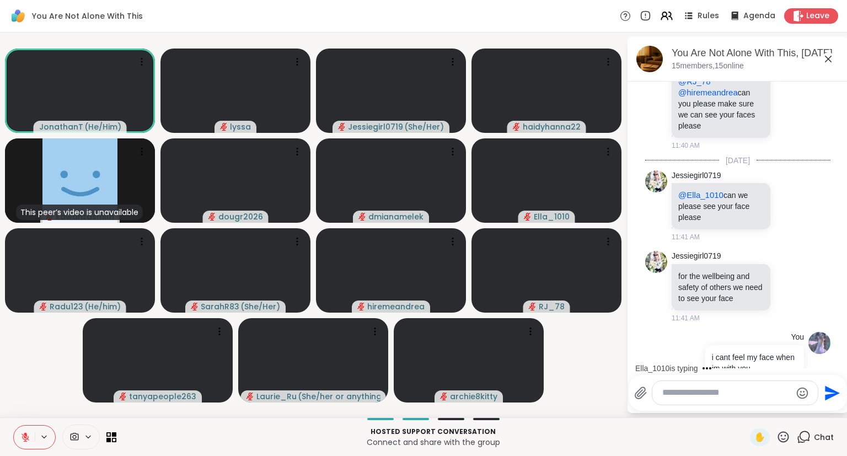
click at [827, 61] on icon at bounding box center [828, 59] width 7 height 7
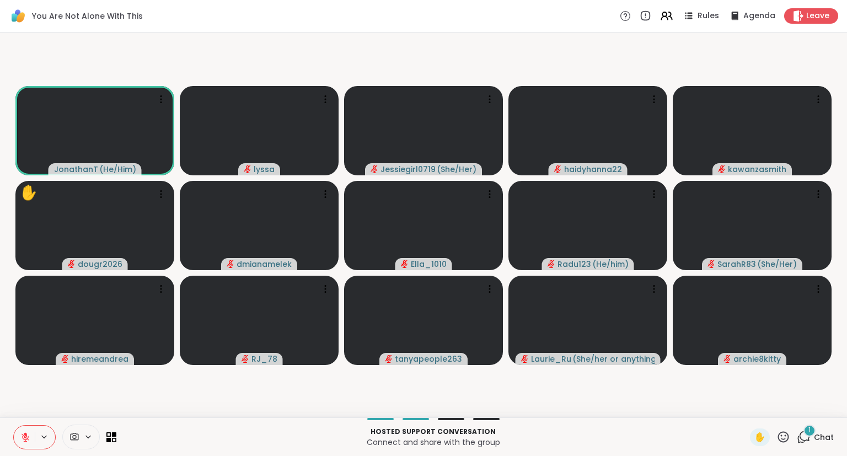
click at [784, 445] on div "✋" at bounding box center [770, 438] width 40 height 18
click at [784, 438] on icon at bounding box center [784, 437] width 14 height 14
click at [798, 412] on span "🌟" at bounding box center [799, 408] width 11 height 13
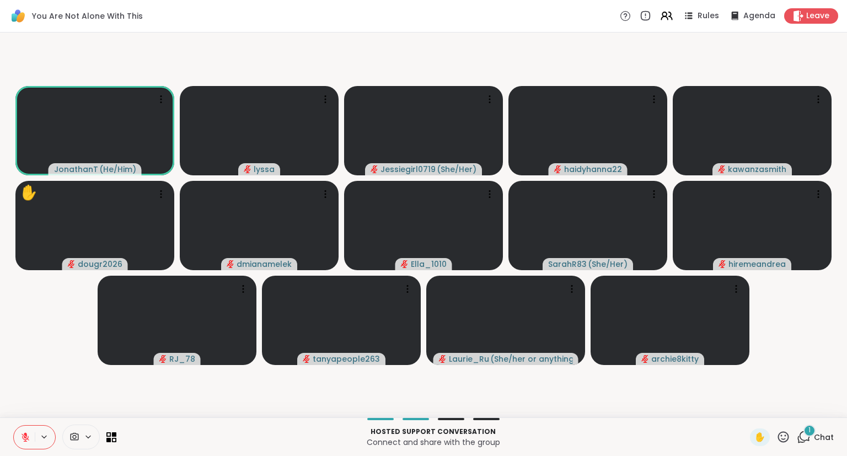
click at [810, 441] on icon at bounding box center [805, 436] width 10 height 10
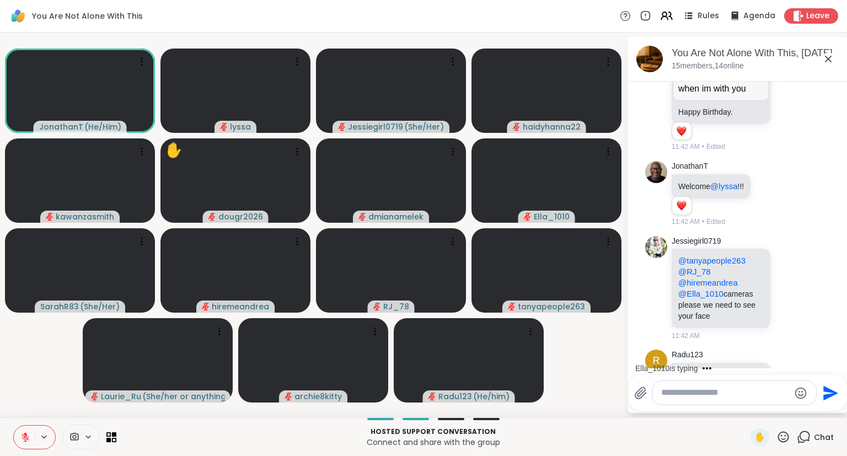
scroll to position [3478, 0]
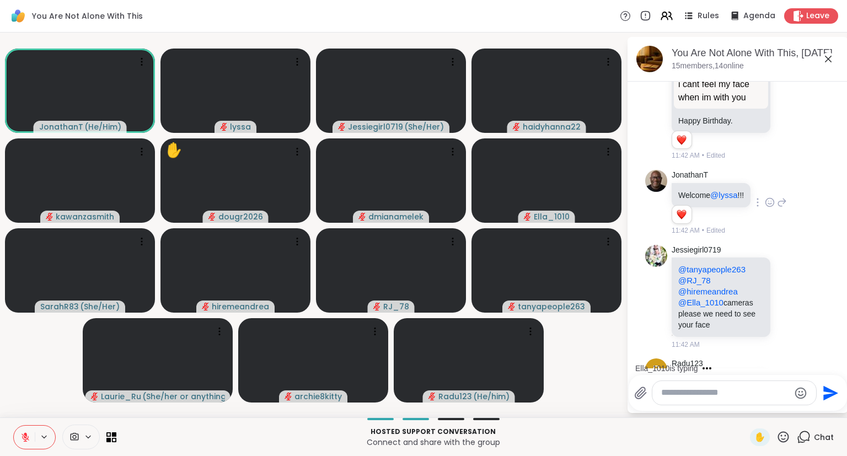
click at [769, 198] on icon at bounding box center [770, 202] width 8 height 8
click at [771, 180] on div "Select Reaction: Heart" at bounding box center [770, 185] width 10 height 10
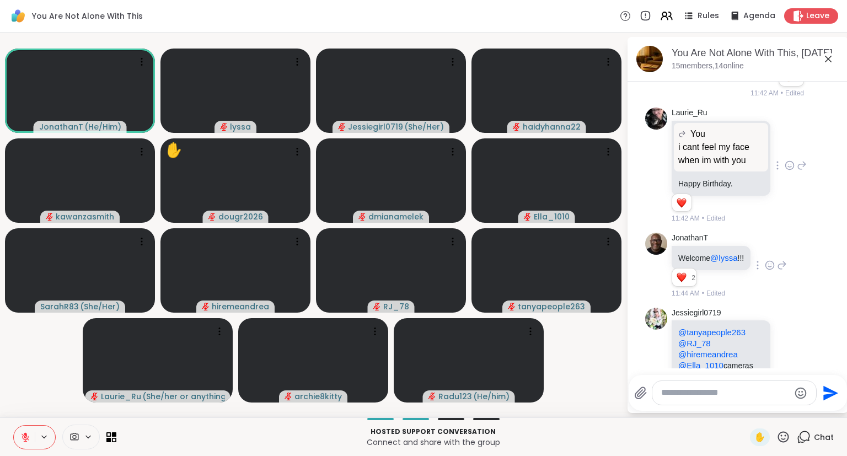
scroll to position [3410, 0]
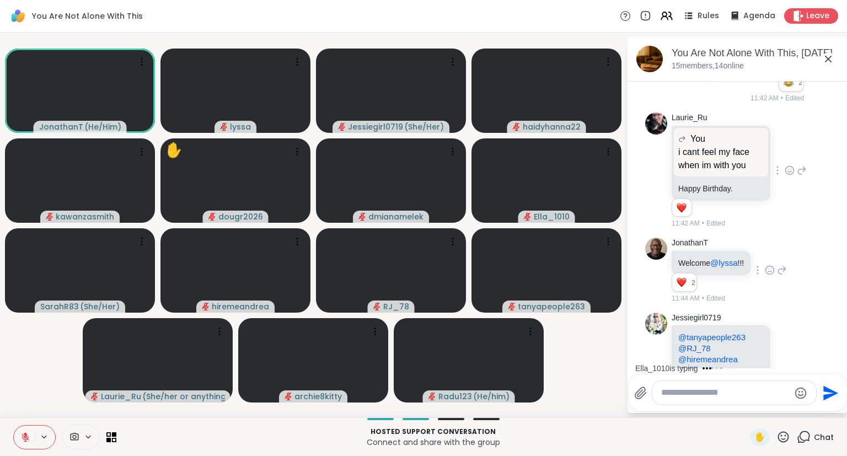
click at [802, 164] on icon at bounding box center [802, 170] width 10 height 13
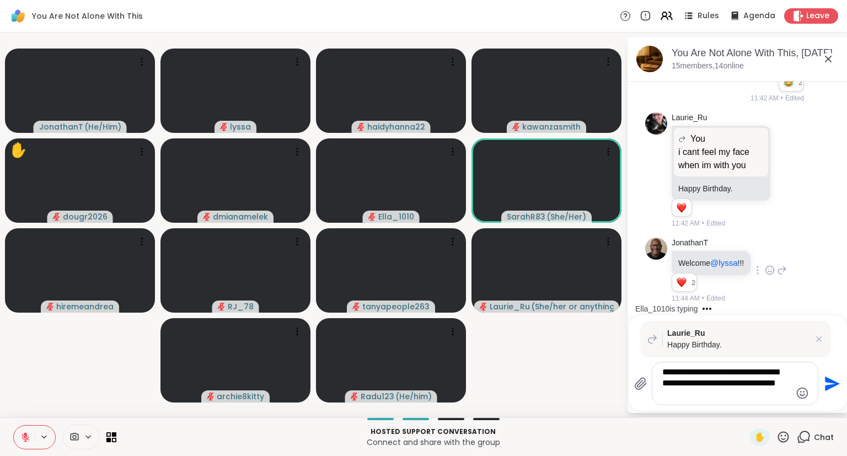
click at [709, 394] on textarea "**********" at bounding box center [726, 384] width 129 height 34
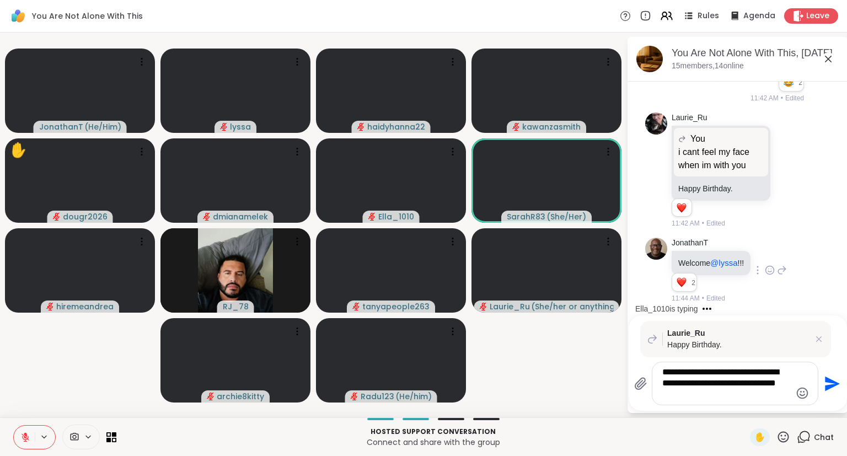
type textarea "**********"
click at [826, 384] on icon "Send" at bounding box center [831, 384] width 18 height 18
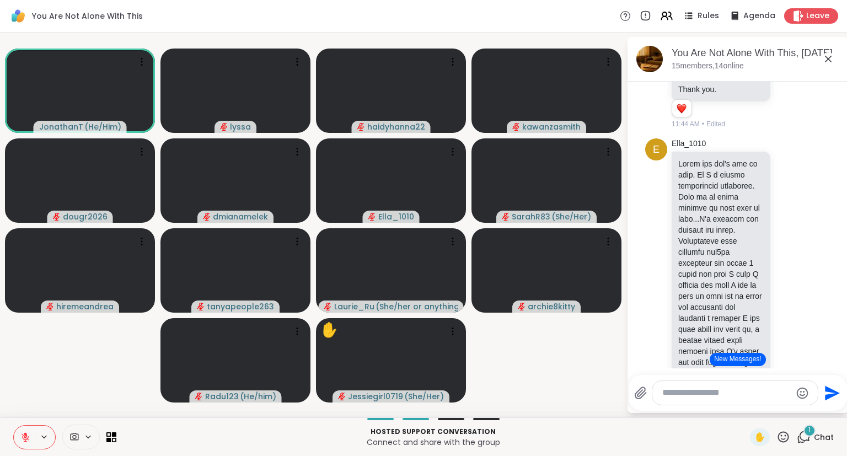
scroll to position [4360, 0]
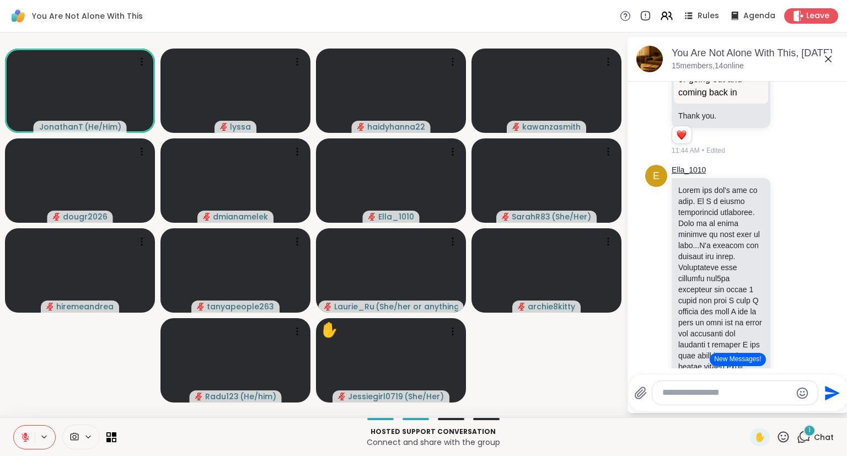
click at [686, 165] on link "Ella_1010" at bounding box center [689, 170] width 34 height 11
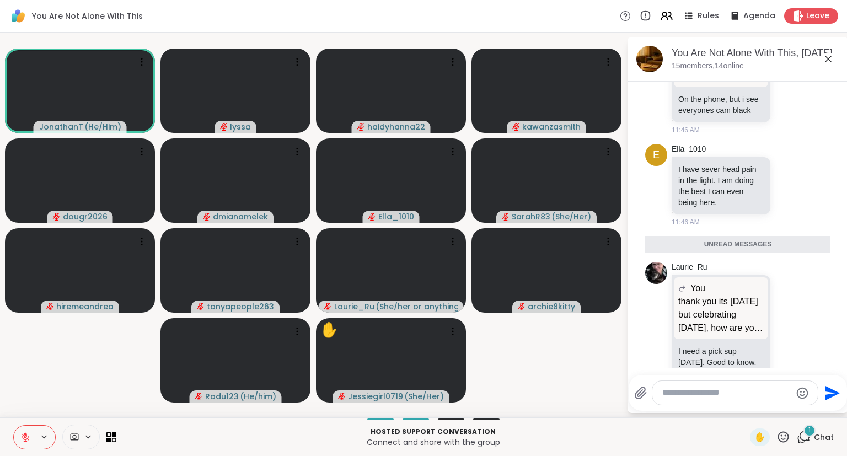
scroll to position [5599, 0]
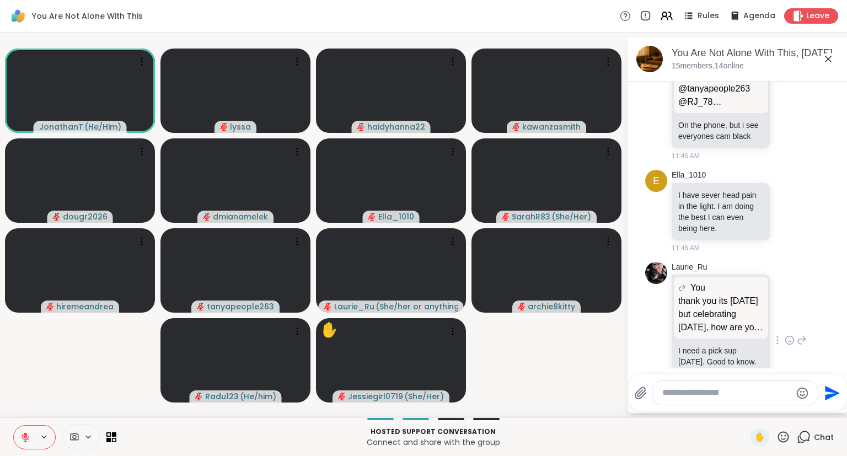
click at [804, 334] on icon at bounding box center [802, 340] width 10 height 13
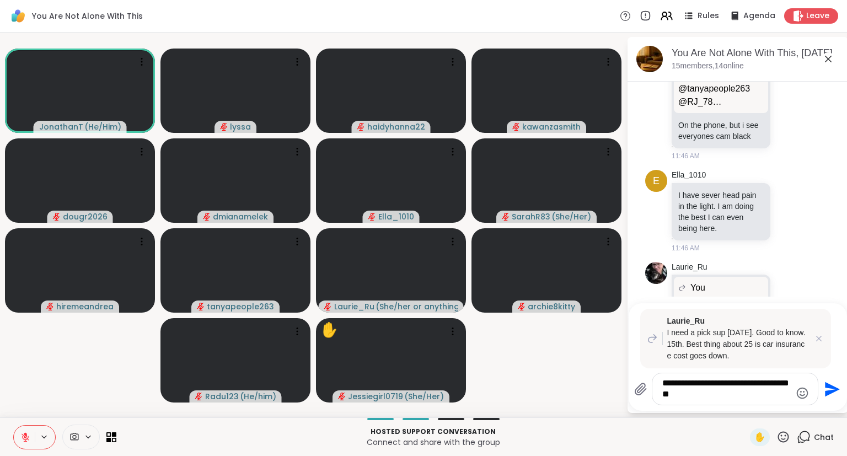
click at [683, 381] on textarea "**********" at bounding box center [726, 389] width 129 height 23
click at [750, 400] on textarea "**********" at bounding box center [726, 389] width 129 height 23
type textarea "**********"
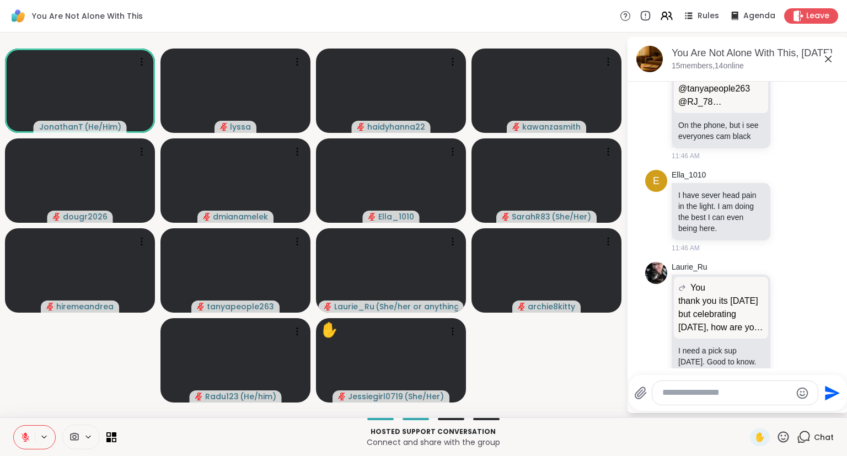
scroll to position [5744, 0]
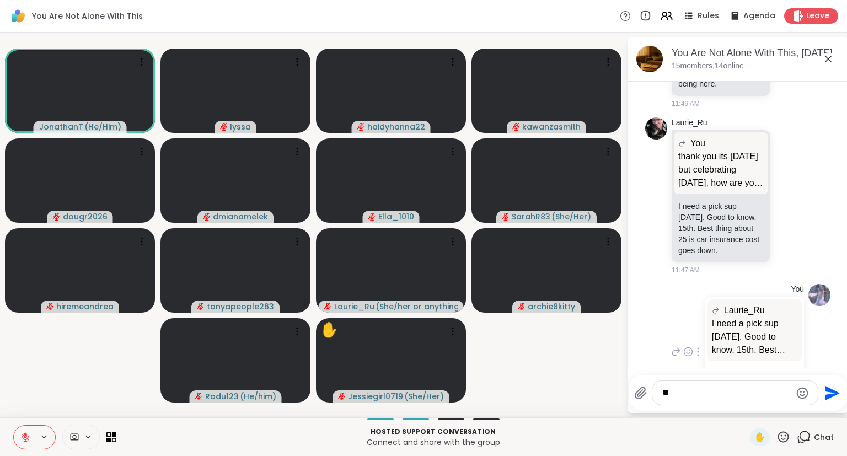
type textarea "*"
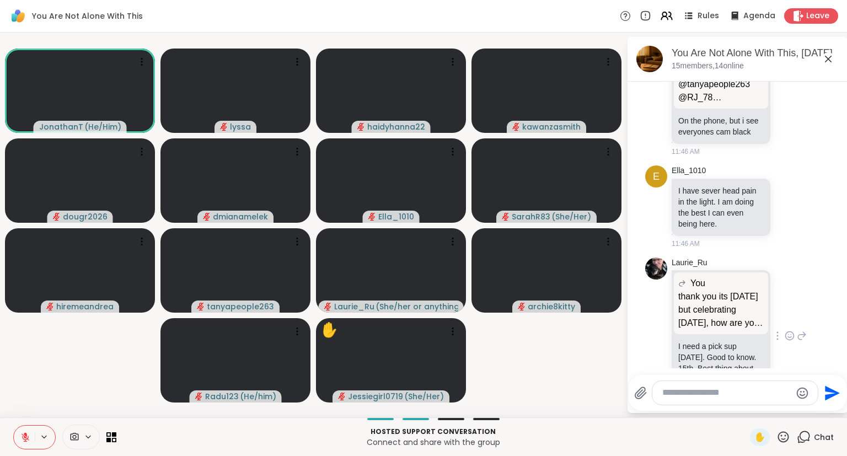
scroll to position [5600, 0]
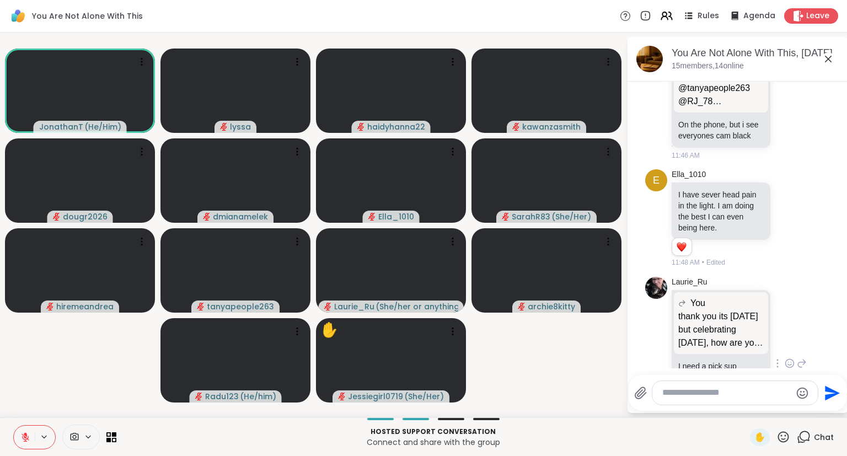
click at [794, 360] on icon at bounding box center [790, 364] width 8 height 8
click at [702, 341] on div "Select Reaction: Heart" at bounding box center [702, 346] width 10 height 10
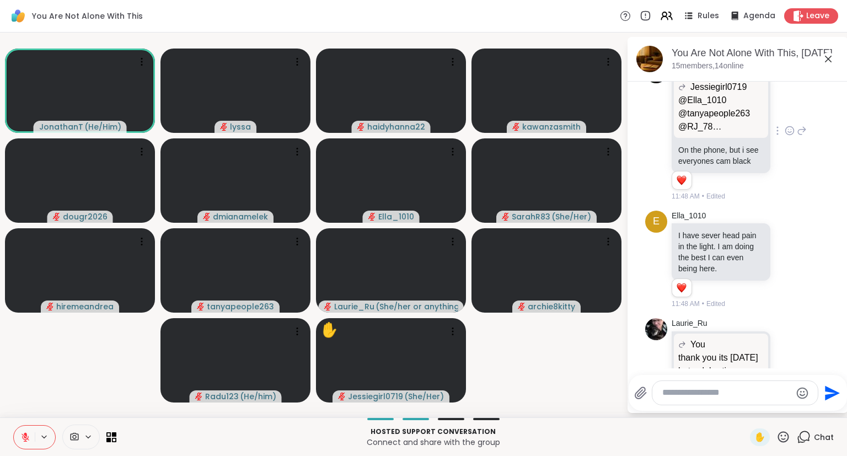
scroll to position [5575, 0]
click at [802, 255] on icon at bounding box center [803, 259] width 8 height 8
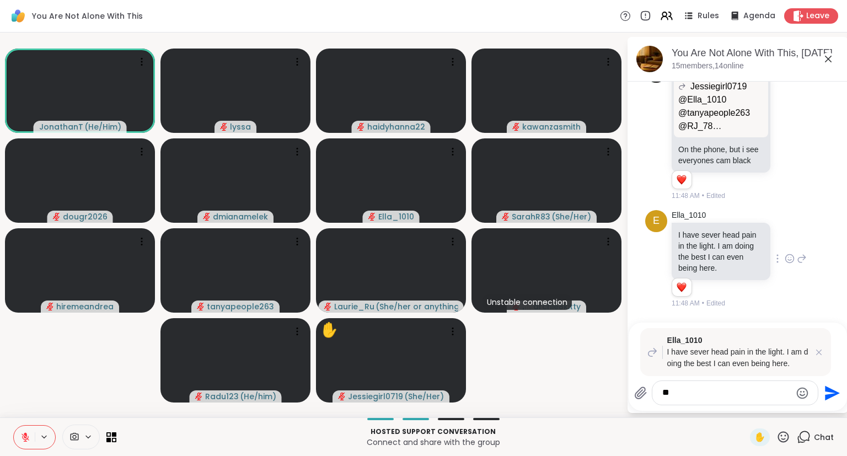
type textarea "*"
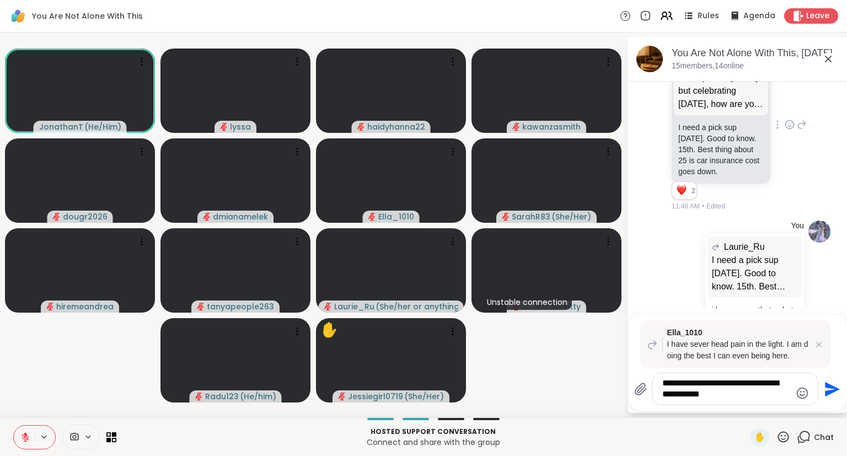
scroll to position [5867, 0]
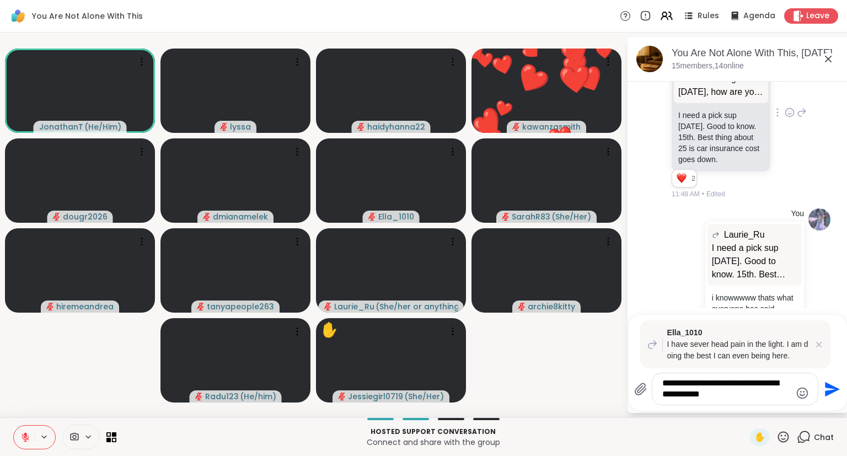
type textarea "**********"
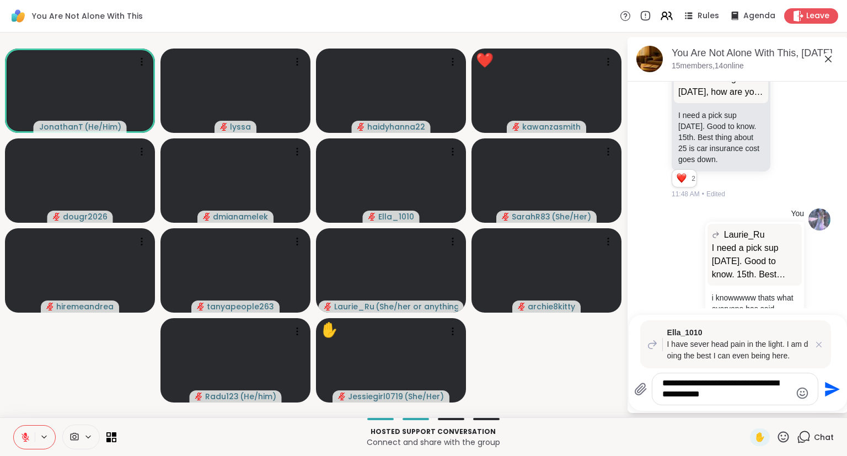
click at [777, 442] on div "✋" at bounding box center [770, 438] width 40 height 18
click at [782, 437] on icon at bounding box center [784, 437] width 14 height 14
click at [741, 404] on div "❤️" at bounding box center [751, 408] width 20 height 18
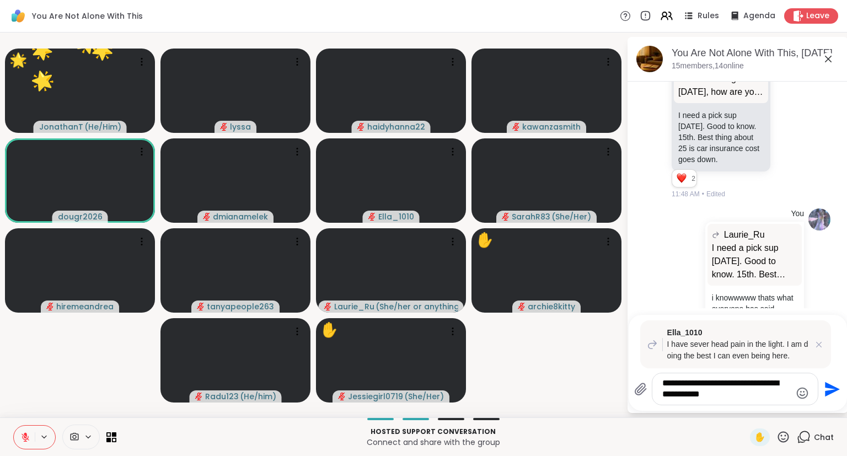
click at [772, 438] on div "✋" at bounding box center [770, 438] width 40 height 18
click at [784, 436] on icon at bounding box center [784, 437] width 14 height 14
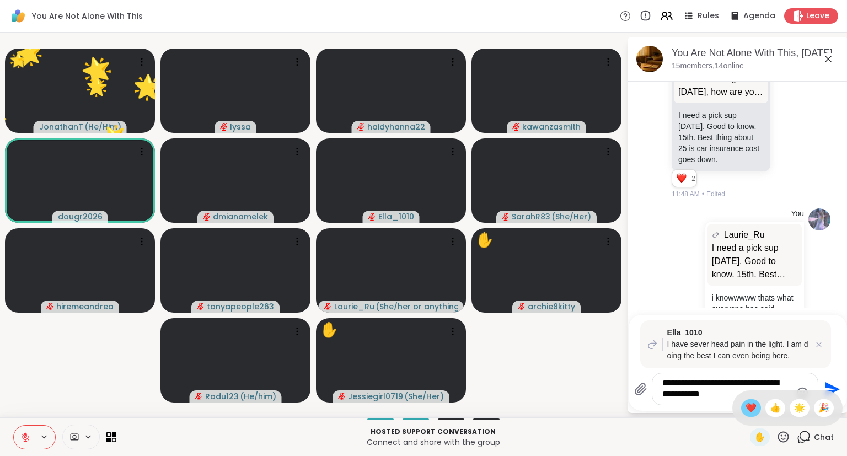
click at [746, 408] on span "❤️" at bounding box center [751, 408] width 11 height 13
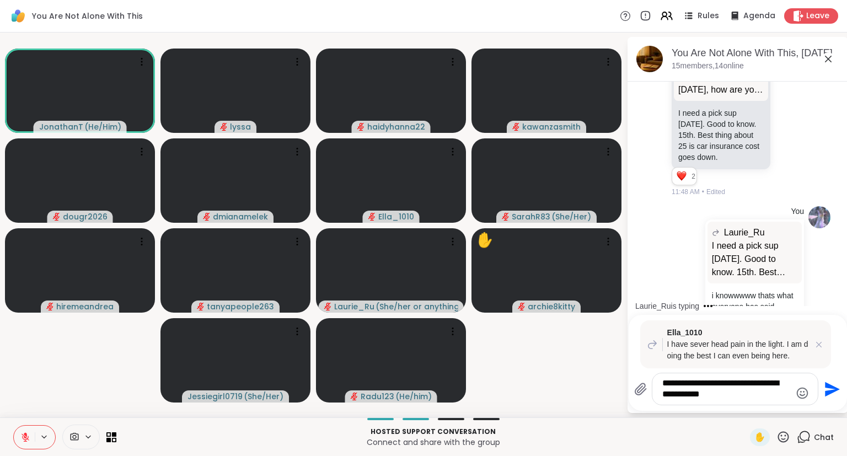
scroll to position [5936, 0]
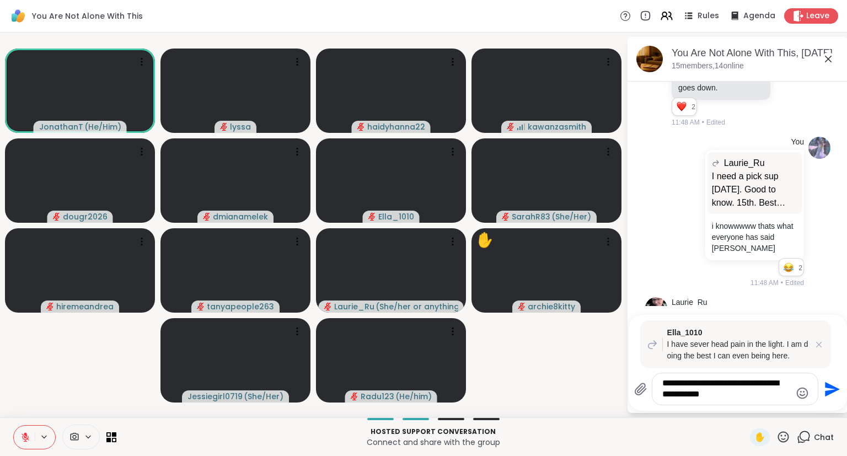
click at [745, 392] on textarea "**********" at bounding box center [726, 389] width 129 height 23
click at [744, 397] on textarea "**********" at bounding box center [726, 389] width 129 height 23
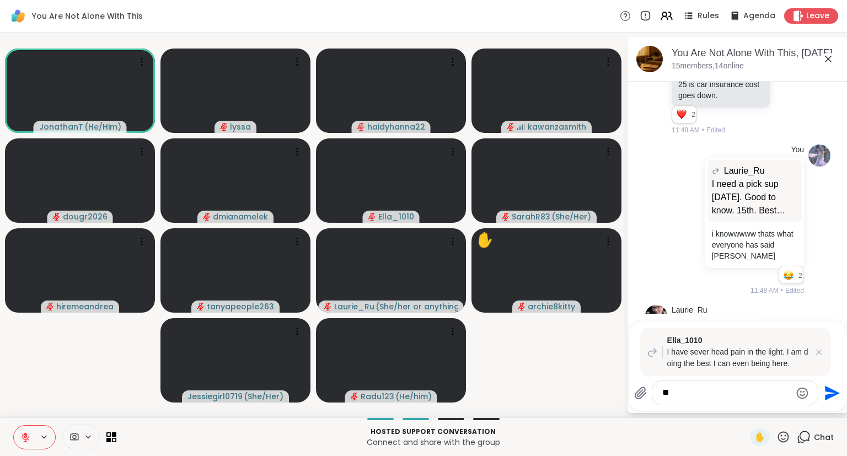
type textarea "***"
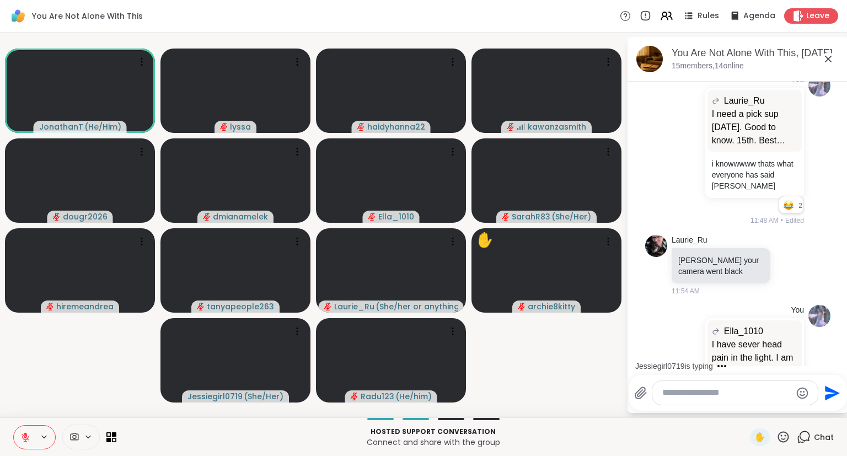
scroll to position [6120, 0]
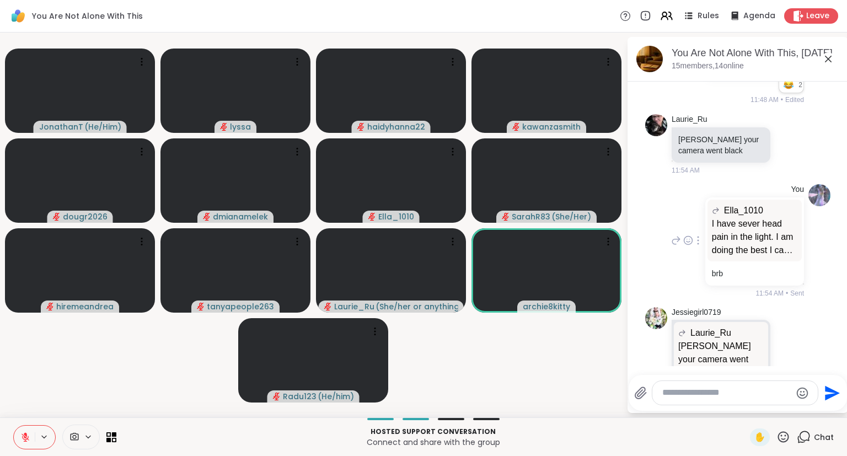
click at [668, 228] on div "You Ella_1010 I have sever head pain in the light. I am doing the best I can ev…" at bounding box center [737, 241] width 185 height 123
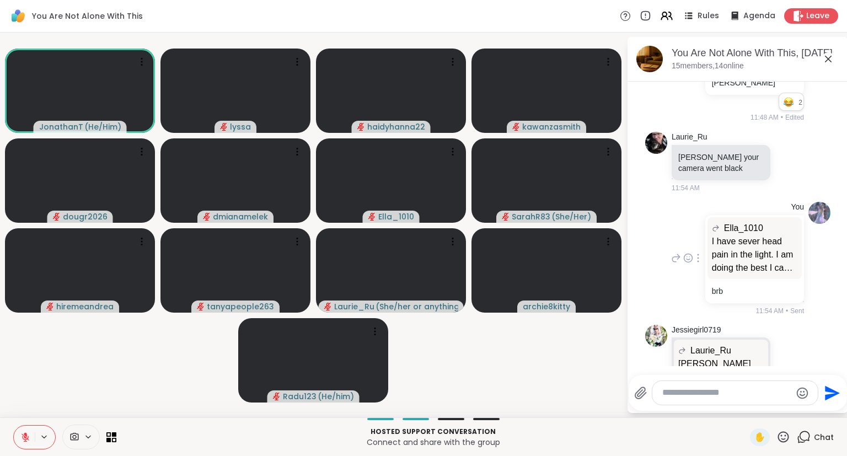
scroll to position [6102, 0]
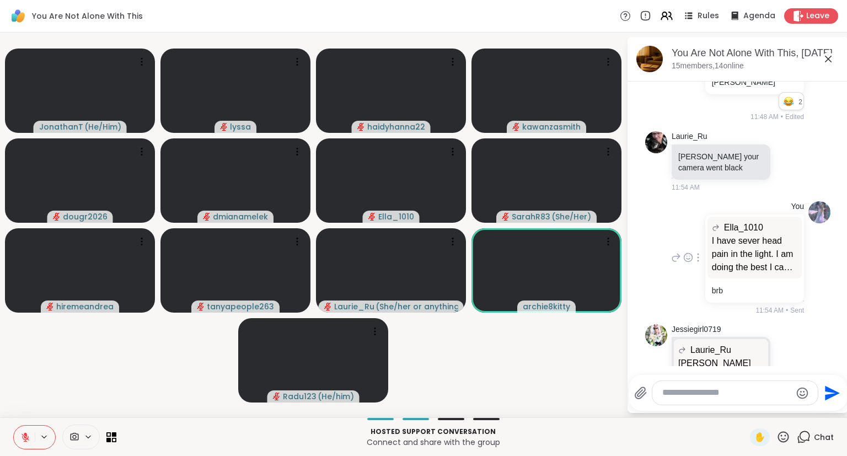
click at [664, 242] on div "You Ella_1010 I have sever head pain in the light. I am doing the best I can ev…" at bounding box center [737, 258] width 185 height 123
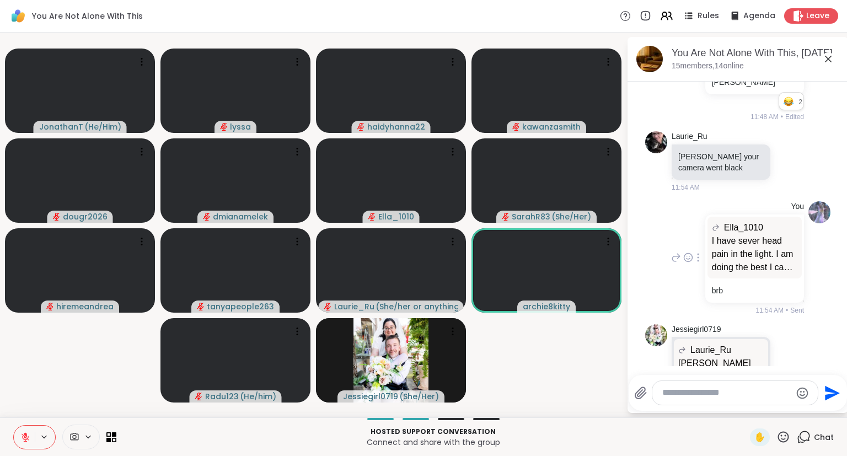
click at [676, 254] on icon at bounding box center [676, 258] width 8 height 8
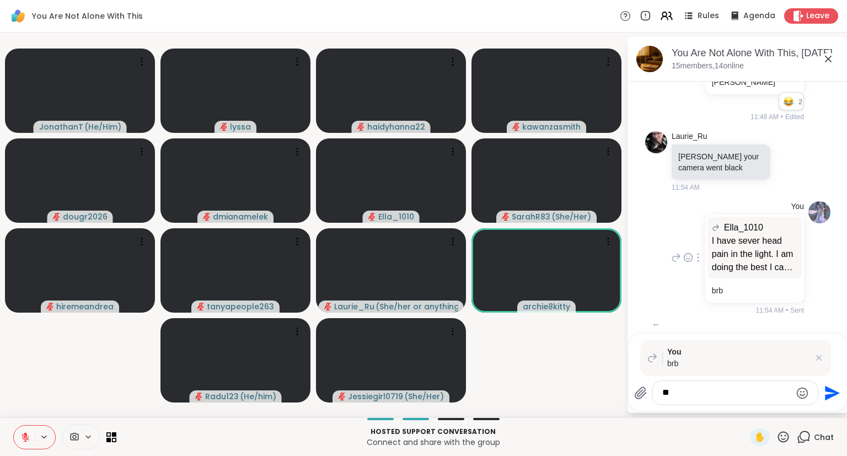
type textarea "*"
click at [821, 356] on icon at bounding box center [819, 358] width 6 height 6
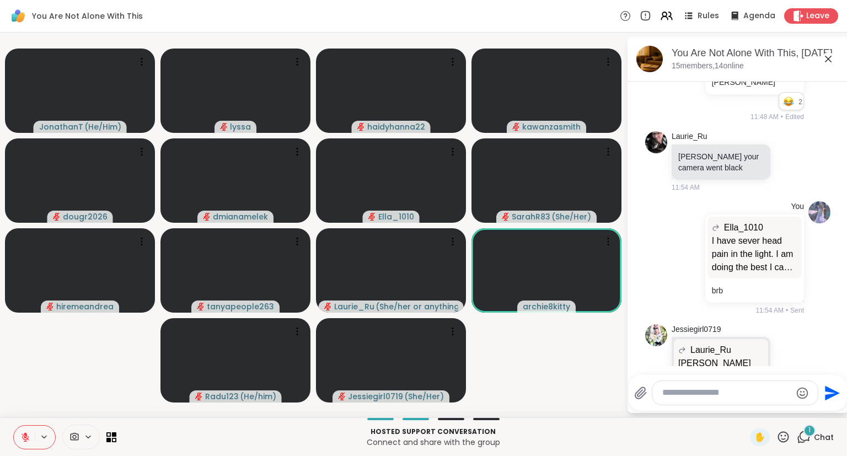
scroll to position [6242, 0]
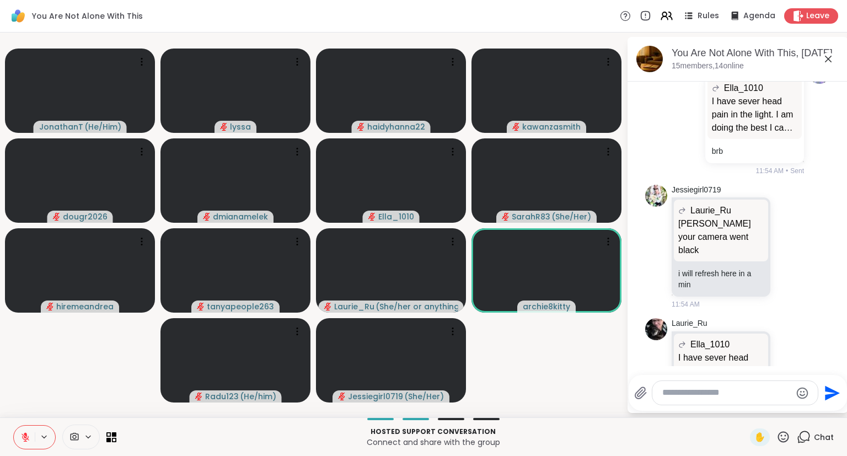
click at [783, 436] on icon at bounding box center [783, 436] width 11 height 11
click at [750, 410] on span "❤️" at bounding box center [751, 408] width 11 height 13
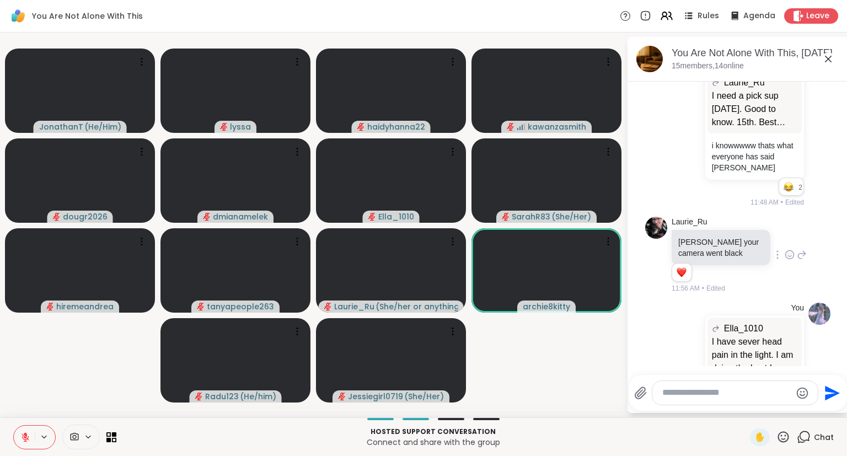
scroll to position [6016, 0]
click at [789, 250] on icon at bounding box center [790, 255] width 10 height 11
click at [707, 227] on button "Select Reaction: Heart" at bounding box center [702, 238] width 22 height 22
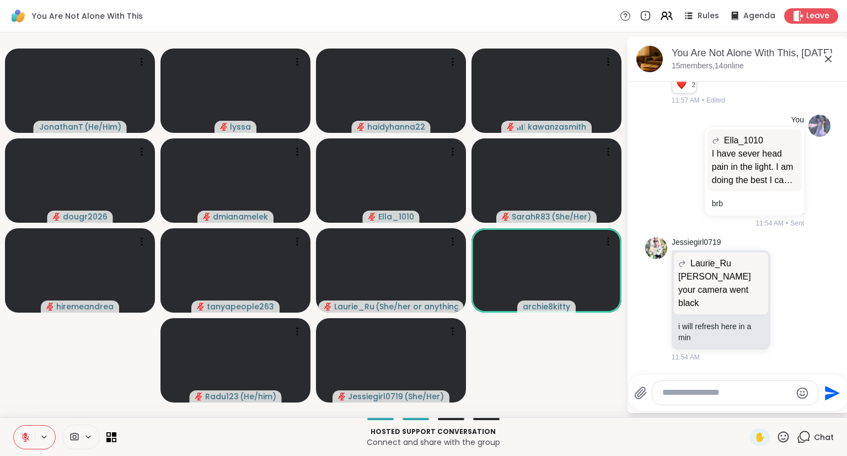
scroll to position [6273, 0]
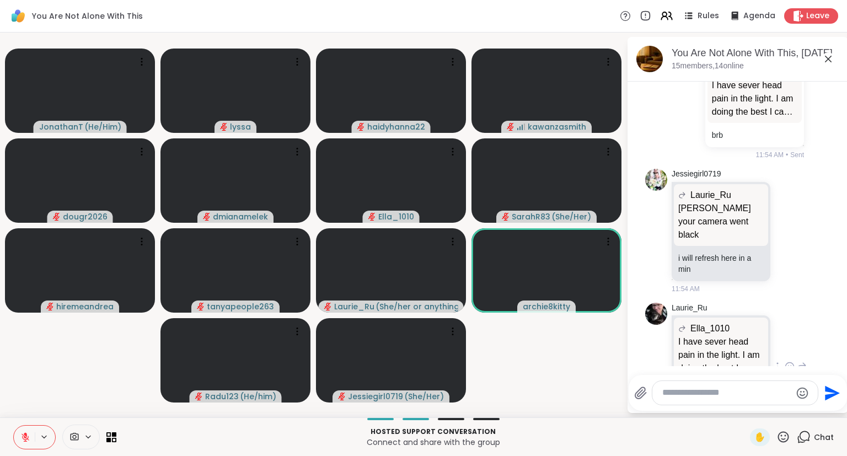
click at [789, 368] on icon at bounding box center [789, 368] width 3 height 1
click at [703, 344] on div "Select Reaction: Heart" at bounding box center [702, 349] width 10 height 10
click at [829, 56] on icon at bounding box center [828, 58] width 13 height 13
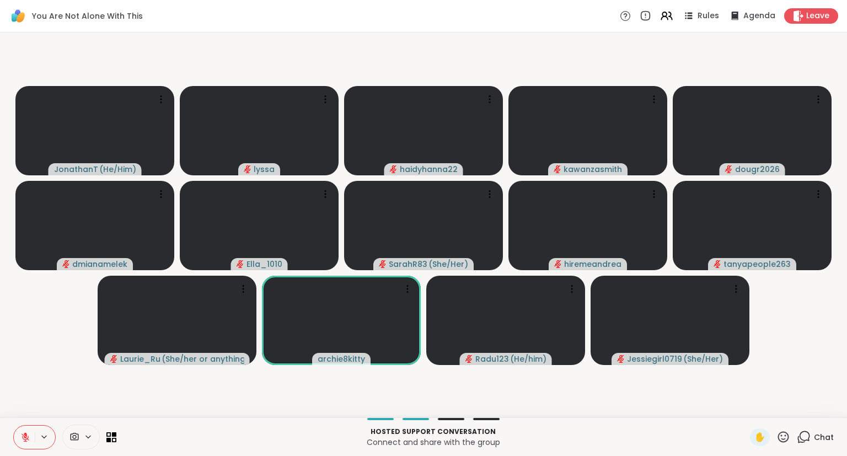
click at [822, 435] on span "Chat" at bounding box center [824, 437] width 20 height 11
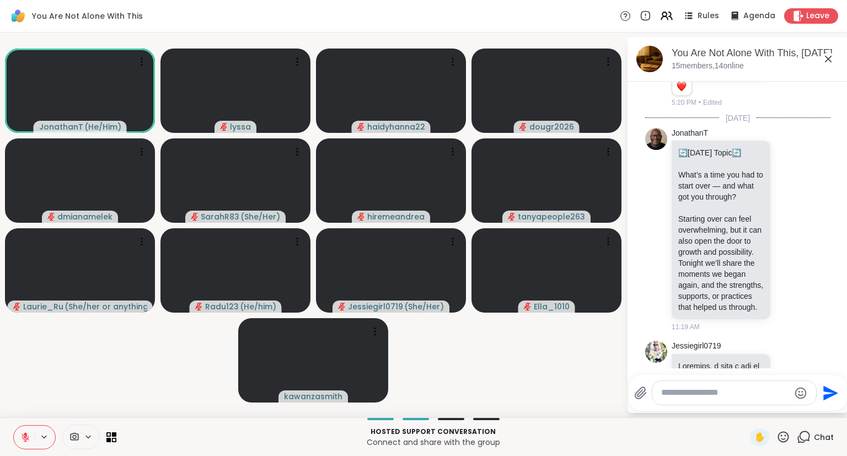
scroll to position [1002, 0]
click at [756, 444] on span "✋" at bounding box center [760, 437] width 11 height 13
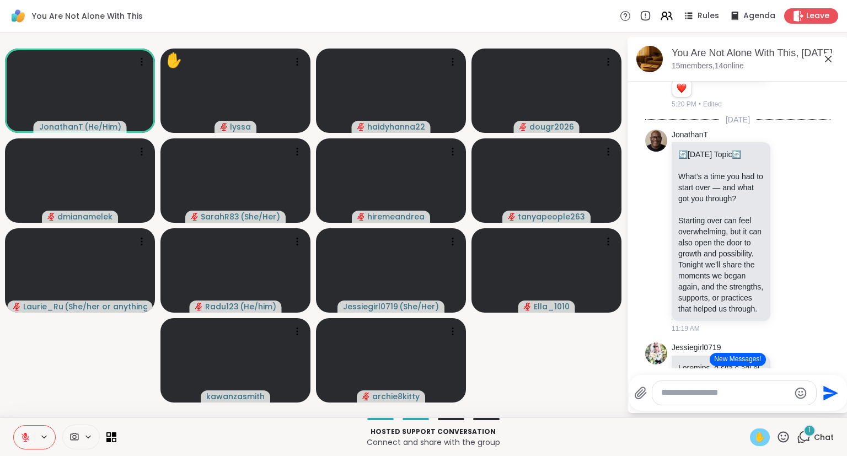
click at [30, 436] on icon at bounding box center [25, 437] width 10 height 10
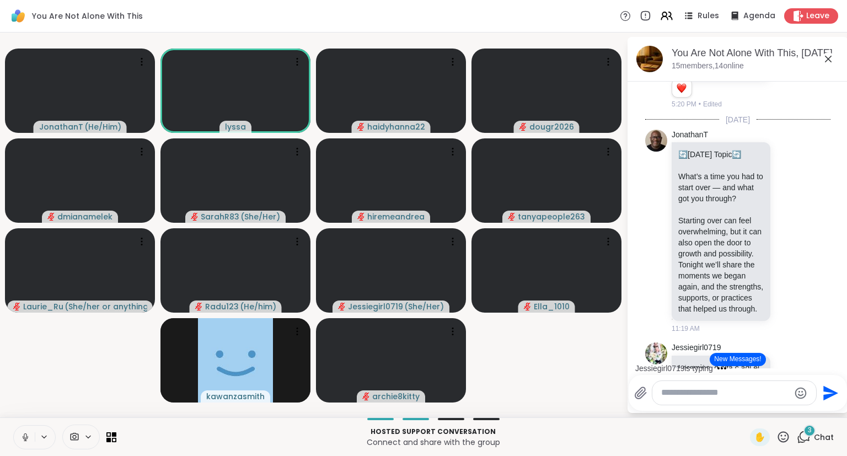
click at [25, 442] on icon at bounding box center [25, 437] width 10 height 10
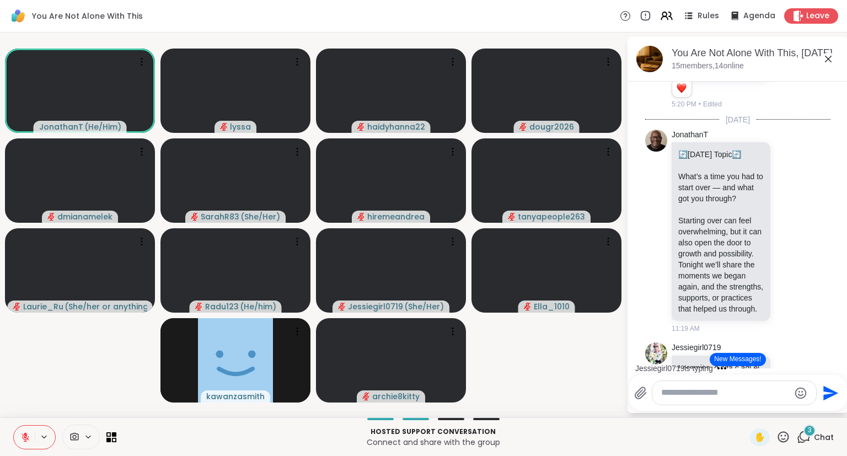
click at [830, 61] on icon at bounding box center [828, 58] width 13 height 13
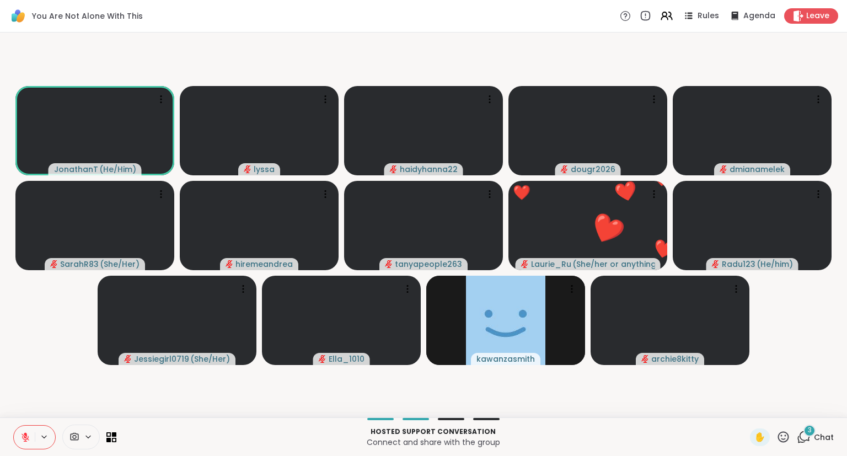
click at [780, 437] on icon at bounding box center [783, 436] width 11 height 11
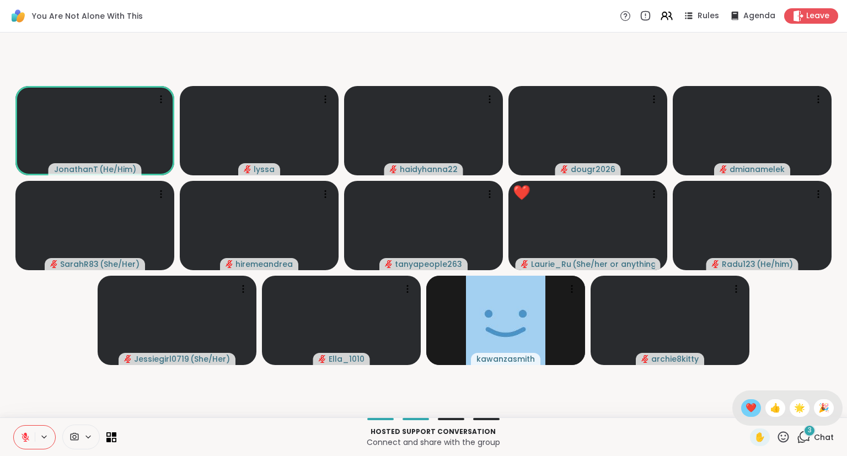
click at [749, 409] on span "❤️" at bounding box center [751, 408] width 11 height 13
click at [24, 438] on icon at bounding box center [25, 437] width 10 height 10
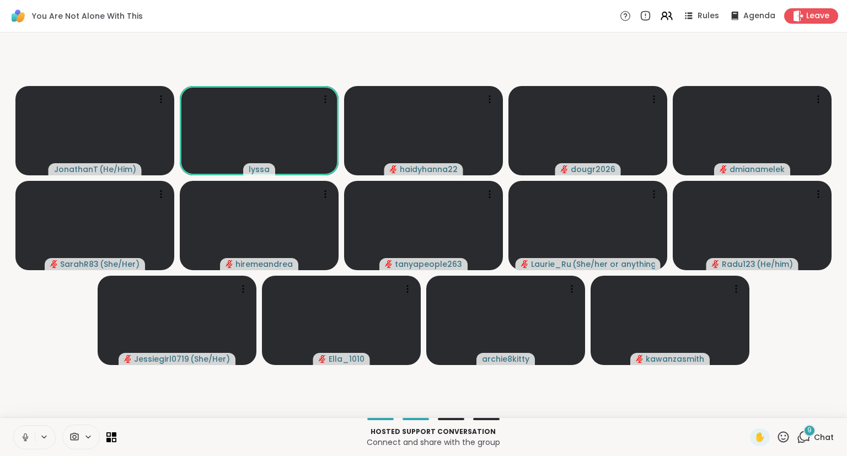
click at [24, 438] on icon at bounding box center [25, 436] width 3 height 5
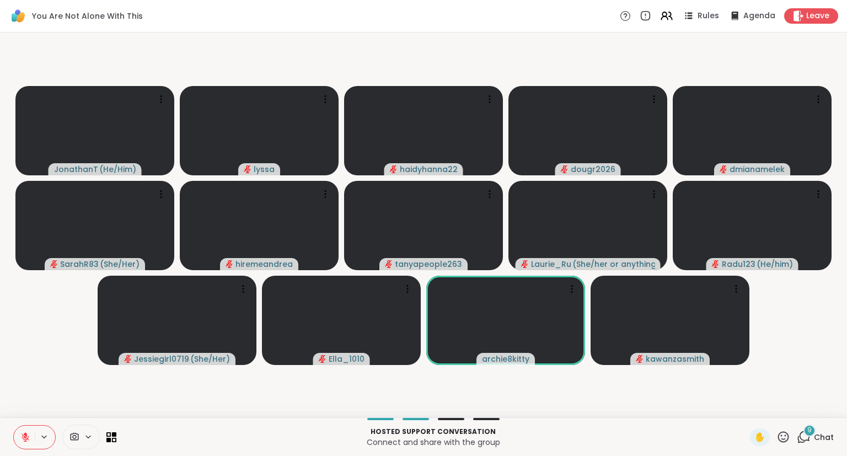
click at [25, 436] on icon at bounding box center [25, 434] width 3 height 4
click at [29, 442] on button at bounding box center [23, 437] width 23 height 23
click at [23, 435] on icon at bounding box center [25, 437] width 10 height 10
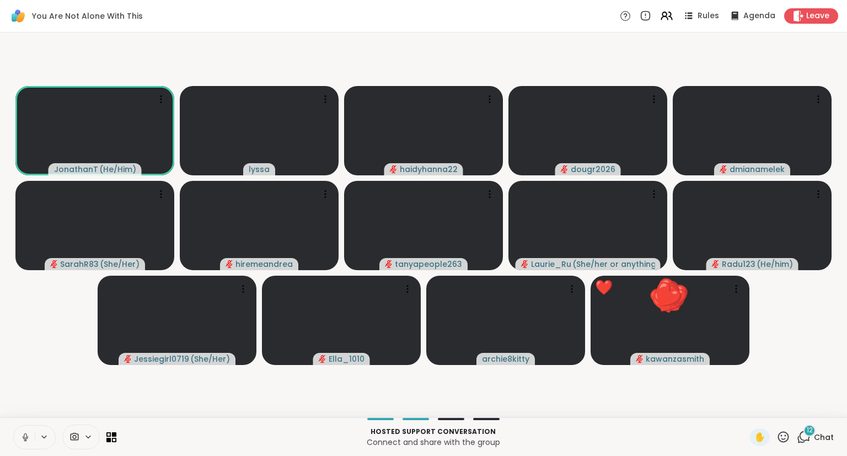
click at [25, 439] on icon at bounding box center [25, 437] width 10 height 10
click at [782, 438] on icon at bounding box center [784, 437] width 14 height 14
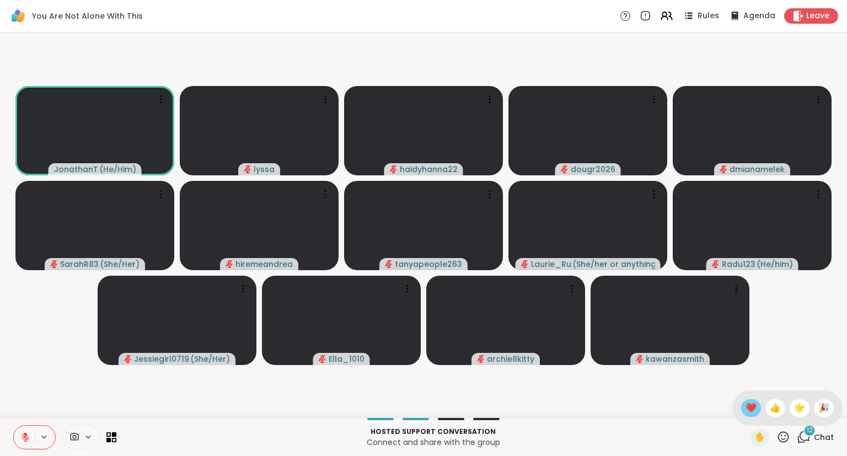
click at [746, 411] on span "❤️" at bounding box center [751, 408] width 11 height 13
click at [779, 442] on icon at bounding box center [784, 437] width 14 height 14
click at [795, 409] on span "🌟" at bounding box center [799, 408] width 11 height 13
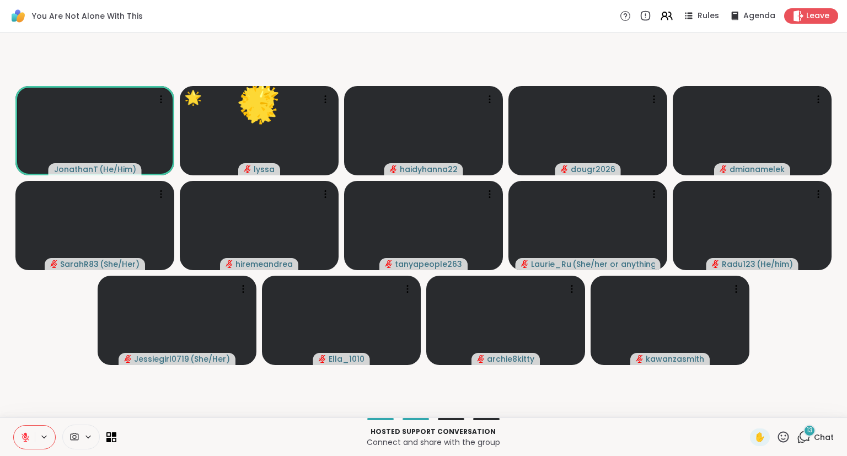
click at [786, 447] on div "Hosted support conversation Connect and share with the group ✋ 13 Chat" at bounding box center [423, 437] width 847 height 39
click at [783, 442] on icon at bounding box center [783, 436] width 11 height 11
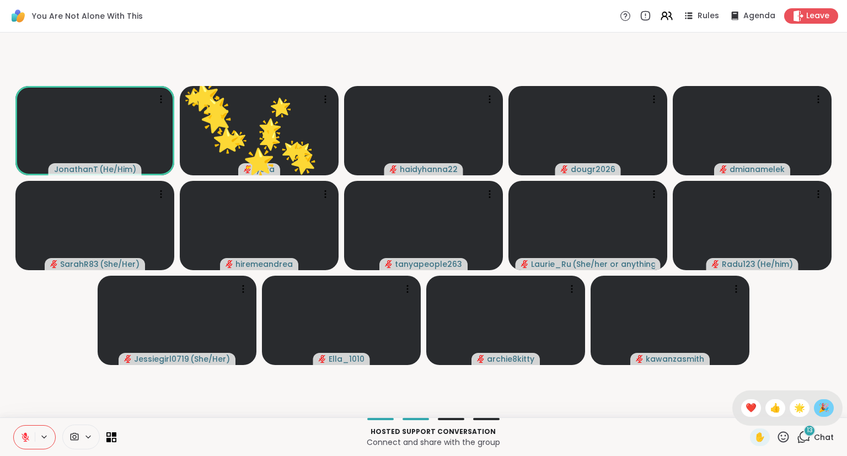
click at [824, 403] on span "🎉" at bounding box center [824, 408] width 11 height 13
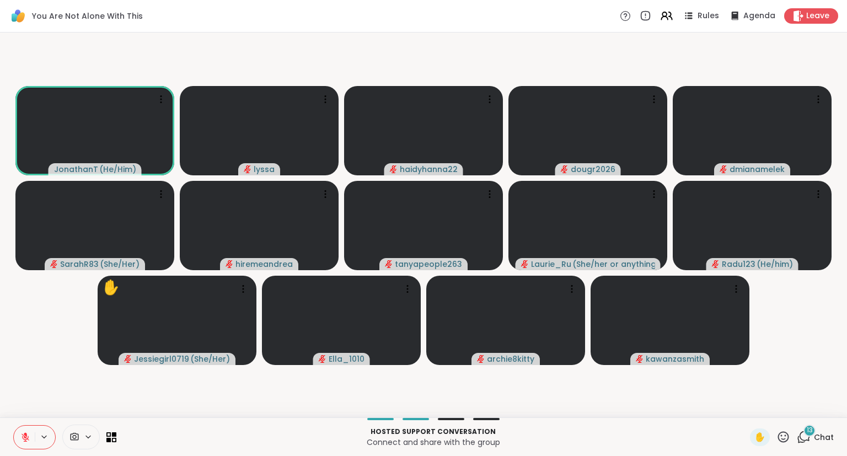
click at [783, 440] on icon at bounding box center [783, 436] width 11 height 11
click at [795, 409] on span "🌟" at bounding box center [799, 408] width 11 height 13
click at [784, 437] on icon at bounding box center [784, 437] width 14 height 14
click at [747, 406] on span "❤️" at bounding box center [751, 408] width 11 height 13
click at [28, 434] on icon at bounding box center [25, 437] width 10 height 10
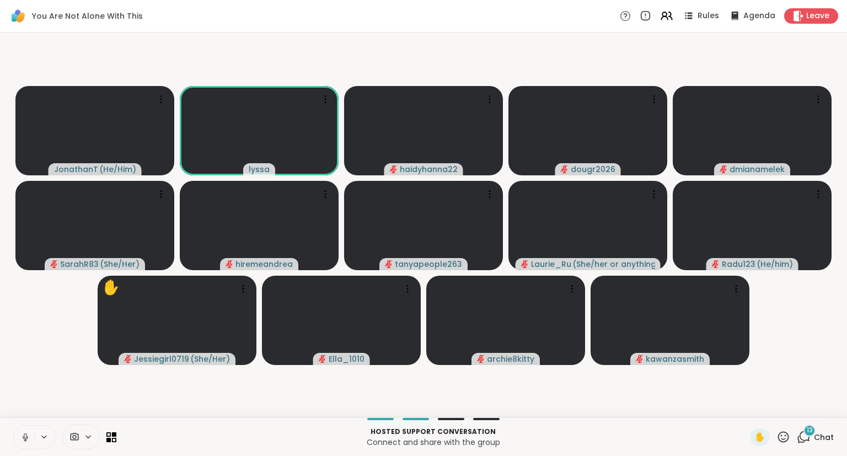
click at [20, 436] on button at bounding box center [24, 437] width 21 height 23
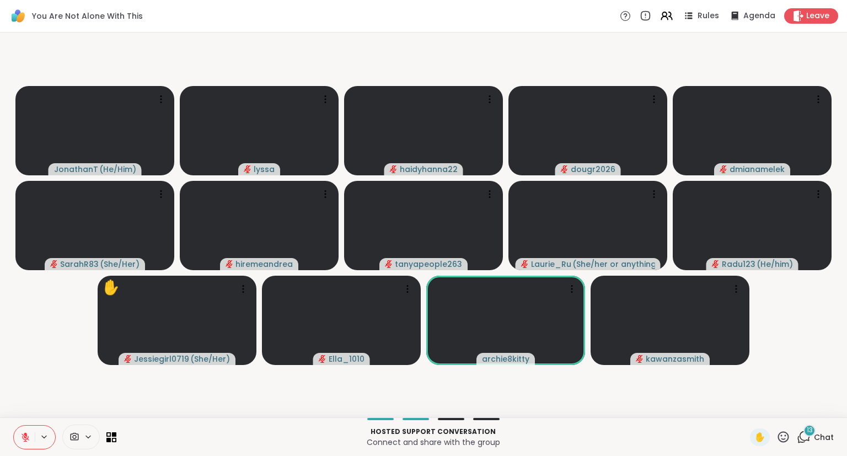
click at [781, 439] on icon at bounding box center [784, 437] width 14 height 14
click at [741, 410] on div "❤️" at bounding box center [751, 408] width 20 height 18
click at [820, 440] on span "Chat" at bounding box center [824, 437] width 20 height 11
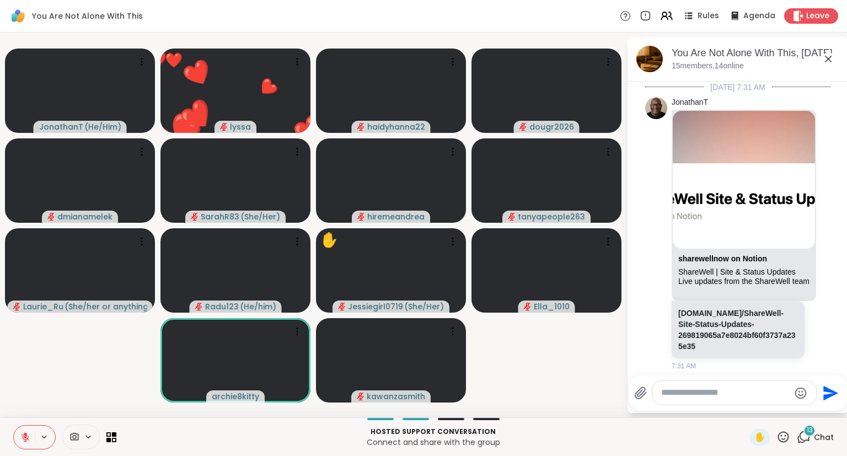
scroll to position [8540, 0]
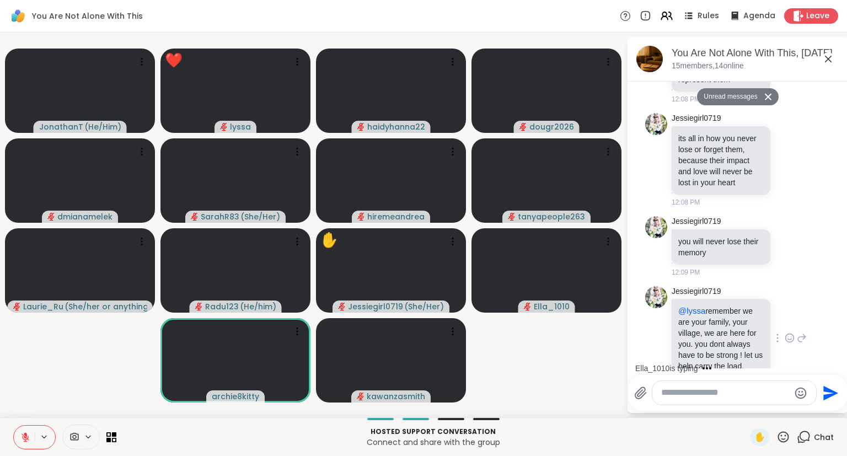
click at [803, 326] on div "Jessiegirl0719 @lyssa remember we are your family, your village, we are here fo…" at bounding box center [739, 338] width 135 height 105
click at [788, 333] on icon at bounding box center [790, 338] width 10 height 11
click at [710, 309] on button "Select Reaction: Heart" at bounding box center [702, 320] width 22 height 22
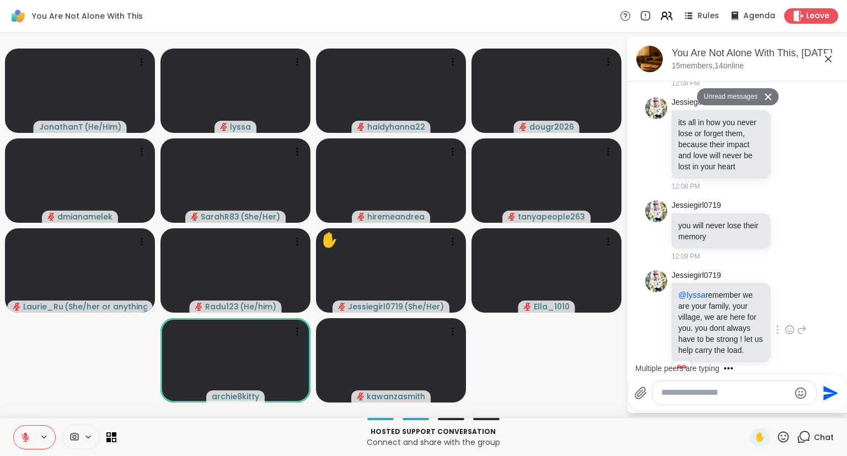
click at [790, 331] on icon at bounding box center [789, 331] width 3 height 1
click at [802, 323] on icon at bounding box center [802, 329] width 10 height 13
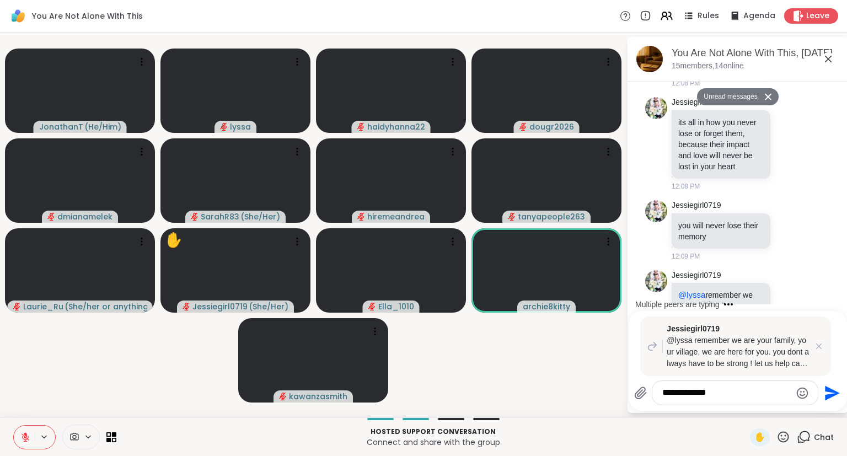
type textarea "**********"
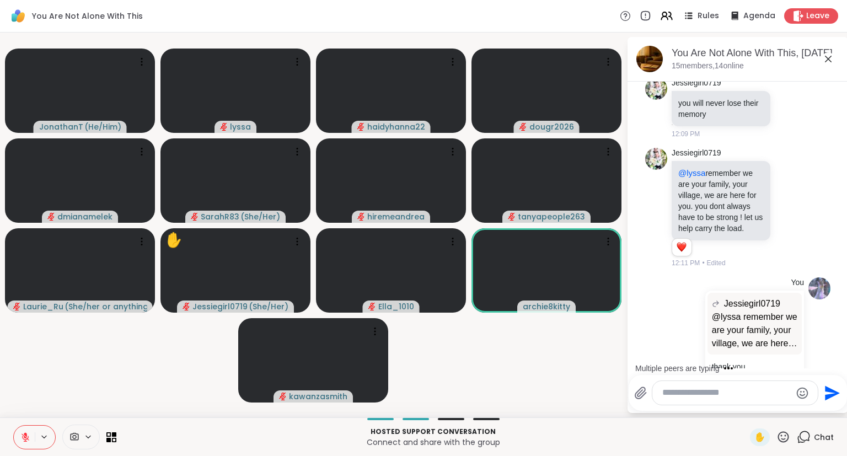
click at [780, 437] on icon at bounding box center [784, 437] width 14 height 14
click at [743, 401] on div "❤️" at bounding box center [751, 408] width 20 height 18
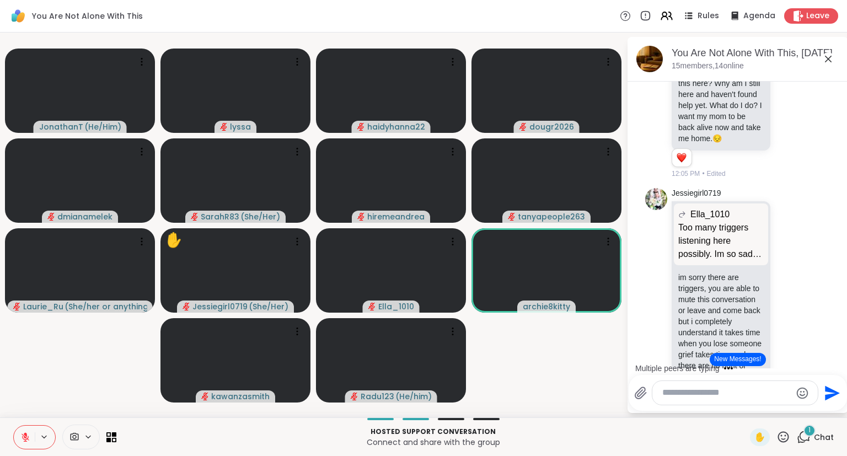
scroll to position [7186, 0]
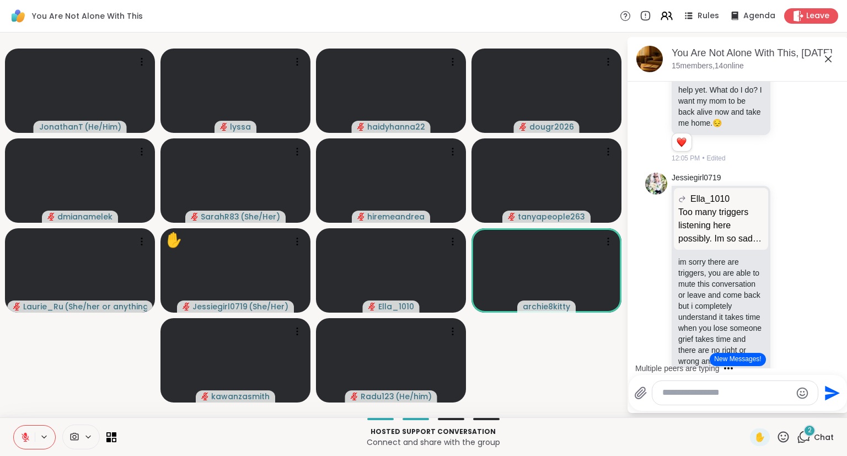
click at [786, 437] on icon at bounding box center [784, 437] width 14 height 14
click at [750, 408] on span "❤️" at bounding box center [751, 408] width 11 height 13
click at [786, 440] on icon at bounding box center [784, 437] width 14 height 14
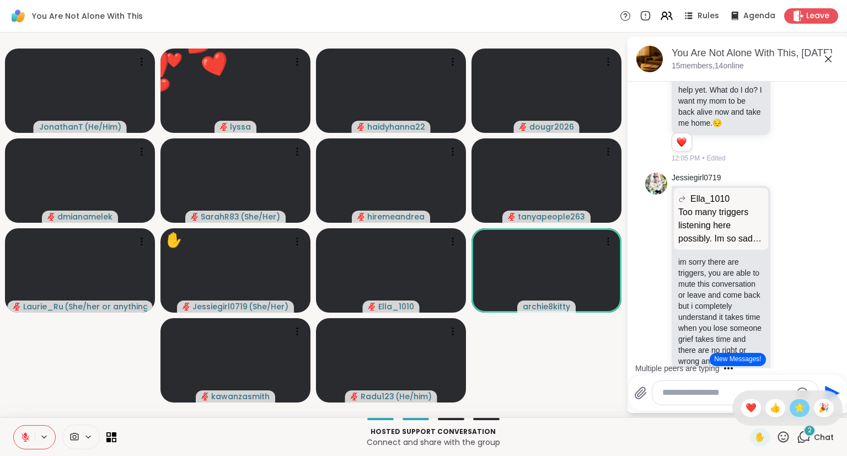
click at [798, 409] on span "🌟" at bounding box center [799, 408] width 11 height 13
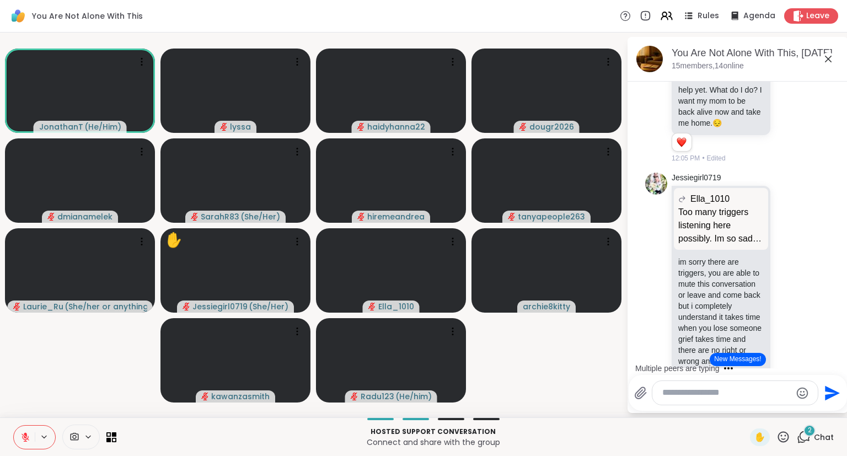
click at [33, 436] on button at bounding box center [24, 437] width 21 height 23
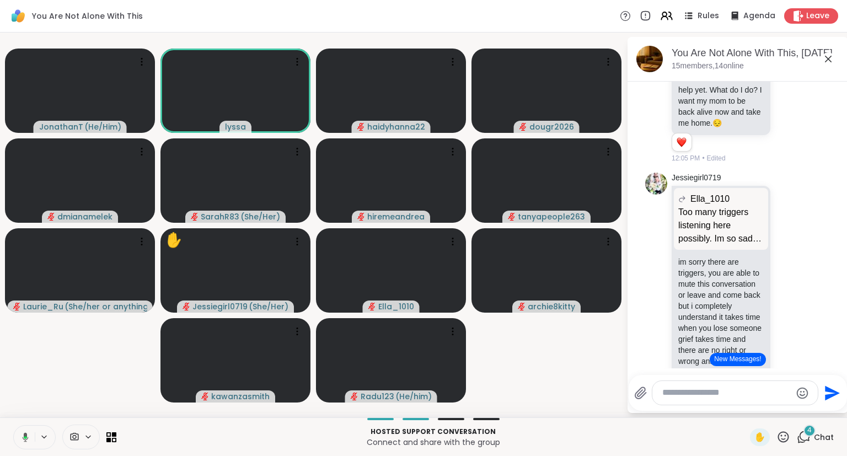
click at [24, 432] on button at bounding box center [23, 437] width 23 height 23
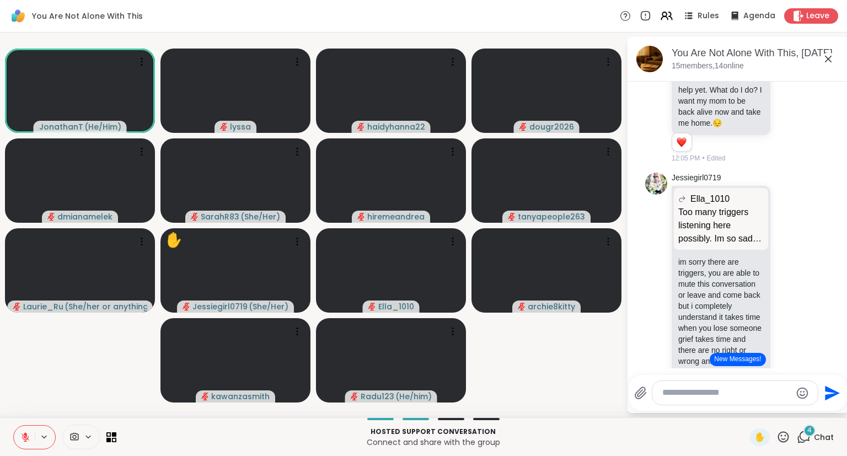
click at [783, 440] on icon at bounding box center [784, 437] width 14 height 14
click at [747, 407] on span "❤️" at bounding box center [751, 408] width 11 height 13
click at [778, 442] on icon at bounding box center [784, 437] width 14 height 14
click at [746, 406] on span "❤️" at bounding box center [751, 408] width 11 height 13
click at [785, 440] on icon at bounding box center [784, 437] width 14 height 14
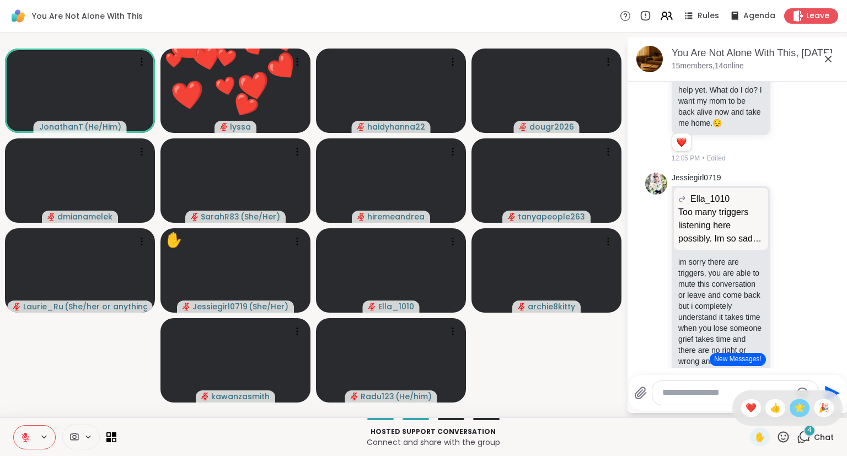
click at [807, 410] on div "🌟" at bounding box center [800, 408] width 20 height 18
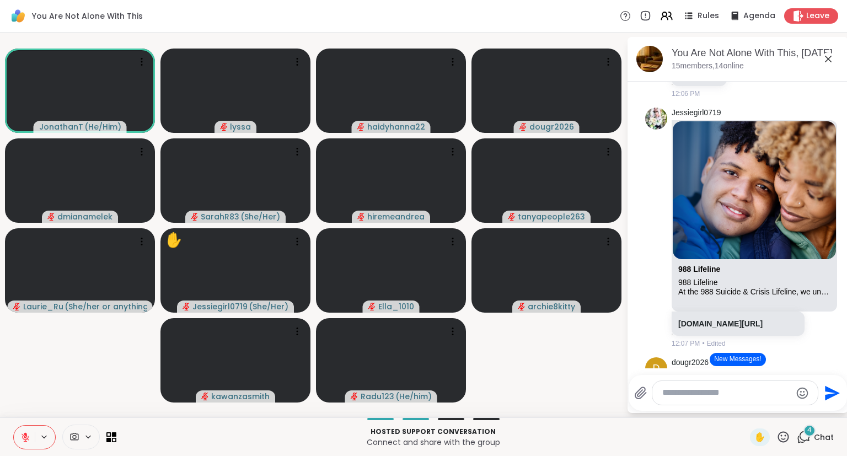
scroll to position [7896, 0]
click at [788, 440] on icon at bounding box center [784, 437] width 14 height 14
click at [746, 407] on span "❤️" at bounding box center [751, 408] width 11 height 13
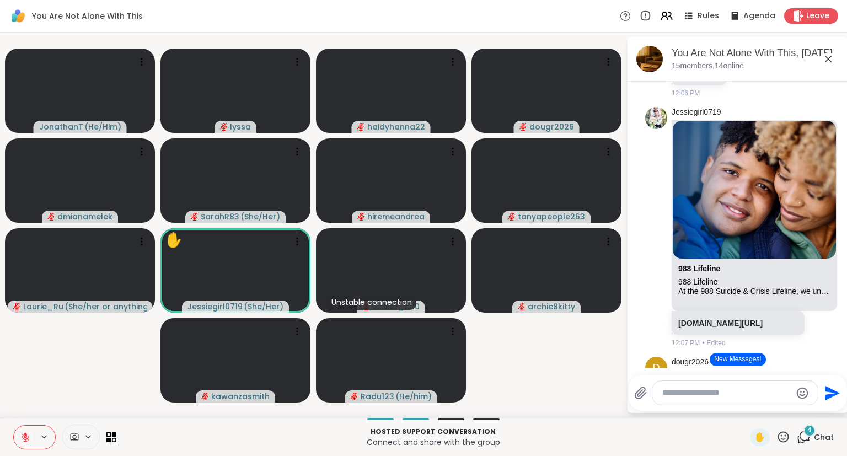
click at [781, 437] on icon at bounding box center [784, 437] width 14 height 14
click at [585, 355] on video-player-container "JonathanT ( He/Him ) lyssa haidyhanna22 dougr2026 dmianamelek SarahR83 ( She/He…" at bounding box center [313, 225] width 613 height 376
click at [826, 58] on icon at bounding box center [828, 58] width 13 height 13
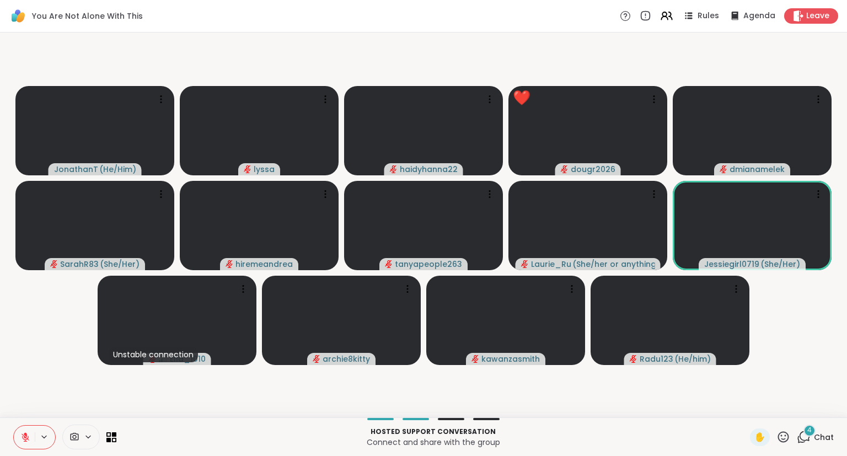
click at [780, 440] on icon at bounding box center [783, 436] width 11 height 11
click at [746, 408] on span "❤️" at bounding box center [751, 408] width 11 height 13
click at [787, 443] on icon at bounding box center [784, 437] width 14 height 14
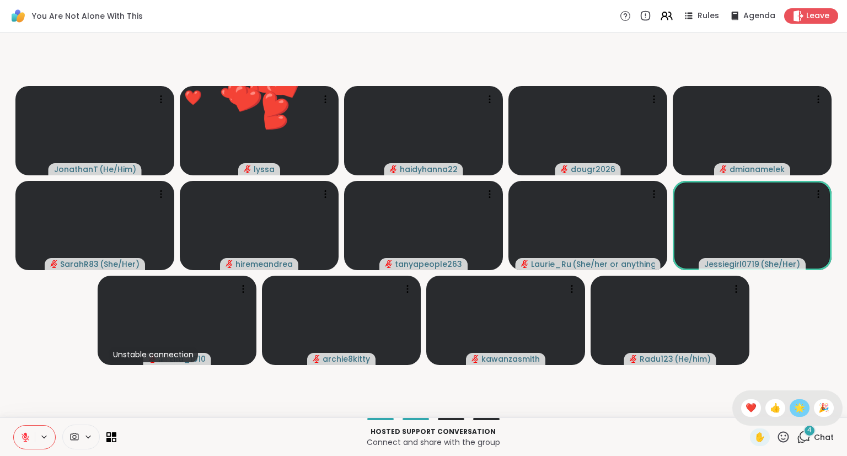
click at [802, 410] on span "🌟" at bounding box center [799, 408] width 11 height 13
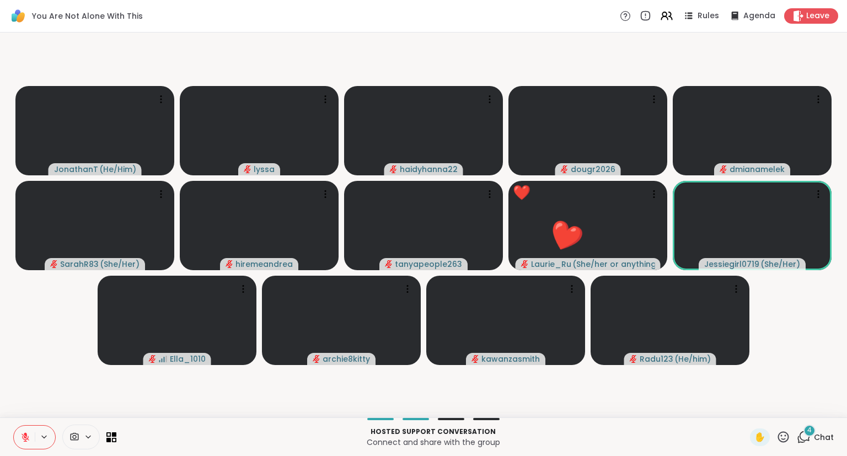
click at [28, 431] on button at bounding box center [24, 437] width 21 height 23
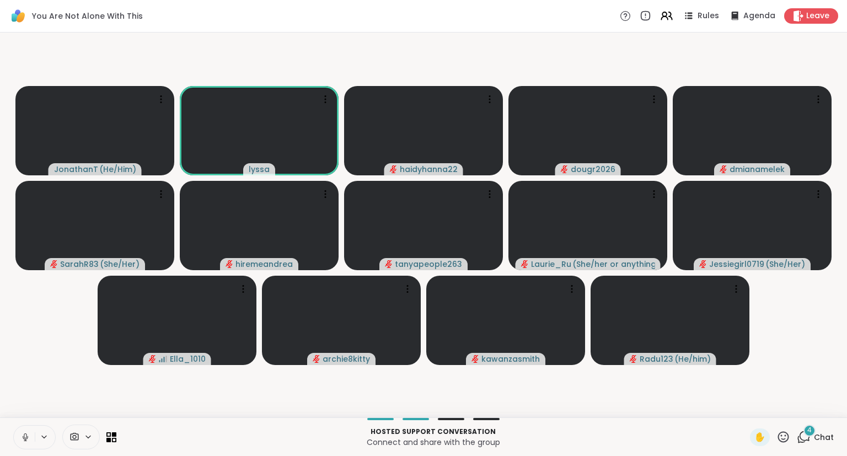
click at [23, 436] on icon at bounding box center [25, 437] width 10 height 10
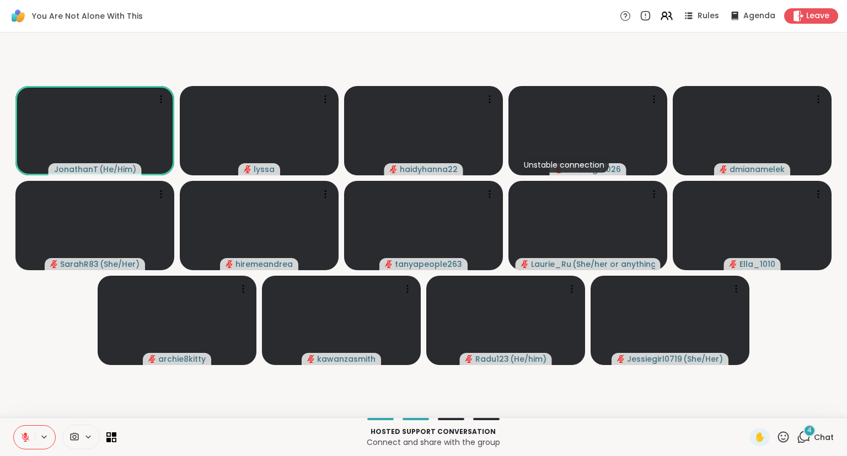
click at [784, 431] on icon at bounding box center [784, 437] width 14 height 14
click at [746, 413] on span "❤️" at bounding box center [751, 408] width 11 height 13
click at [808, 433] on div "4" at bounding box center [810, 431] width 12 height 12
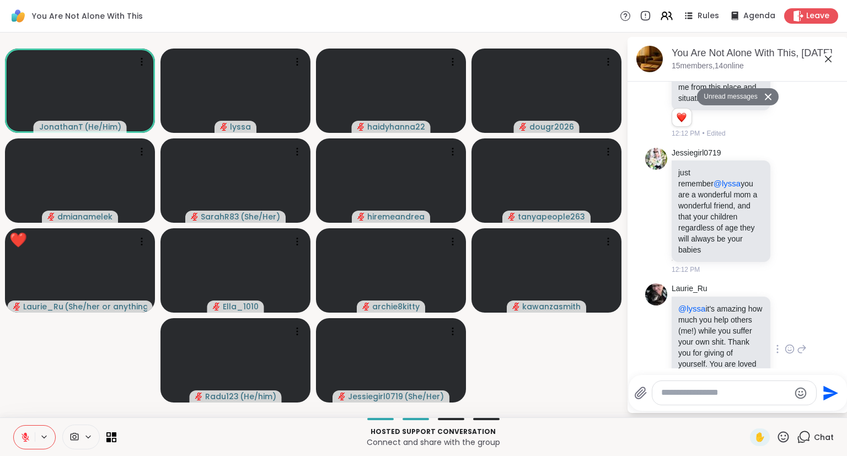
scroll to position [9327, 0]
click at [787, 437] on icon at bounding box center [784, 437] width 14 height 14
click at [751, 412] on span "❤️" at bounding box center [751, 408] width 11 height 13
click at [788, 447] on div "Hosted support conversation Connect and share with the group ✋ Chat" at bounding box center [423, 437] width 847 height 39
click at [783, 442] on icon at bounding box center [783, 436] width 11 height 11
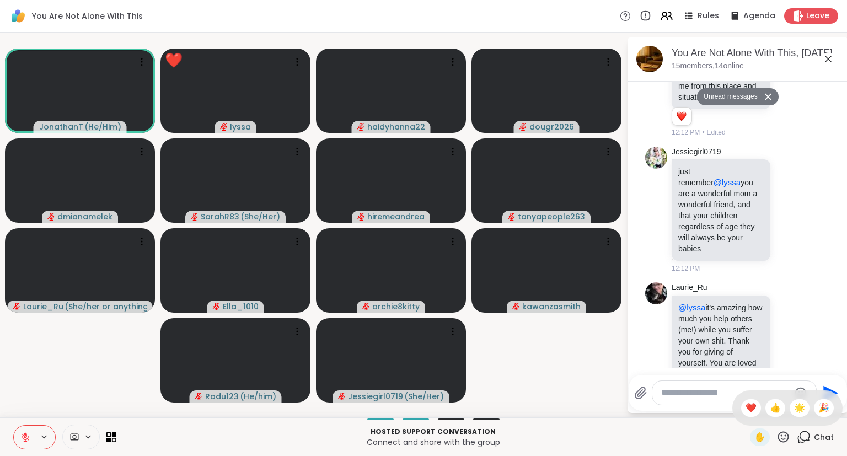
click at [803, 418] on div "✋ ❤️ 👍 🌟 🎉" at bounding box center [787, 408] width 110 height 35
click at [788, 318] on div "Laurie_Ru @lyssa it's amazing how much you help others (me!) while you suffer y…" at bounding box center [739, 348] width 135 height 132
click at [789, 341] on div at bounding box center [790, 347] width 10 height 13
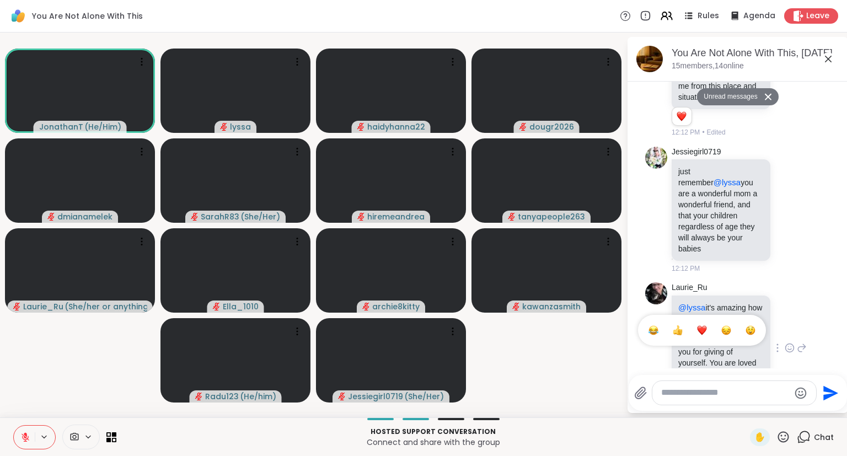
click at [831, 296] on div "Laurie_Ru @lyssa it's amazing how much you help others (me!) while you suffer y…" at bounding box center [737, 348] width 185 height 141
click at [805, 341] on icon at bounding box center [802, 347] width 10 height 13
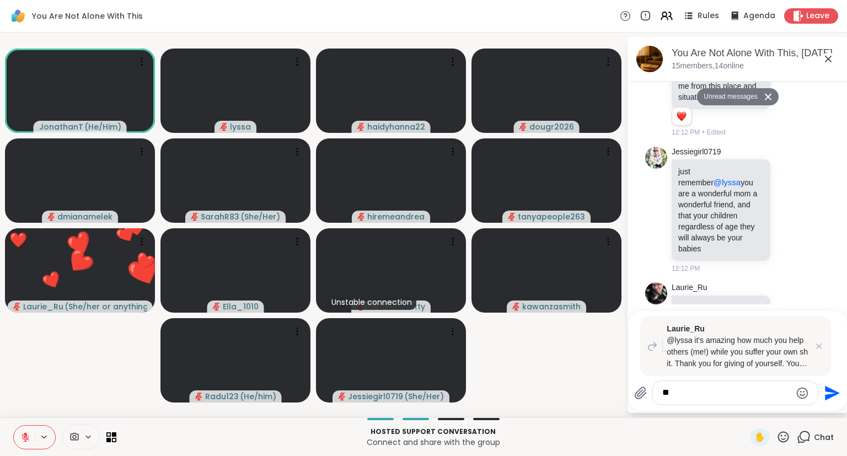
type textarea "*"
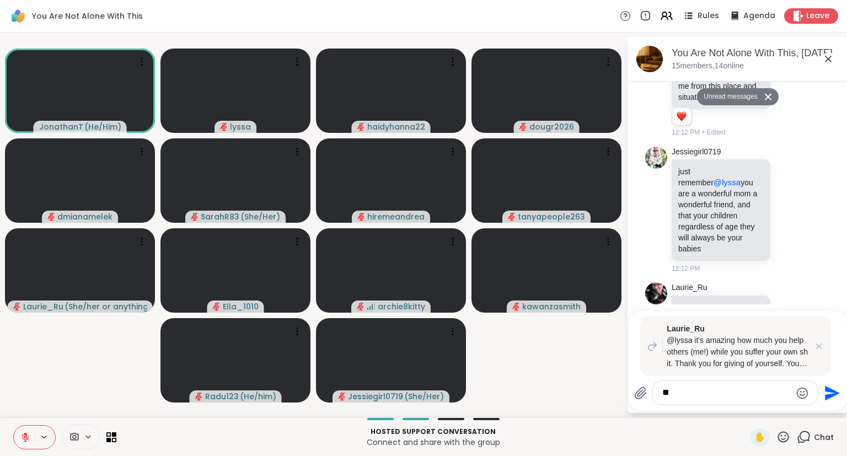
type textarea "*"
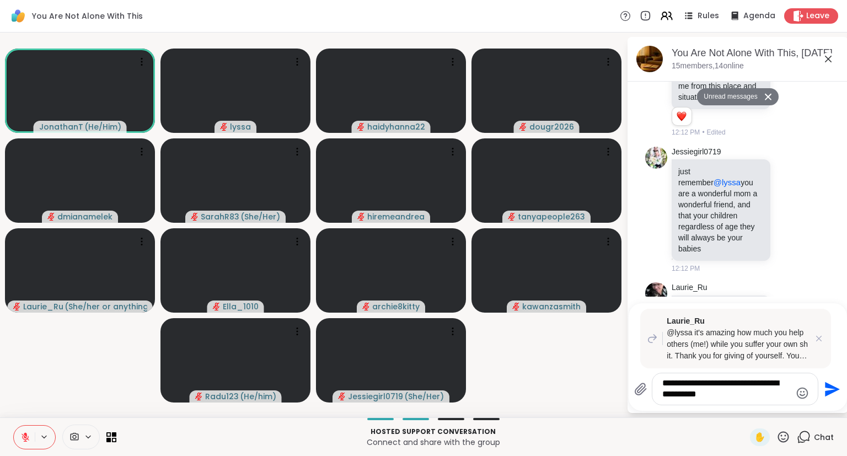
type textarea "**********"
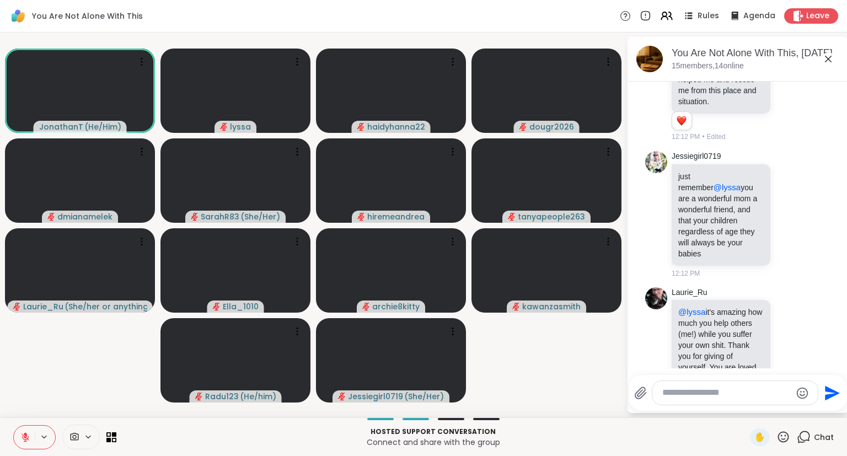
scroll to position [9295, 0]
click at [789, 208] on div at bounding box center [790, 214] width 10 height 13
click at [699, 192] on div "Select Reaction: Heart" at bounding box center [702, 197] width 10 height 10
click at [801, 219] on icon at bounding box center [803, 223] width 8 height 8
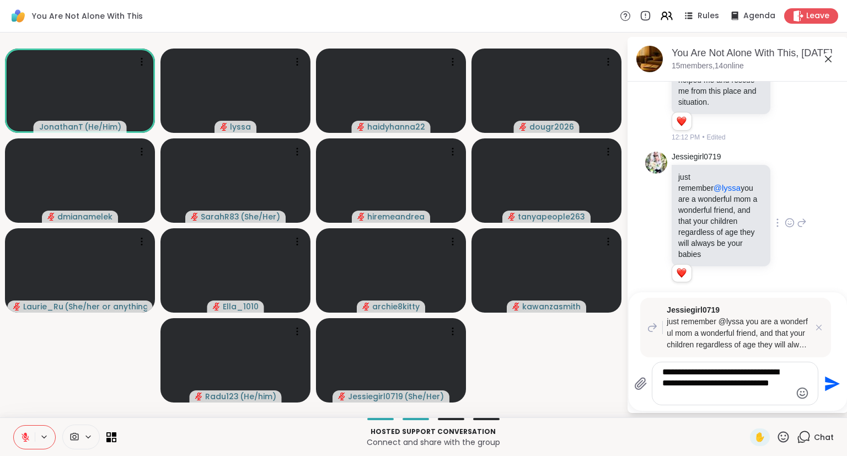
type textarea "**********"
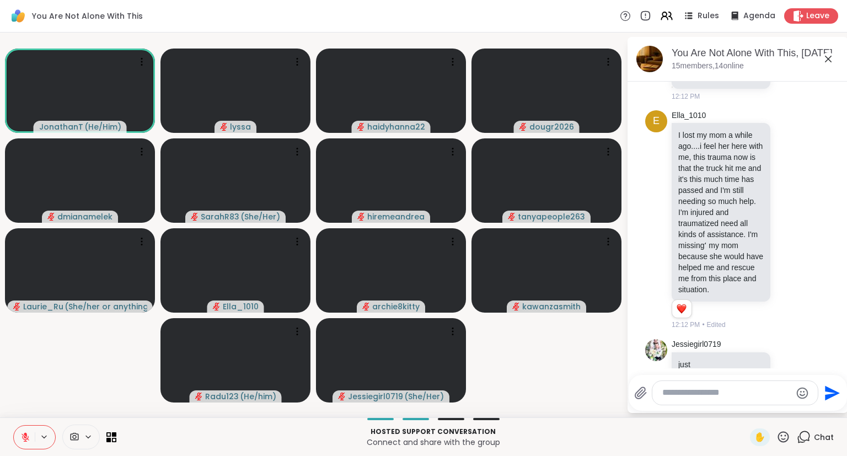
scroll to position [9108, 0]
click at [790, 213] on icon at bounding box center [790, 218] width 10 height 11
click at [700, 196] on div "Select Reaction: Heart" at bounding box center [702, 201] width 10 height 10
click at [805, 216] on icon at bounding box center [803, 220] width 8 height 8
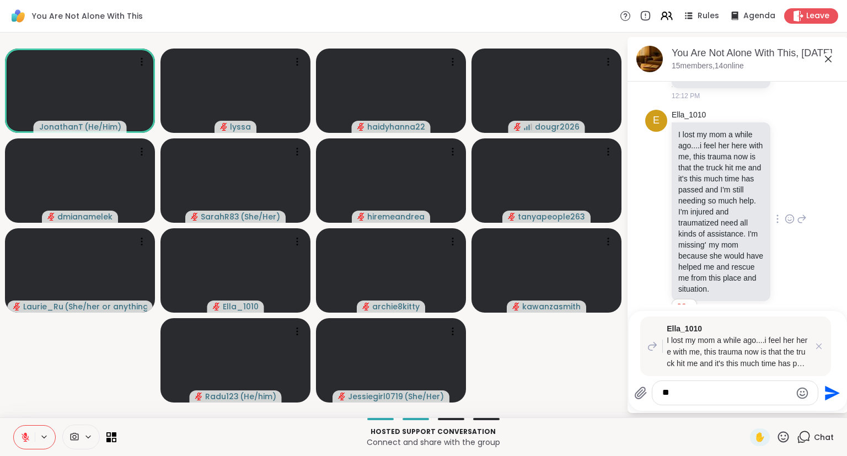
type textarea "*"
click at [790, 213] on icon at bounding box center [790, 218] width 10 height 11
click at [802, 400] on div at bounding box center [802, 393] width 13 height 15
click at [801, 397] on icon "Emoji picker" at bounding box center [802, 393] width 13 height 13
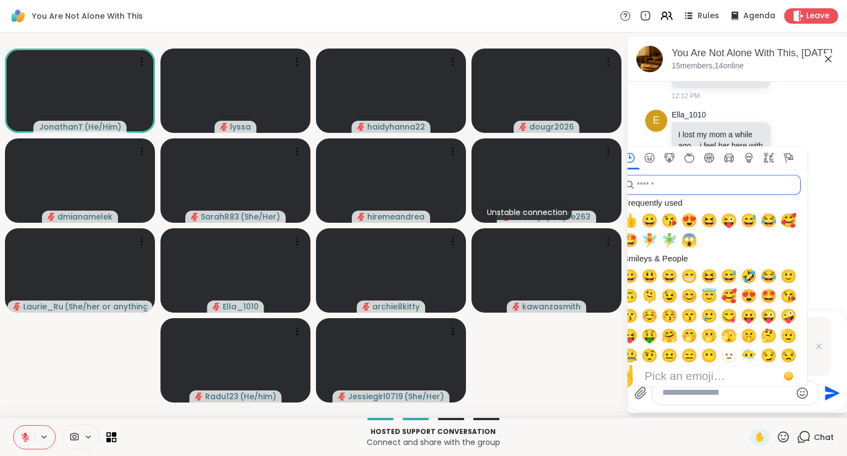
click at [696, 180] on input "search" at bounding box center [710, 185] width 181 height 20
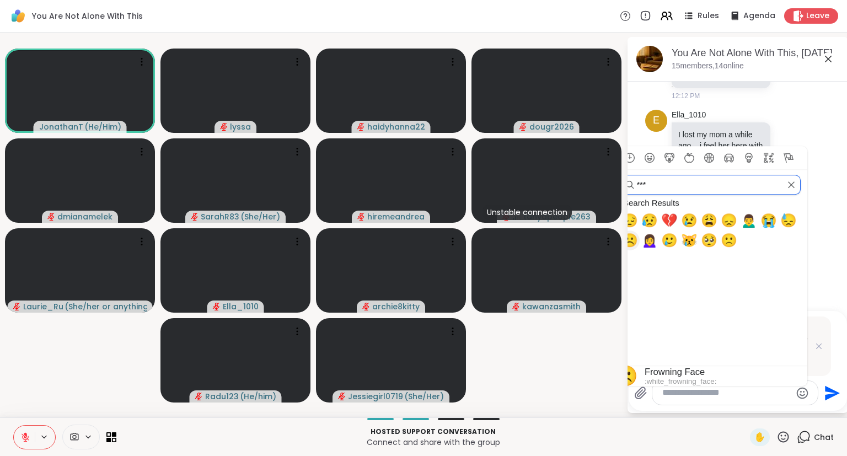
type input "***"
click at [633, 243] on span "☹️" at bounding box center [630, 240] width 17 height 15
type textarea "**"
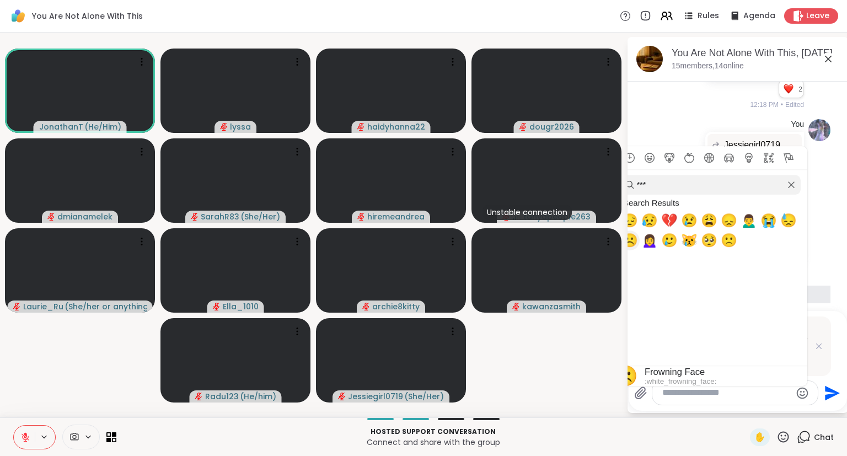
scroll to position [9755, 0]
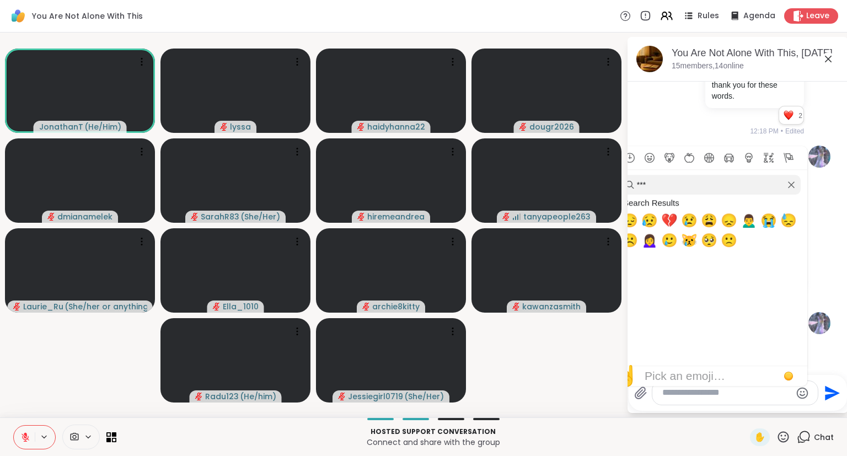
click at [822, 156] on div "You Jessiegirl0719 just remember @lyssa you are a wonderful mom a wonderful fri…" at bounding box center [737, 224] width 185 height 167
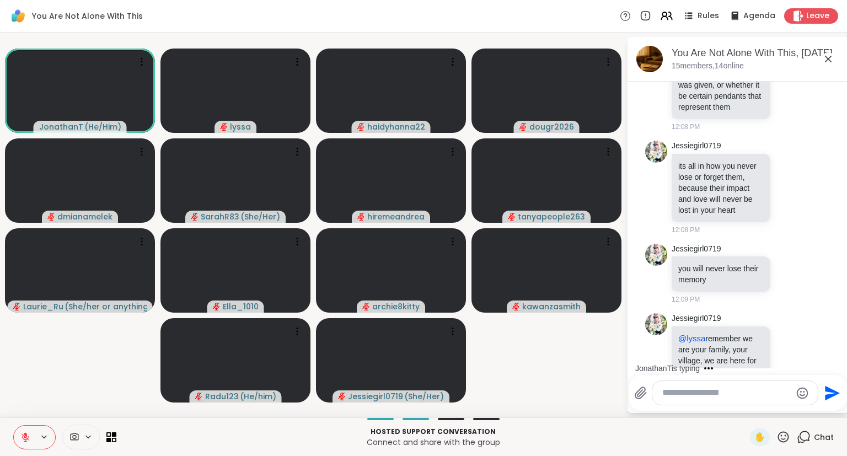
scroll to position [8536, 0]
click at [826, 58] on icon at bounding box center [828, 58] width 13 height 13
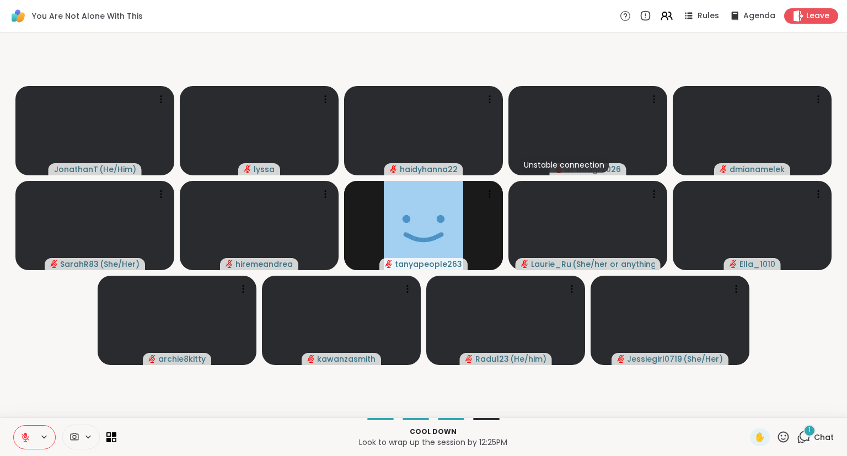
click at [816, 436] on span "Chat" at bounding box center [824, 437] width 20 height 11
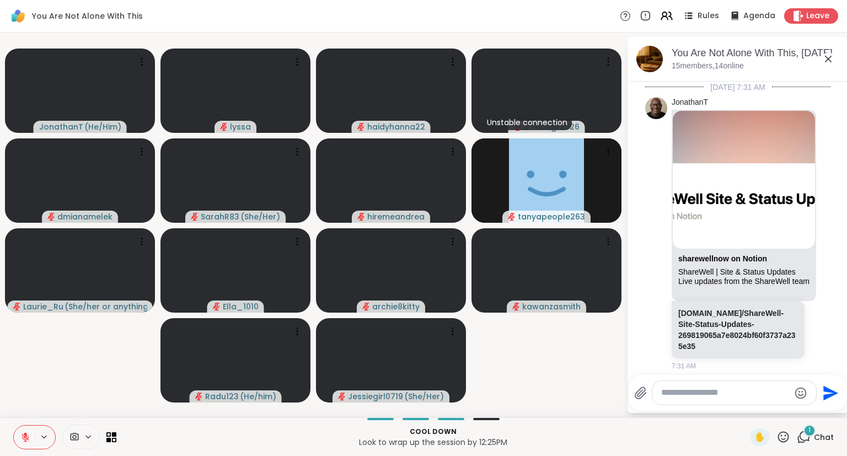
scroll to position [9921, 0]
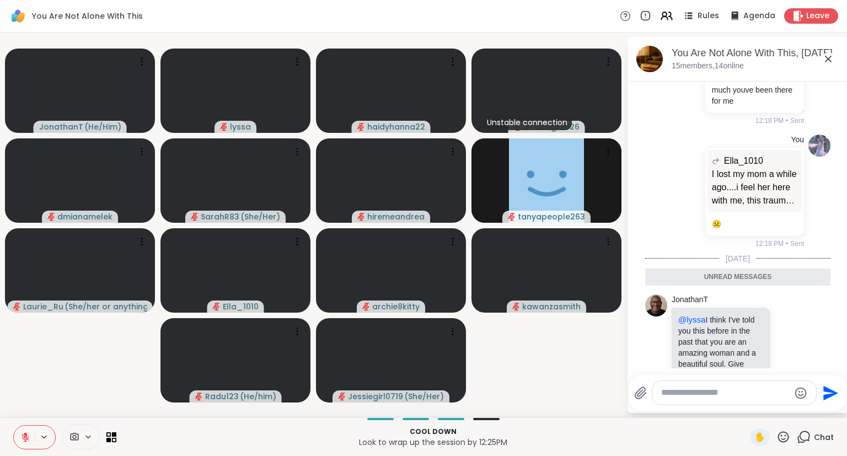
click at [763, 386] on div at bounding box center [734, 393] width 164 height 24
click at [790, 355] on icon at bounding box center [790, 360] width 10 height 11
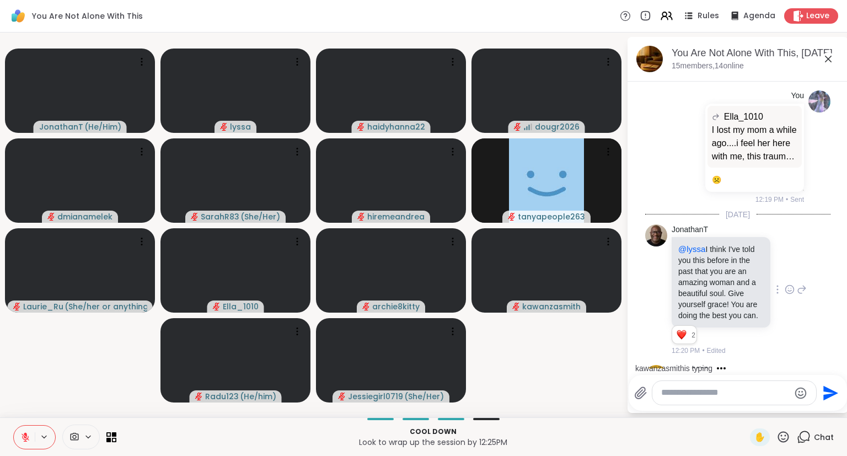
click at [806, 283] on icon at bounding box center [802, 289] width 10 height 13
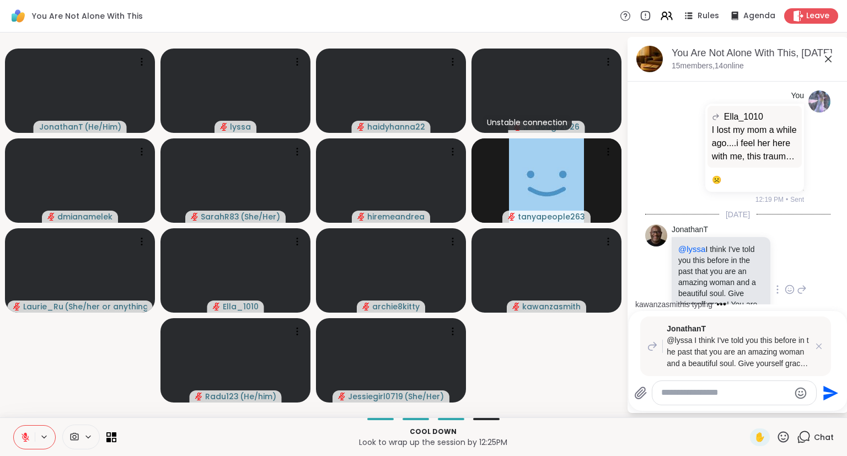
click at [801, 283] on icon at bounding box center [802, 289] width 10 height 13
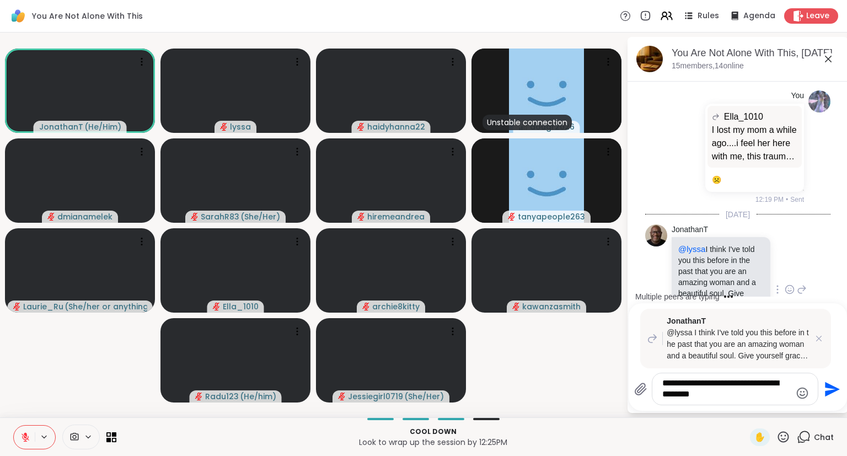
scroll to position [10052, 0]
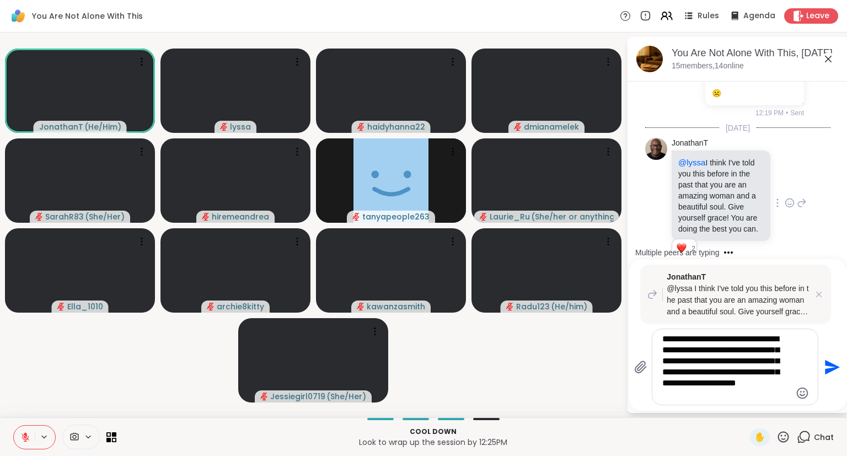
type textarea "**********"
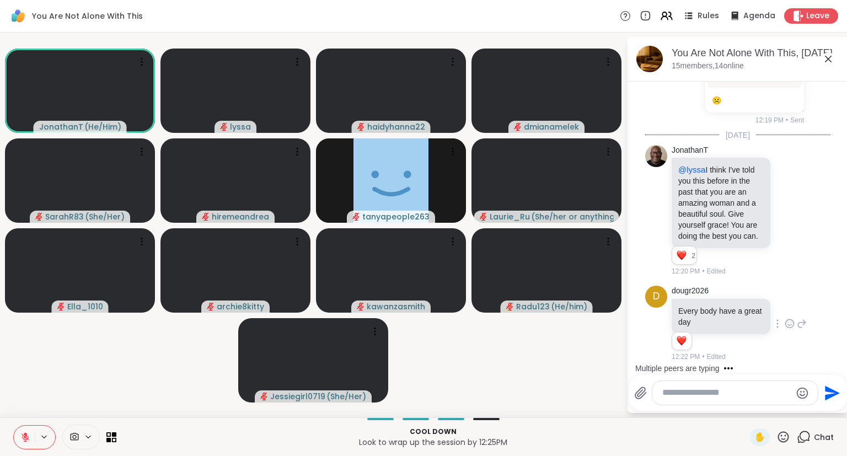
scroll to position [10170, 0]
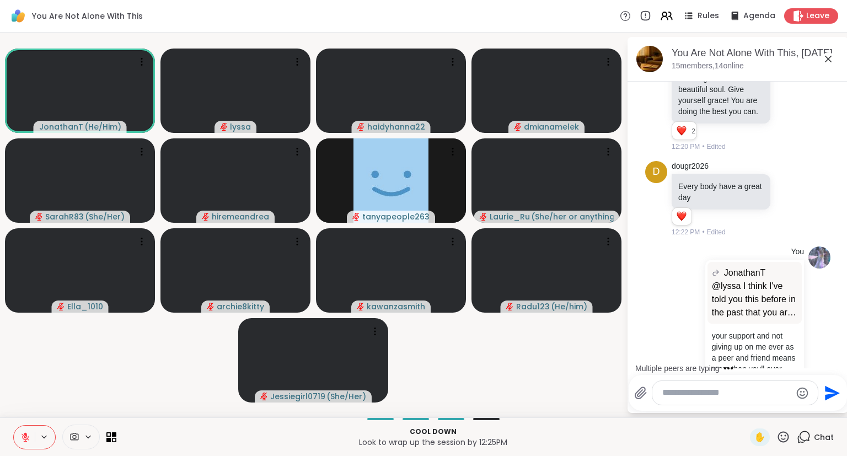
click at [830, 58] on icon at bounding box center [828, 58] width 13 height 13
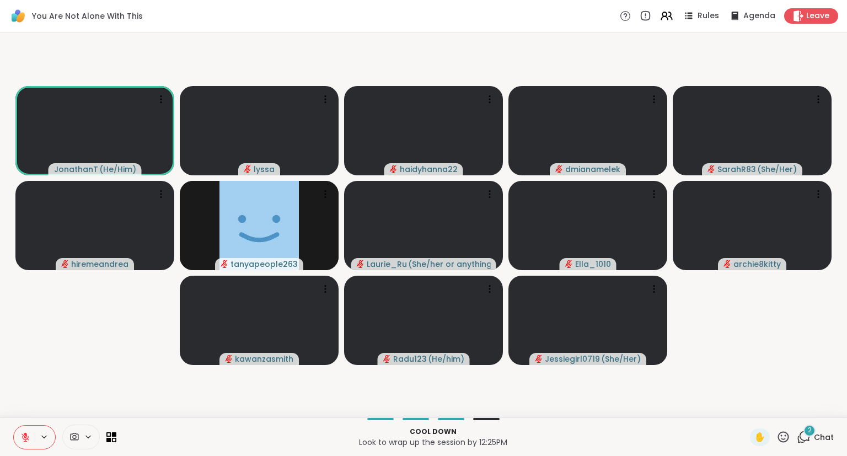
click at [810, 449] on div "Cool down Look to wrap up the session by 12:25PM ✋ 2 Chat" at bounding box center [423, 437] width 847 height 39
click at [810, 440] on icon at bounding box center [804, 437] width 14 height 14
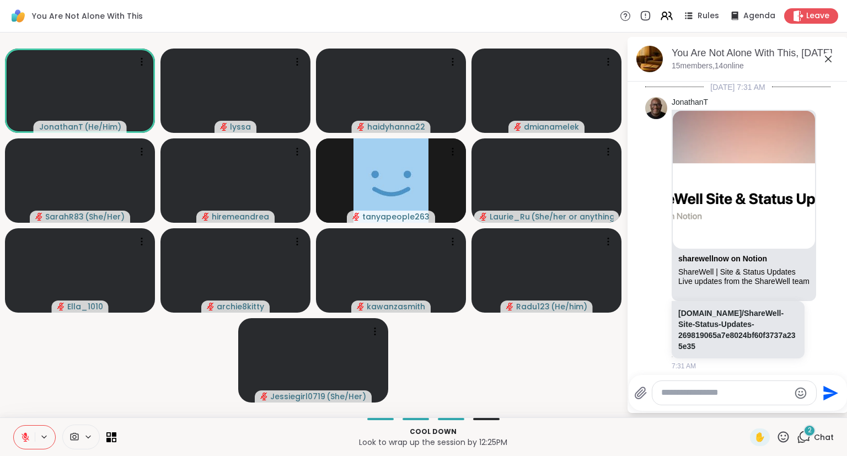
scroll to position [10581, 0]
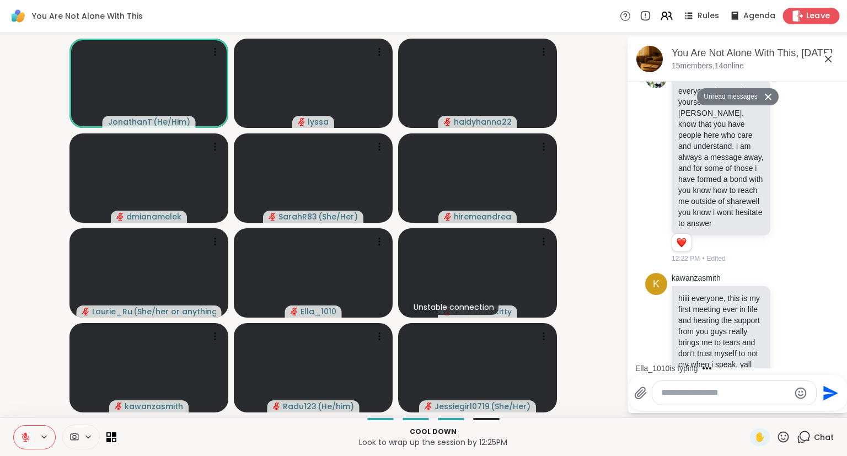
click at [819, 14] on span "Leave" at bounding box center [818, 16] width 24 height 12
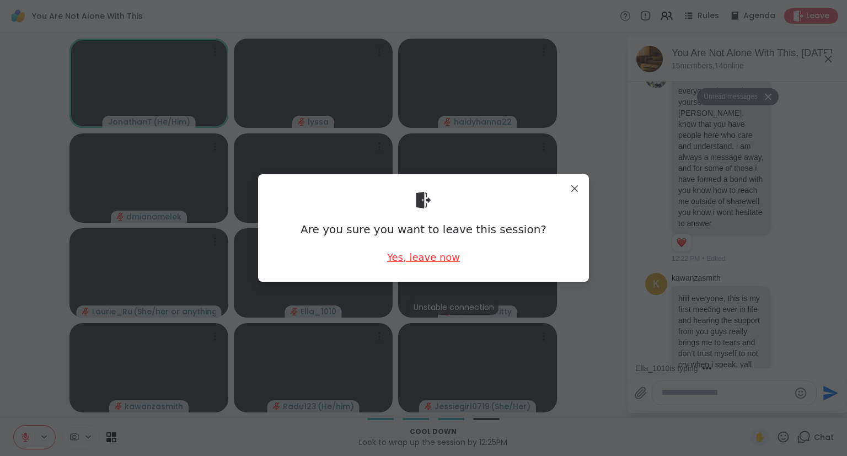
click at [438, 256] on div "Yes, leave now" at bounding box center [423, 257] width 73 height 14
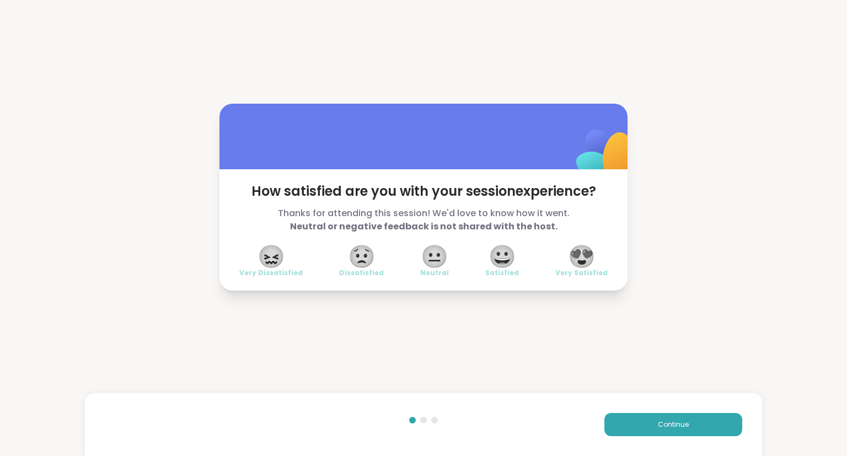
click at [579, 266] on span "😍" at bounding box center [582, 257] width 28 height 20
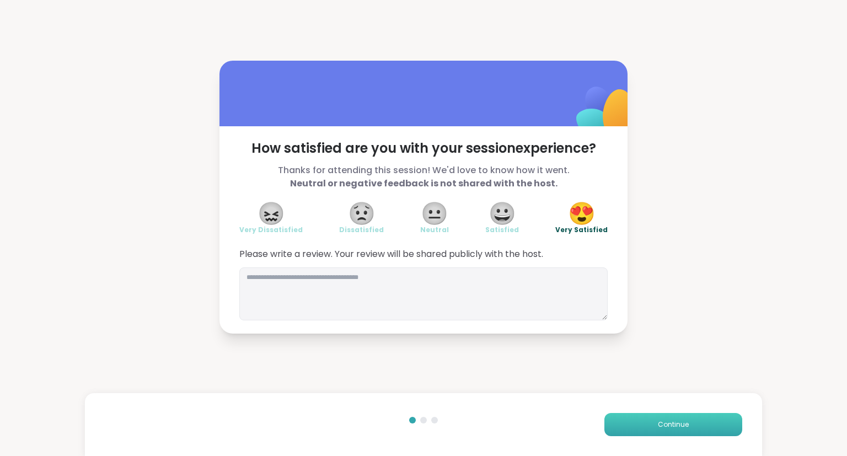
click at [627, 429] on button "Continue" at bounding box center [674, 424] width 138 height 23
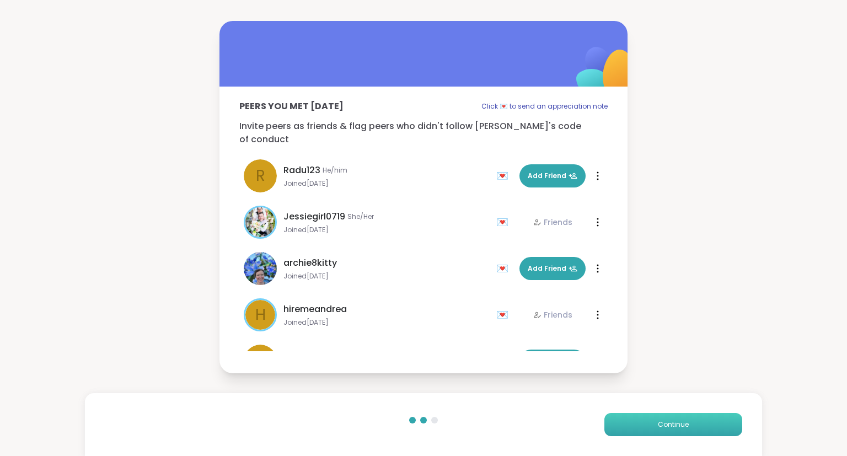
click at [627, 429] on button "Continue" at bounding box center [674, 424] width 138 height 23
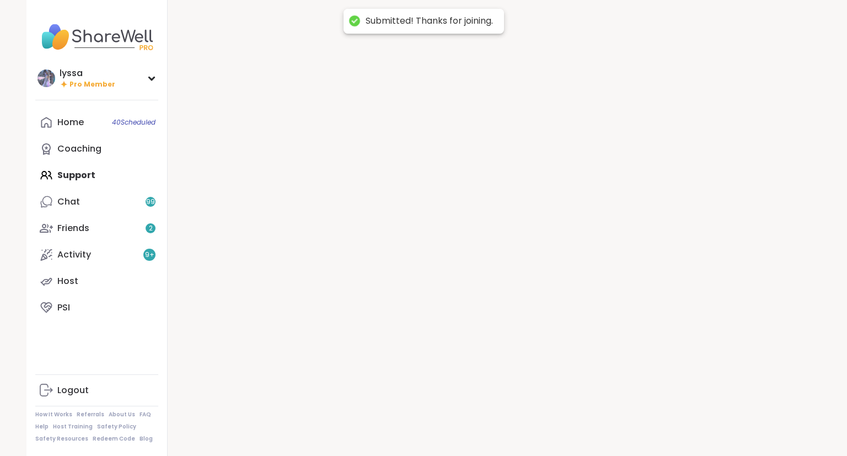
click at [627, 429] on div at bounding box center [494, 228] width 653 height 456
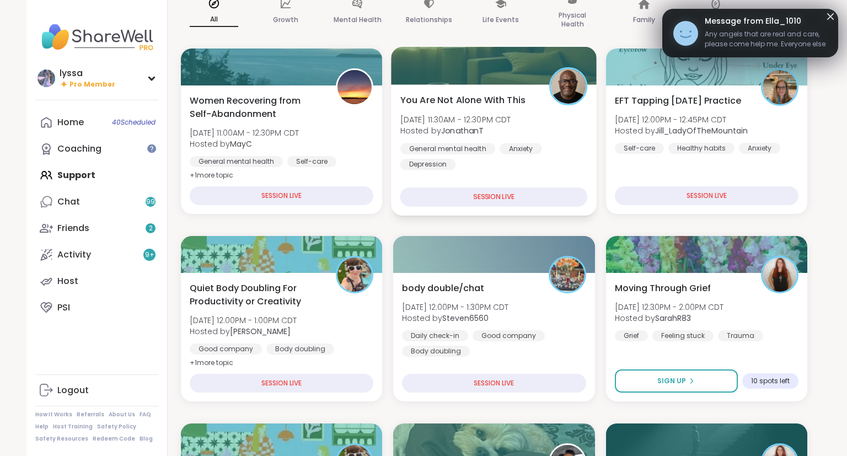
scroll to position [108, 0]
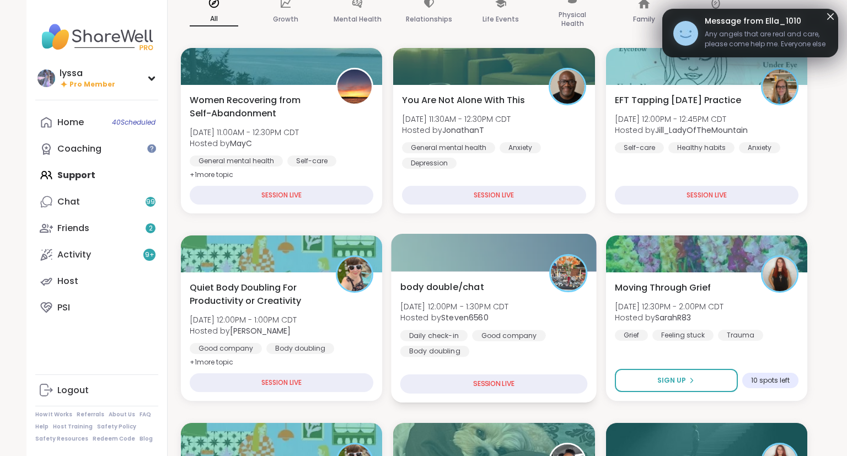
click at [485, 307] on span "Sat, Sep 13 | 12:00PM - 1:30PM CDT" at bounding box center [454, 306] width 109 height 11
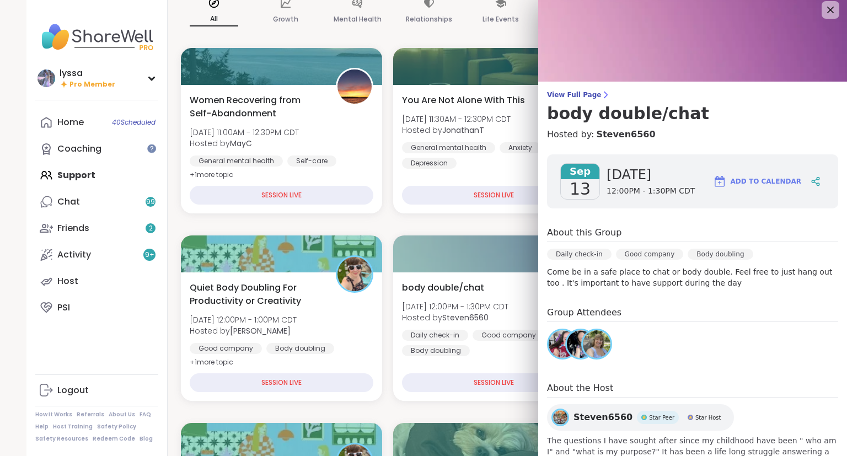
scroll to position [0, 0]
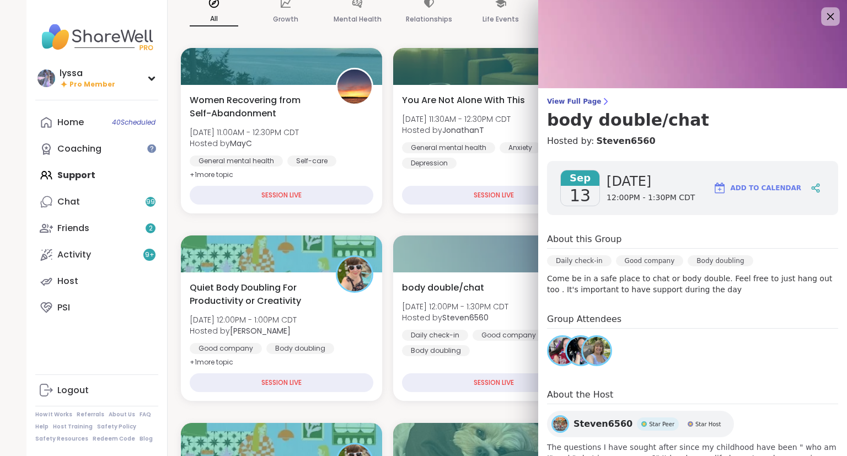
click at [832, 13] on icon at bounding box center [830, 16] width 14 height 14
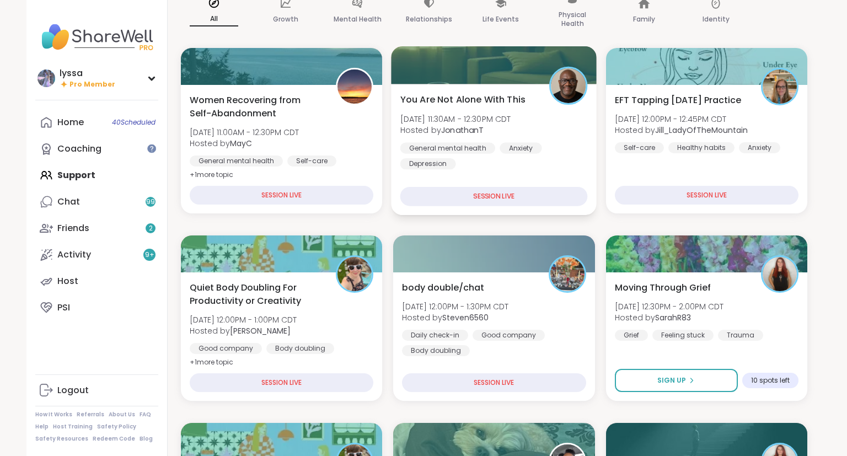
click at [580, 170] on div "You Are Not Alone With This Sat, Sep 13 | 11:30AM - 12:30PM CDT Hosted by Jonat…" at bounding box center [495, 149] width 206 height 131
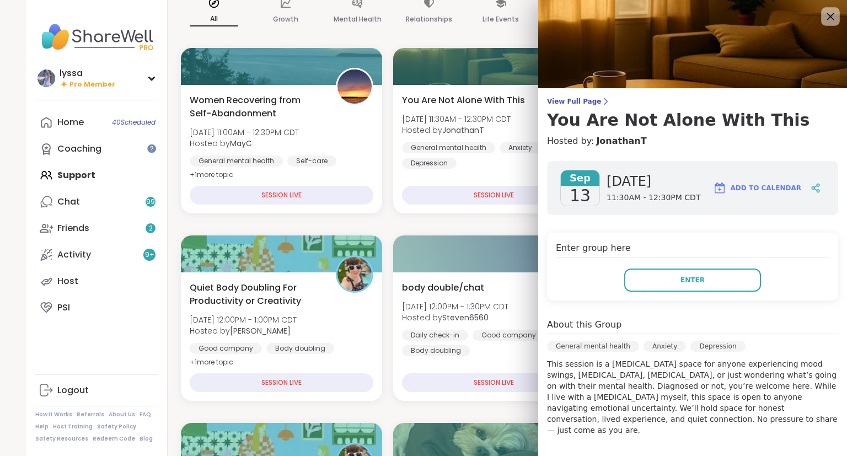
click at [824, 19] on div at bounding box center [830, 16] width 19 height 19
click at [829, 14] on icon at bounding box center [830, 16] width 14 height 14
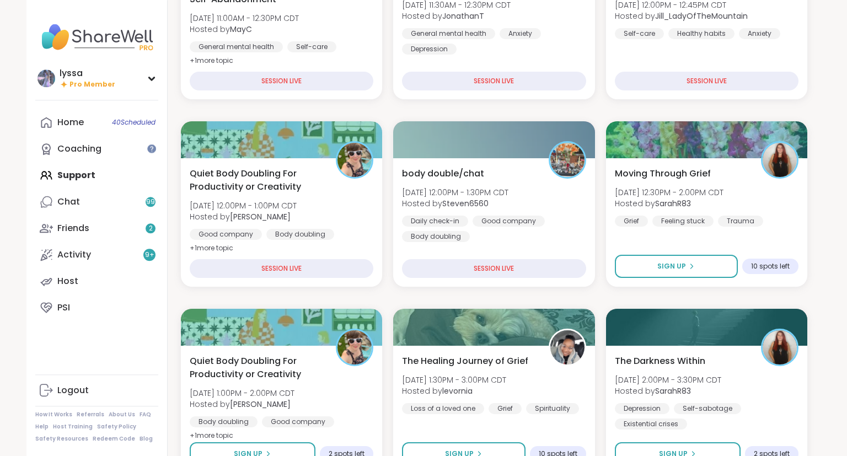
scroll to position [220, 0]
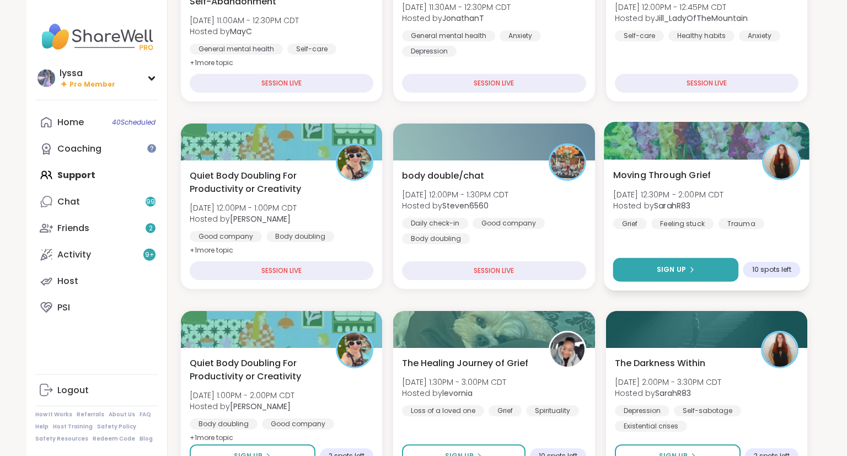
click at [699, 270] on button "Sign Up" at bounding box center [676, 270] width 126 height 24
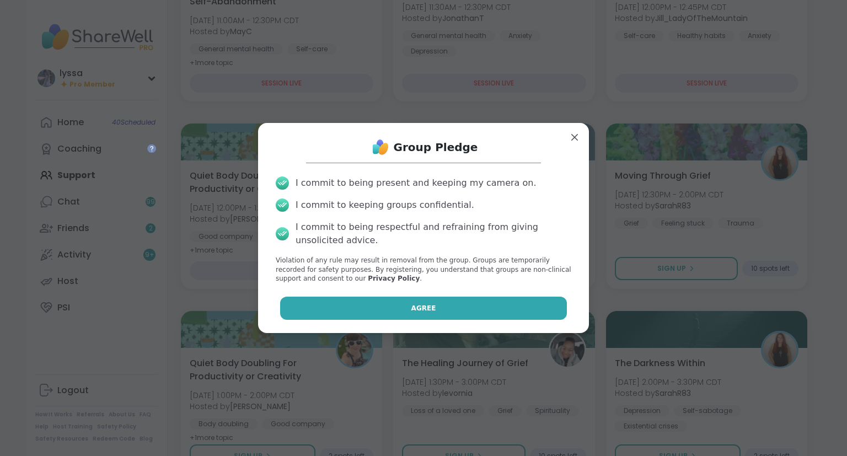
click at [551, 308] on button "Agree" at bounding box center [423, 308] width 287 height 23
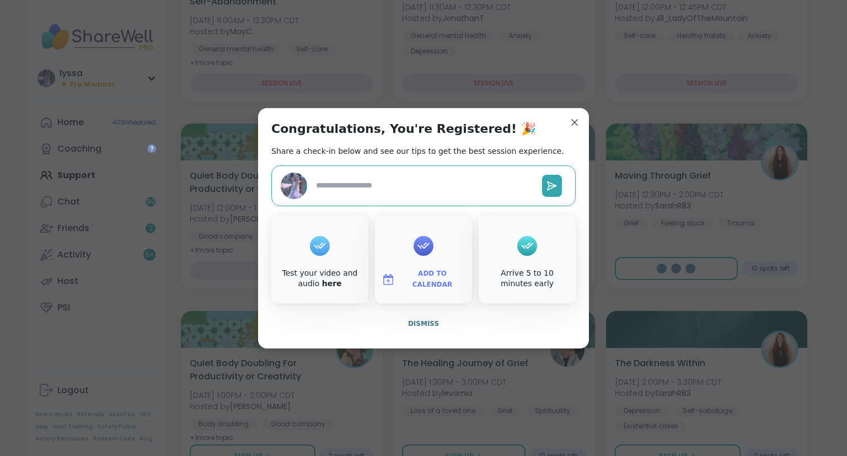
type textarea "*"
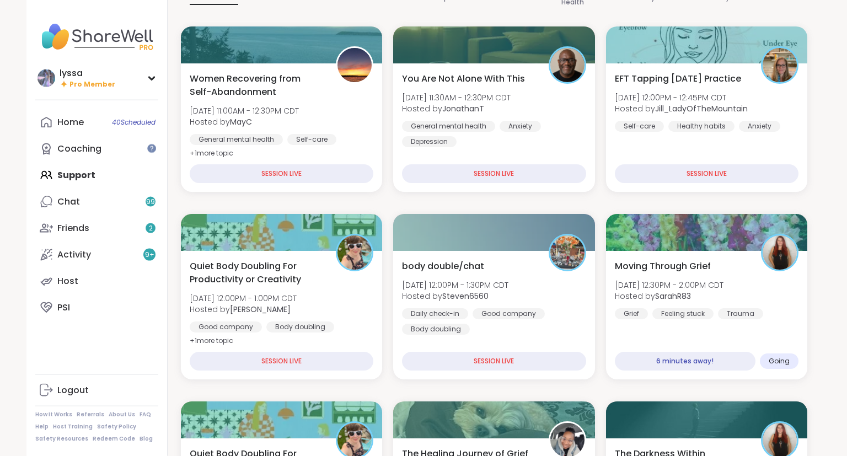
scroll to position [141, 0]
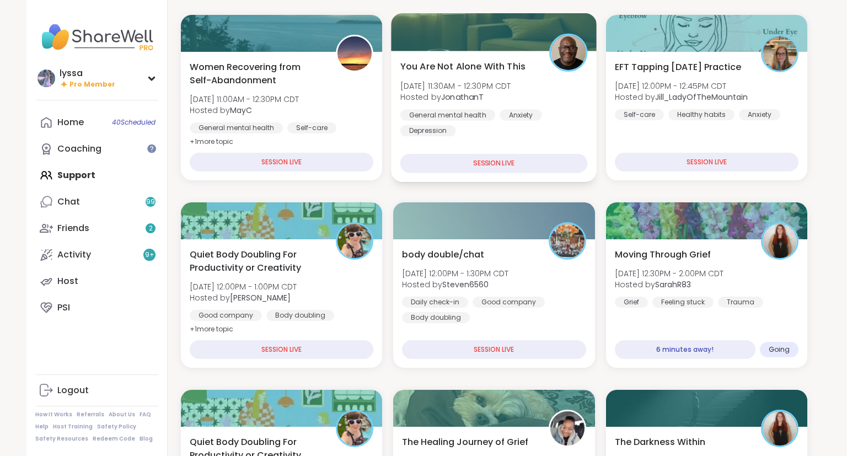
click at [530, 93] on div "You Are Not Alone With This Sat, Sep 13 | 11:30AM - 12:30PM CDT Hosted by Jonat…" at bounding box center [494, 98] width 188 height 77
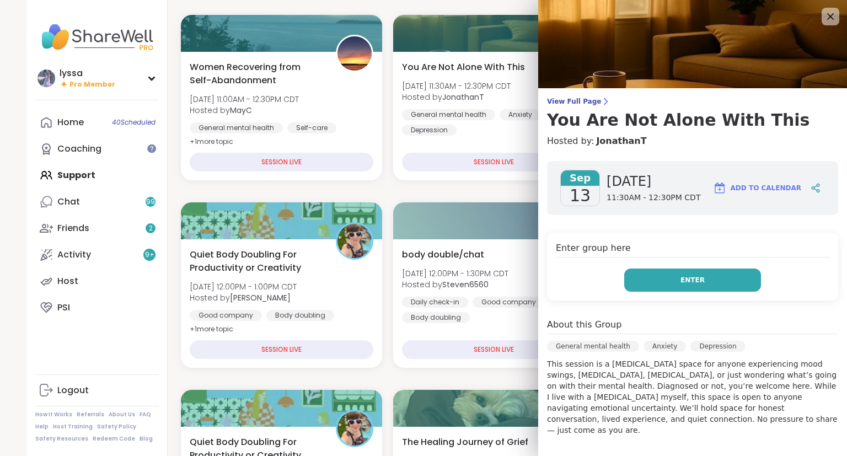
click at [640, 284] on button "Enter" at bounding box center [692, 280] width 137 height 23
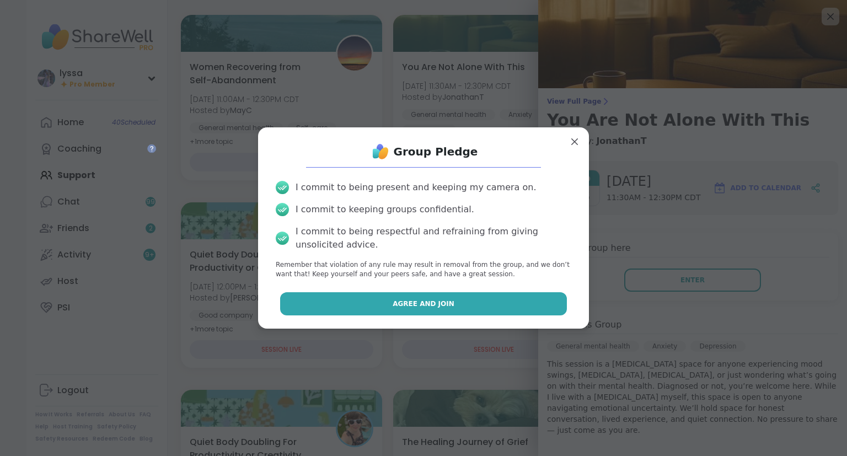
click at [513, 312] on button "Agree and Join" at bounding box center [423, 303] width 287 height 23
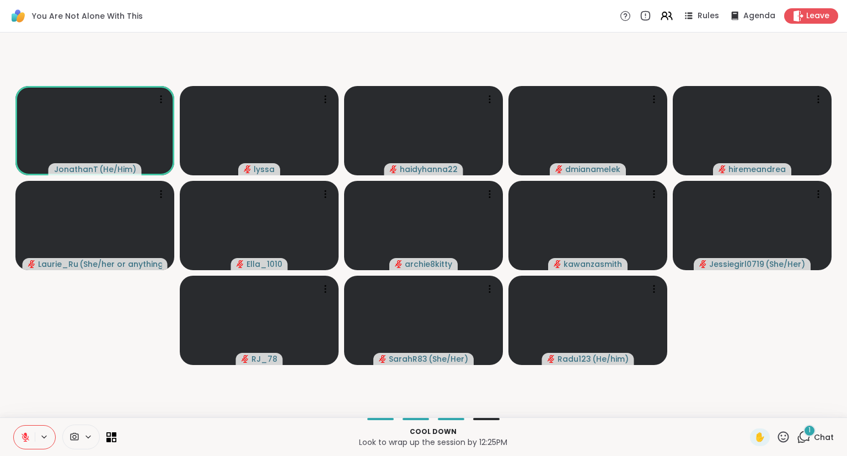
click at [22, 438] on icon at bounding box center [25, 437] width 10 height 10
click at [821, 431] on div "1 Chat" at bounding box center [815, 438] width 37 height 18
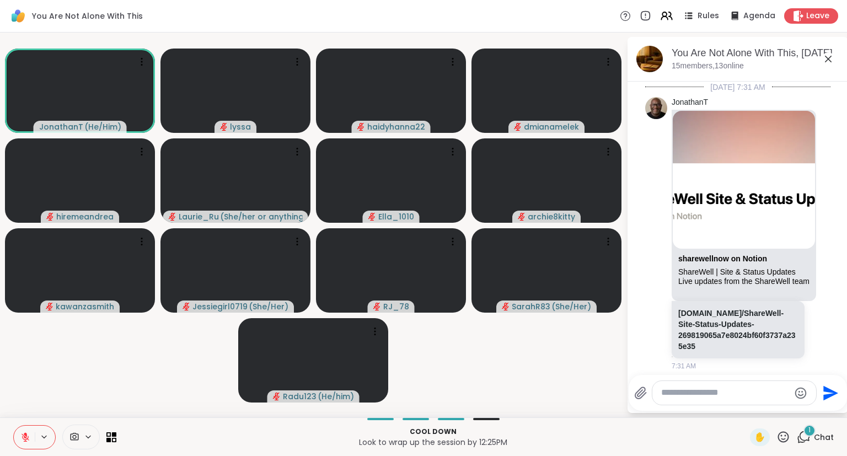
click at [770, 386] on div at bounding box center [734, 393] width 164 height 24
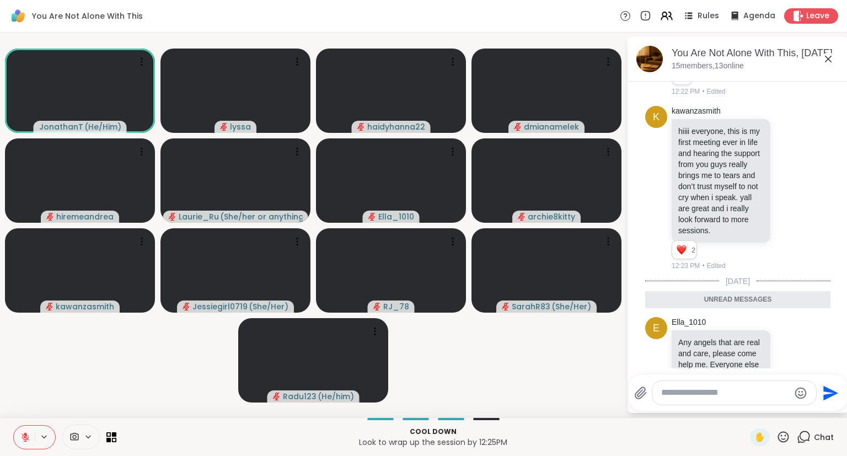
click at [759, 389] on textarea "Type your message" at bounding box center [725, 393] width 129 height 12
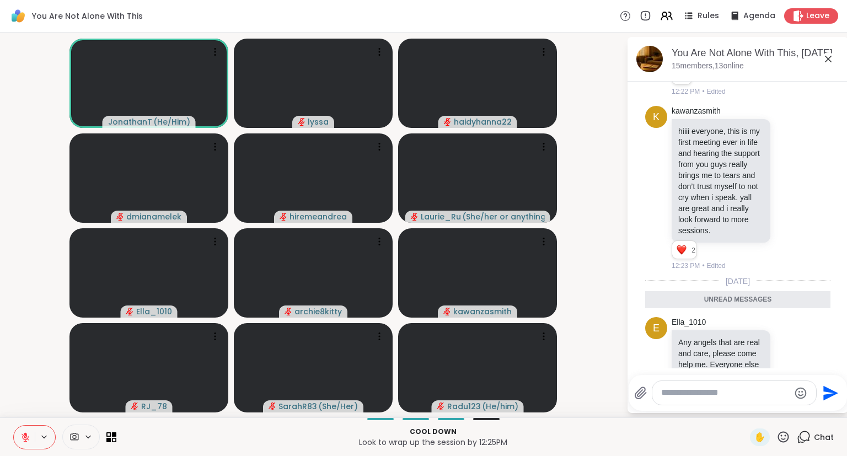
click at [759, 389] on textarea "Type your message" at bounding box center [725, 393] width 129 height 12
type textarea "**********"
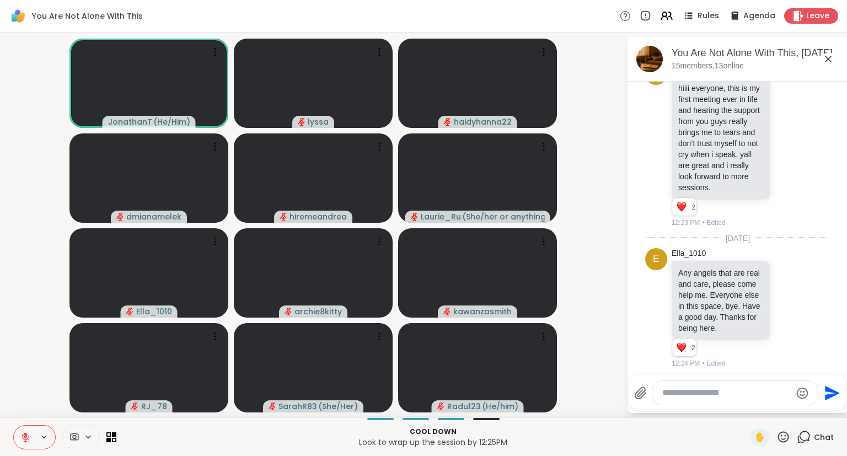
click at [779, 434] on icon at bounding box center [784, 437] width 14 height 14
click at [746, 409] on span "❤️" at bounding box center [751, 408] width 11 height 13
click at [729, 397] on textarea "Type your message" at bounding box center [726, 393] width 129 height 12
type textarea "*"
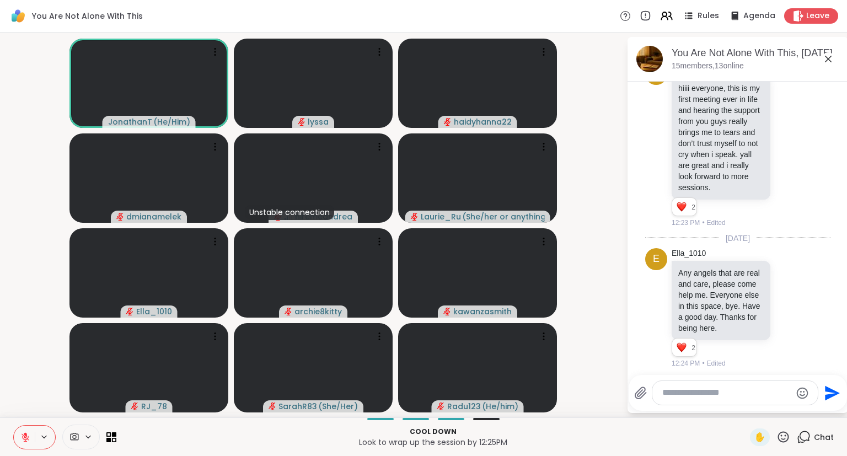
click at [830, 57] on icon at bounding box center [828, 59] width 7 height 7
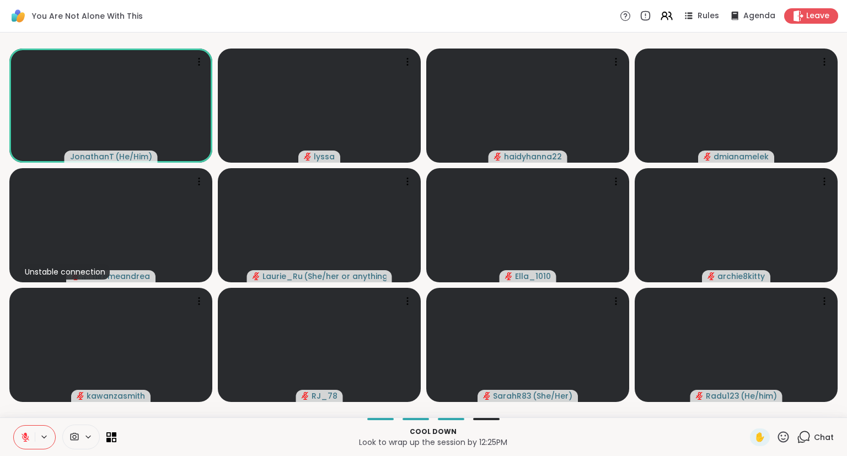
click at [785, 438] on icon at bounding box center [784, 437] width 14 height 14
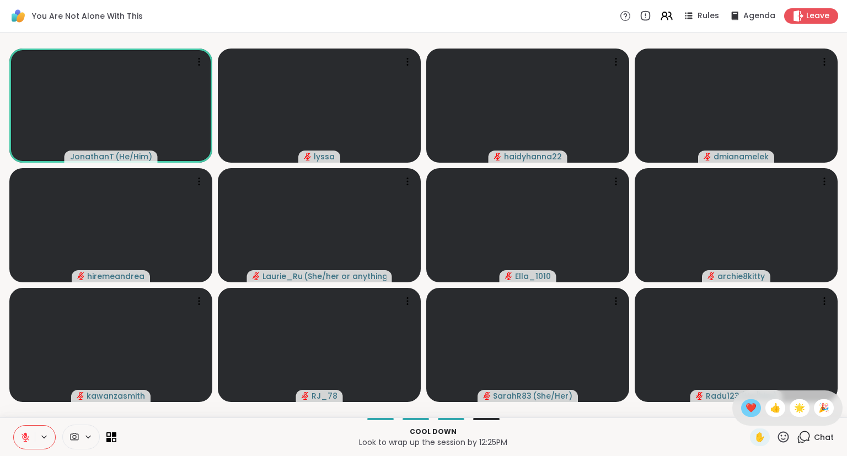
click at [750, 408] on span "❤️" at bounding box center [751, 408] width 11 height 13
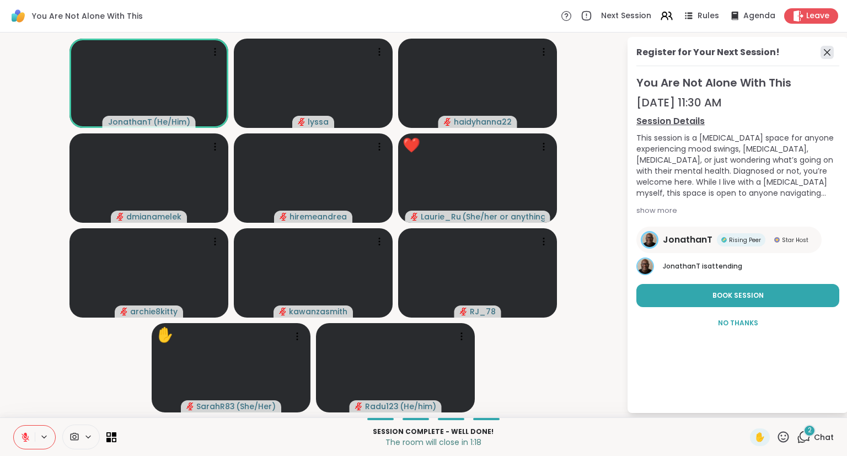
click at [826, 52] on icon at bounding box center [827, 52] width 13 height 13
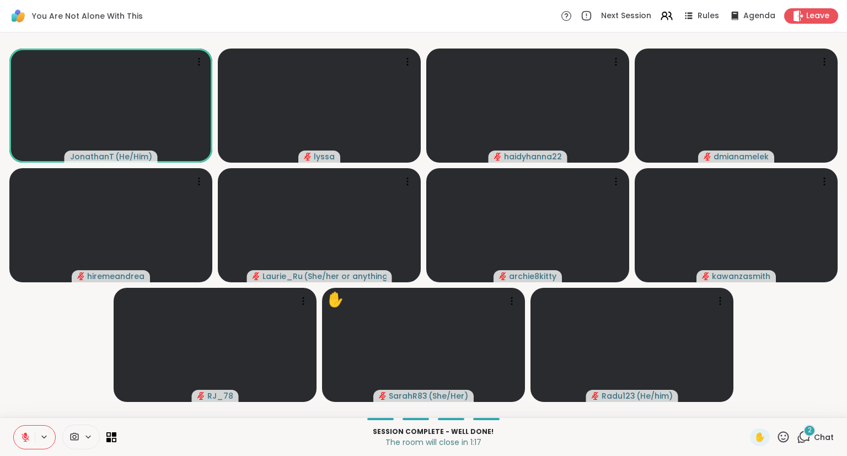
click at [822, 440] on span "Chat" at bounding box center [824, 437] width 20 height 11
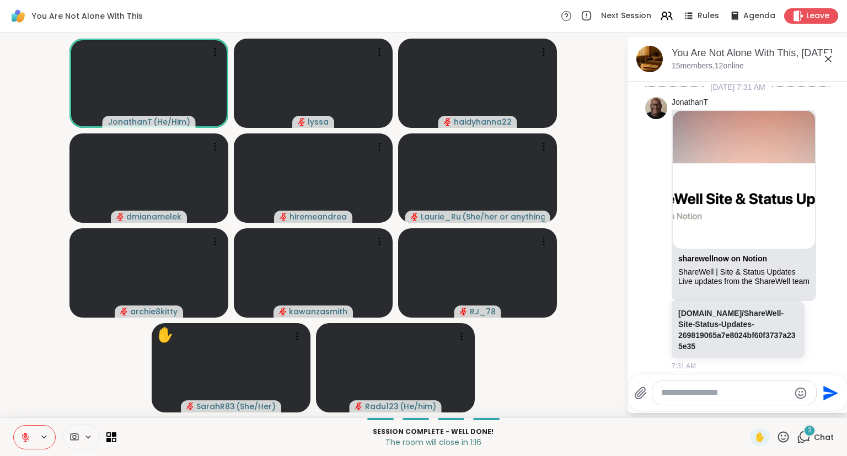
scroll to position [10970, 0]
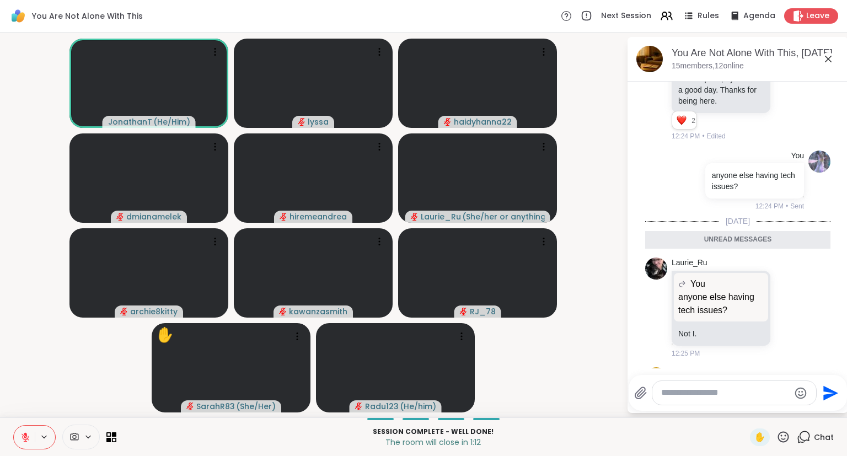
click at [828, 58] on icon at bounding box center [828, 59] width 7 height 7
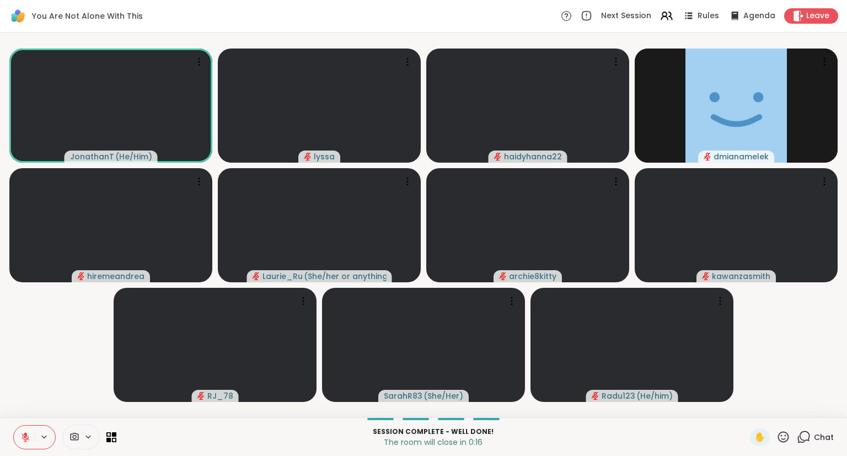
click at [826, 436] on span "Chat" at bounding box center [824, 437] width 20 height 11
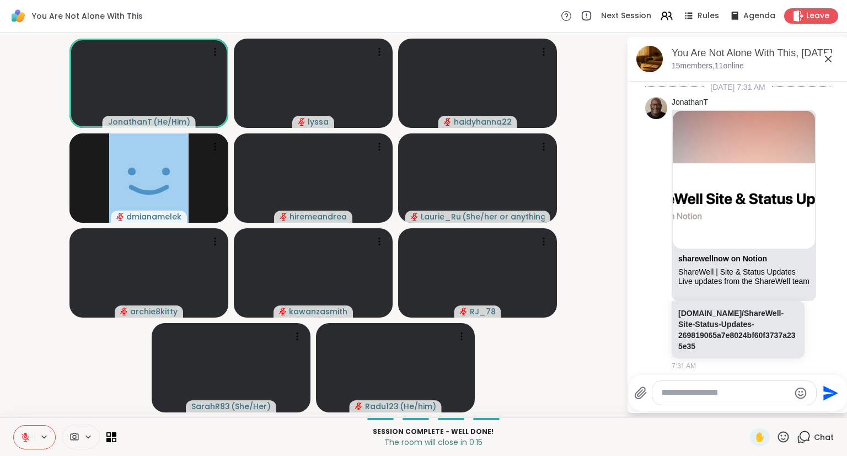
scroll to position [10933, 0]
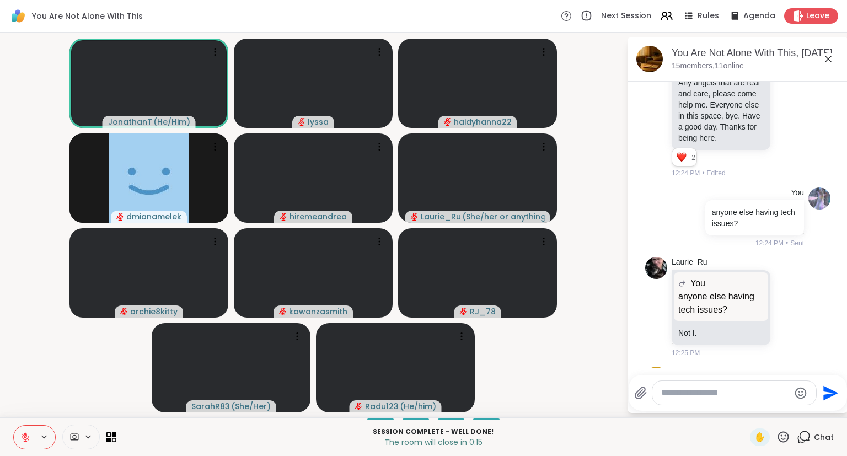
click at [778, 400] on div at bounding box center [734, 393] width 164 height 24
click at [28, 438] on icon at bounding box center [26, 438] width 8 height 8
click at [24, 441] on icon at bounding box center [24, 437] width 10 height 10
click at [825, 58] on icon at bounding box center [828, 58] width 13 height 13
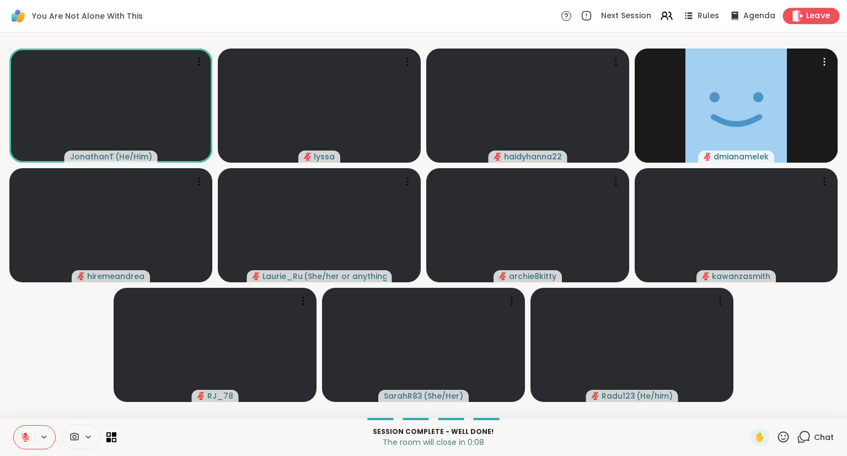
click at [811, 14] on span "Leave" at bounding box center [818, 16] width 24 height 12
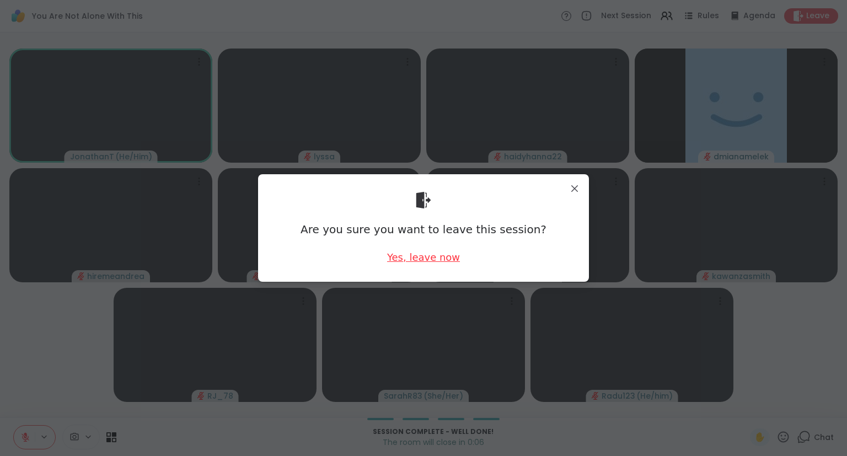
click at [430, 259] on div "Yes, leave now" at bounding box center [423, 257] width 73 height 14
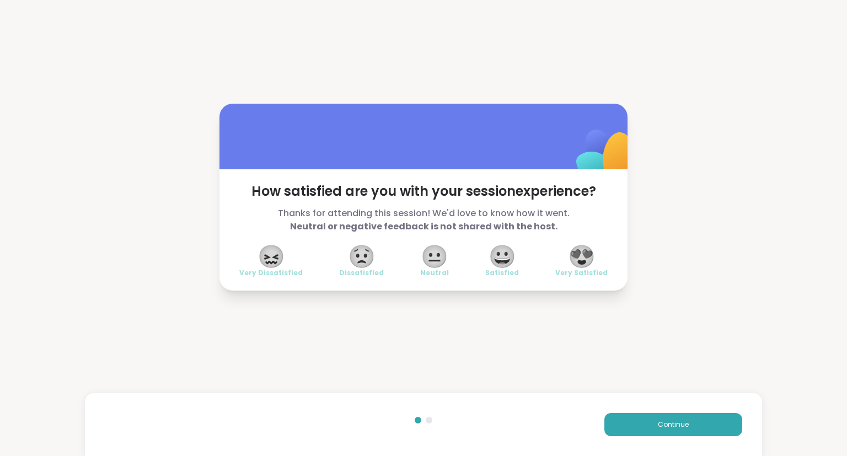
click at [585, 253] on span "😍" at bounding box center [582, 257] width 28 height 20
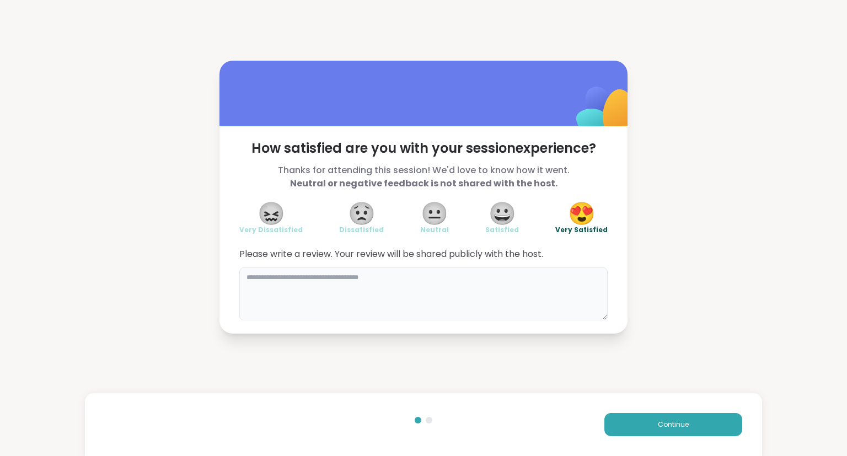
click at [572, 311] on textarea at bounding box center [423, 294] width 368 height 53
type textarea "*"
drag, startPoint x: 409, startPoint y: 274, endPoint x: 437, endPoint y: 279, distance: 28.5
click at [437, 279] on textarea "**********" at bounding box center [423, 294] width 368 height 53
type textarea "**********"
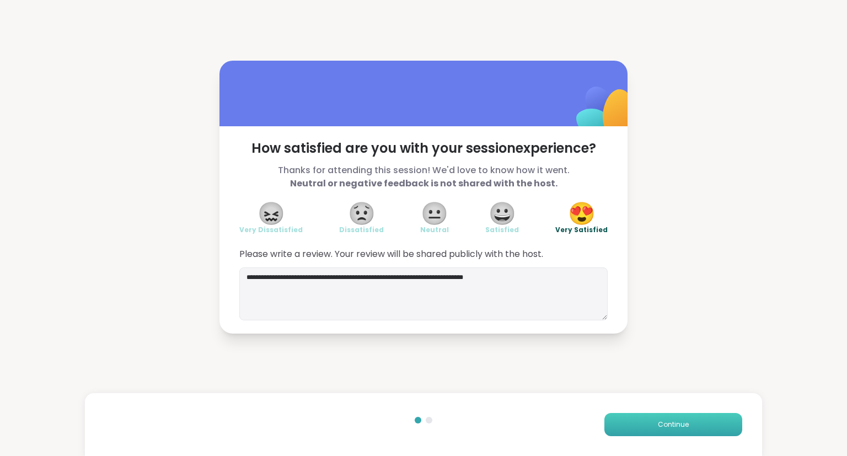
click at [634, 430] on button "Continue" at bounding box center [674, 424] width 138 height 23
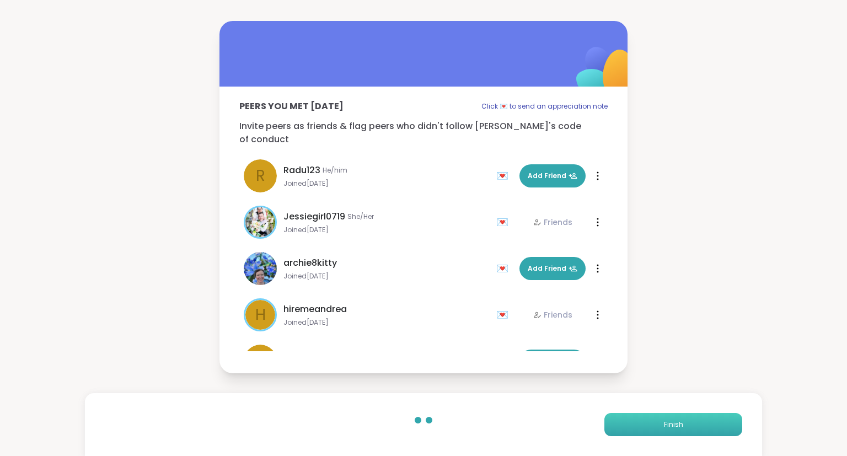
click at [634, 430] on button "Finish" at bounding box center [674, 424] width 138 height 23
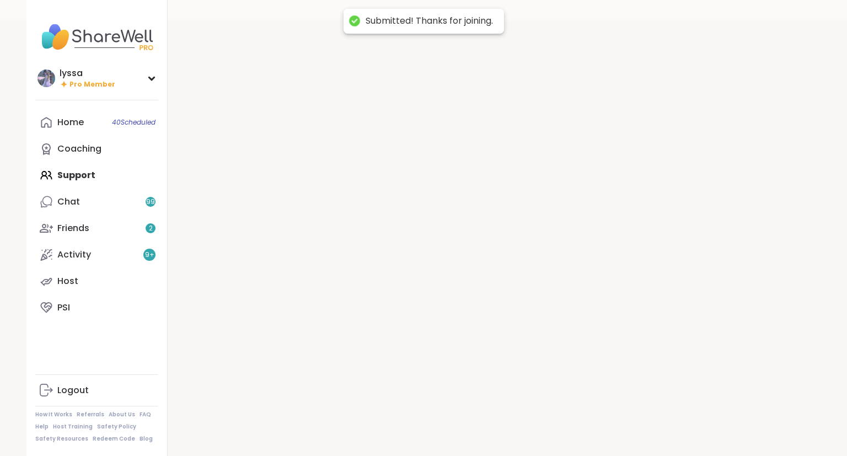
click at [634, 430] on div at bounding box center [494, 248] width 653 height 456
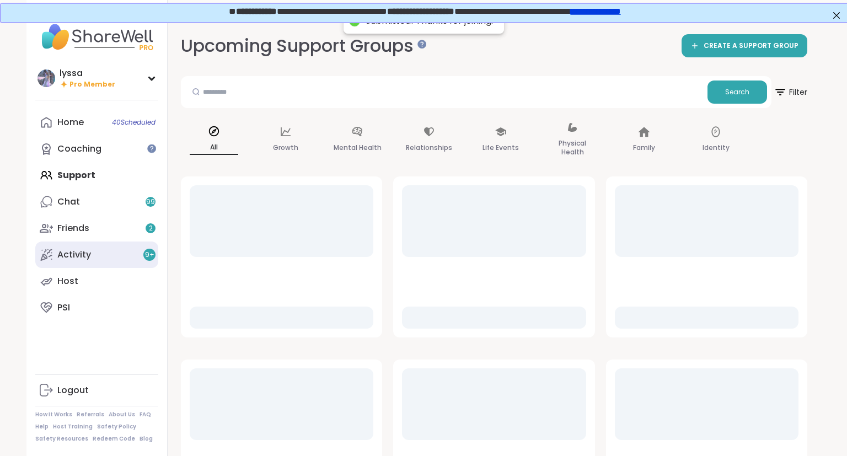
click at [62, 260] on div "Activity 9 +" at bounding box center [74, 255] width 34 height 12
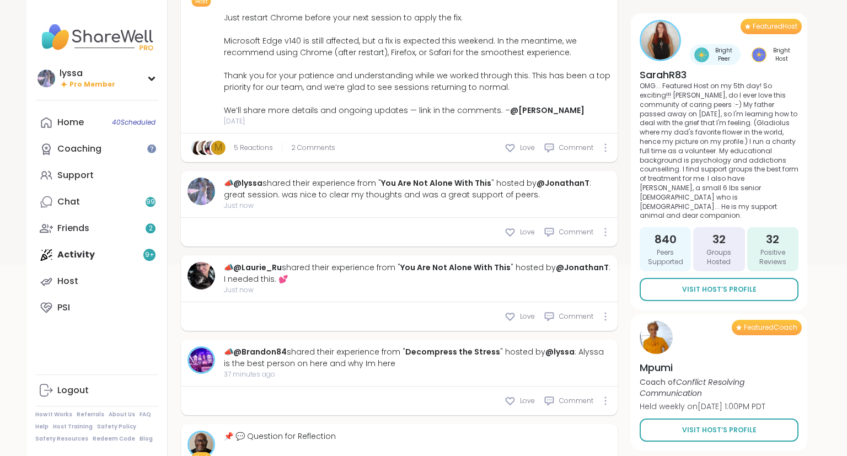
scroll to position [237, 0]
click at [532, 317] on span "Love" at bounding box center [527, 316] width 15 height 10
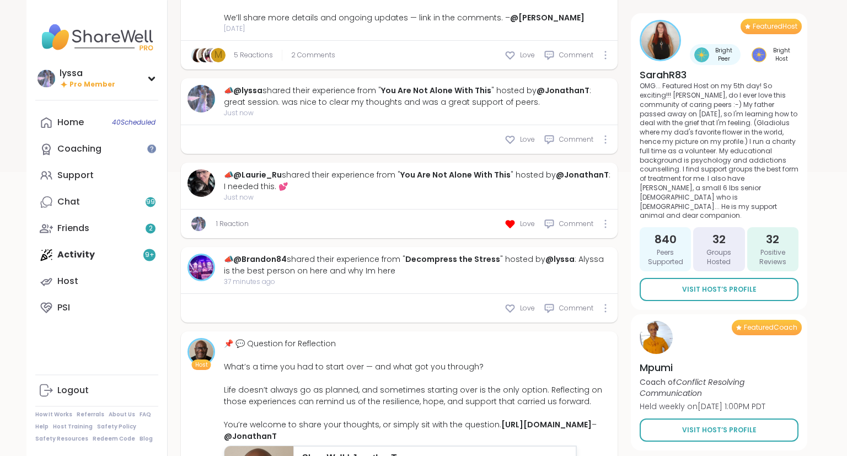
scroll to position [329, 0]
click at [530, 300] on div "Love Comment" at bounding box center [399, 308] width 437 height 29
click at [523, 310] on span "Love" at bounding box center [527, 308] width 15 height 10
type textarea "*"
click at [571, 305] on span "Comment" at bounding box center [576, 308] width 34 height 10
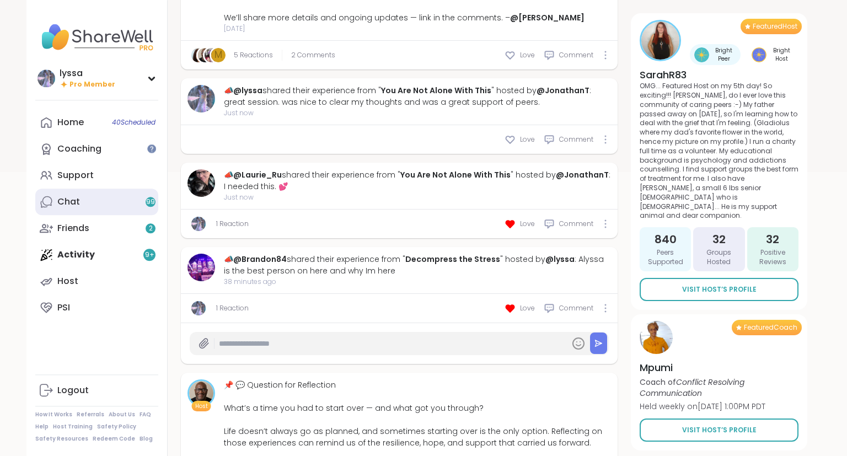
click at [122, 196] on link "Chat 99" at bounding box center [96, 202] width 123 height 26
